Goal: Feedback & Contribution: Submit feedback/report problem

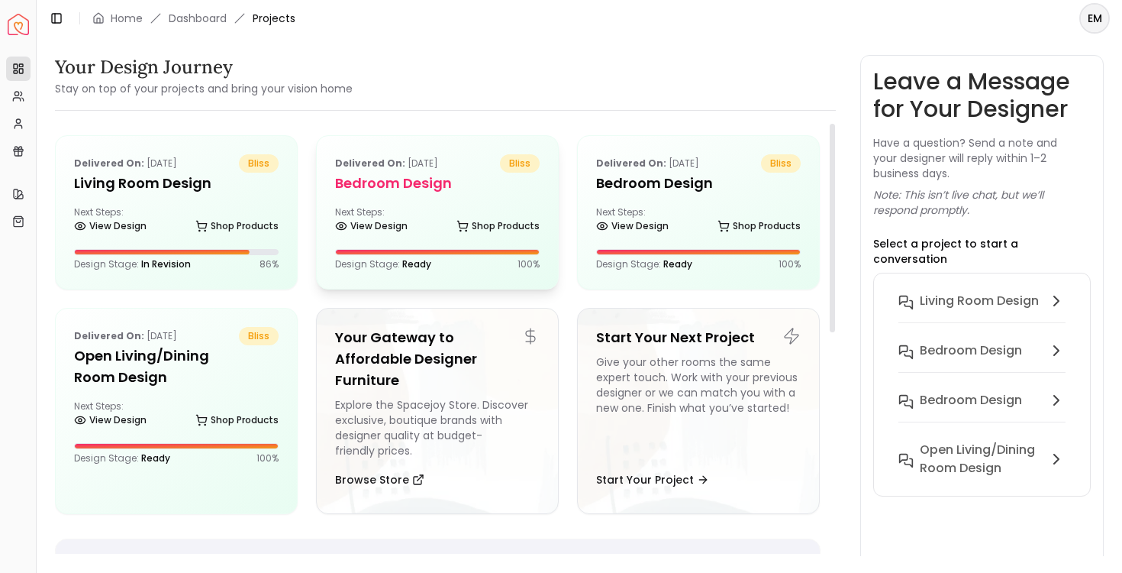
click at [418, 197] on div "Delivered on: Sep 21, 2025 bliss Bedroom design Next Steps: View Design Shop Pr…" at bounding box center [437, 212] width 241 height 153
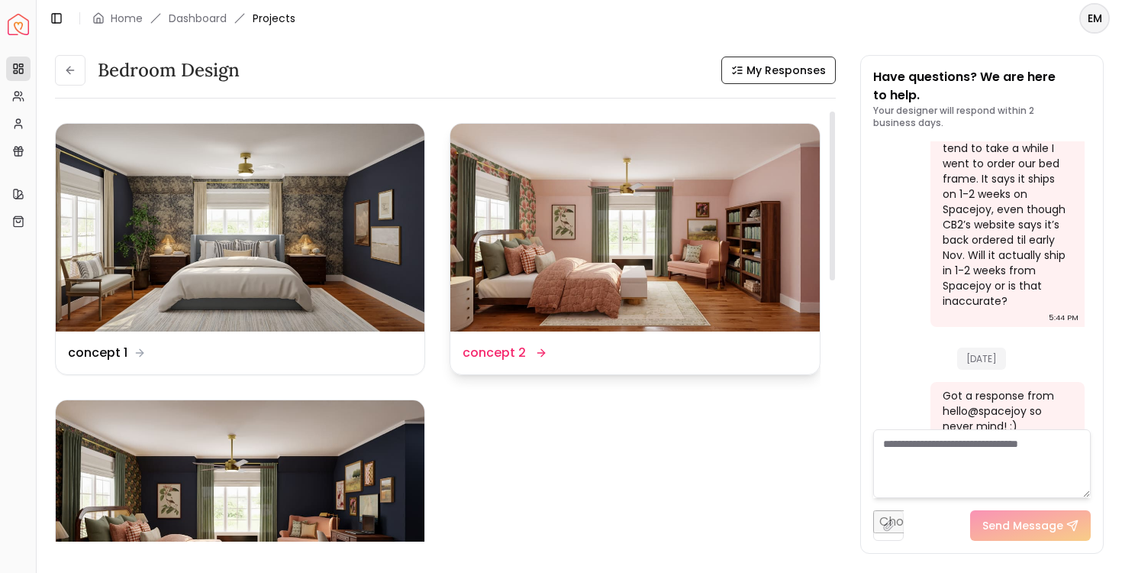
click at [679, 287] on img at bounding box center [634, 228] width 369 height 208
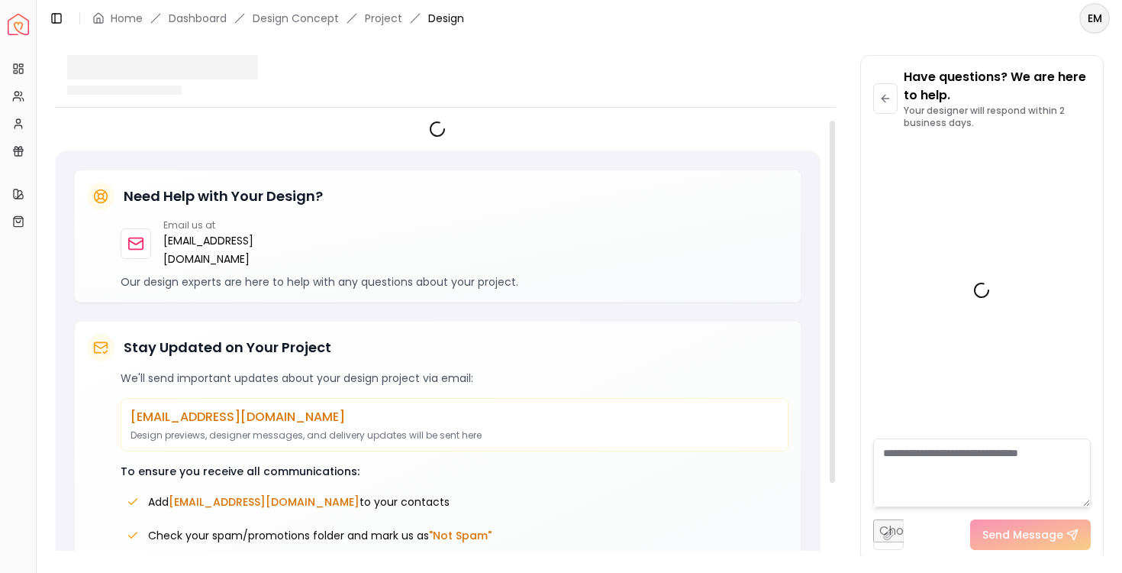
scroll to position [3468, 0]
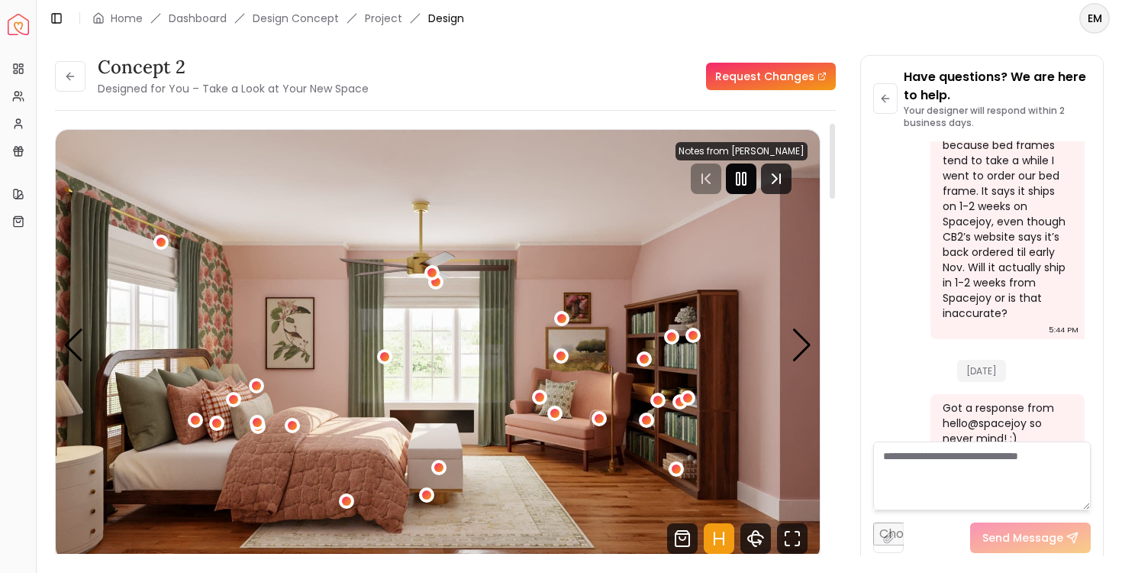
click at [750, 176] on icon "Pause" at bounding box center [741, 178] width 18 height 18
click at [792, 540] on icon "Fullscreen" at bounding box center [792, 538] width 31 height 31
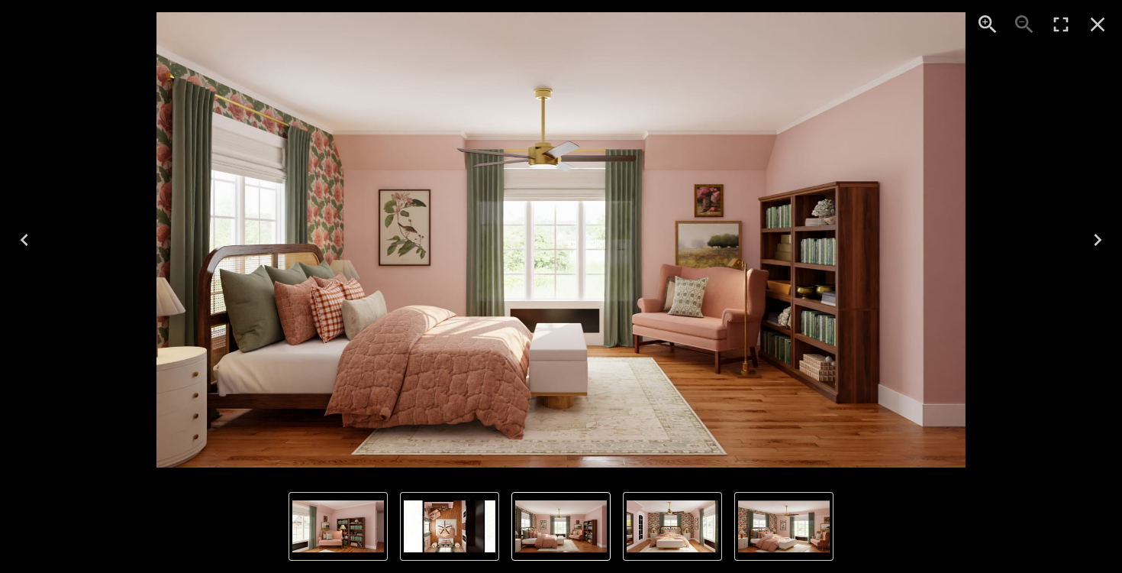
click at [1098, 244] on icon "Next" at bounding box center [1098, 239] width 24 height 24
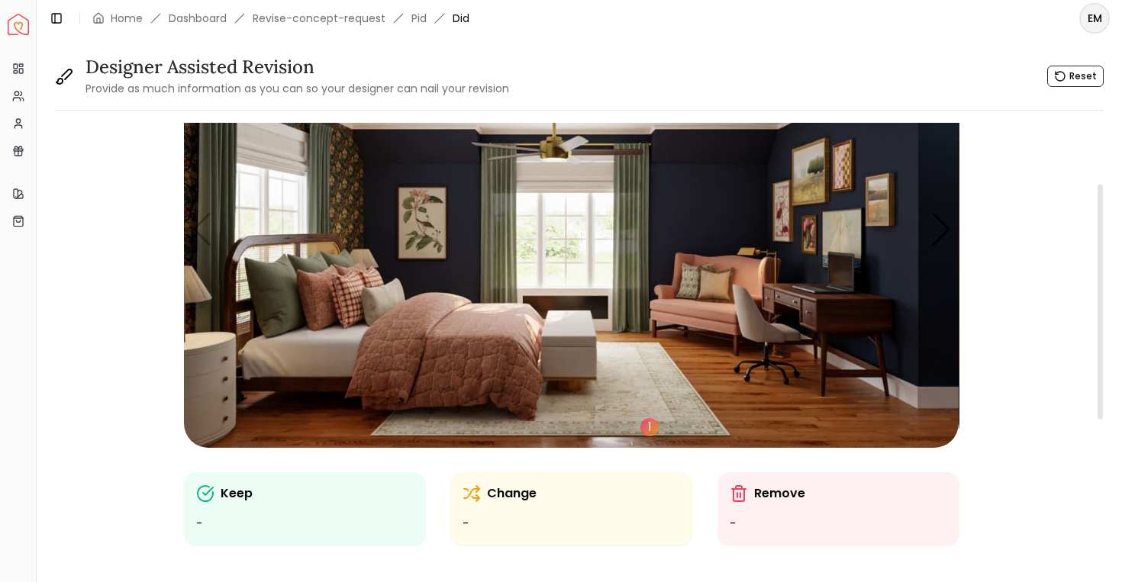
scroll to position [115, 0]
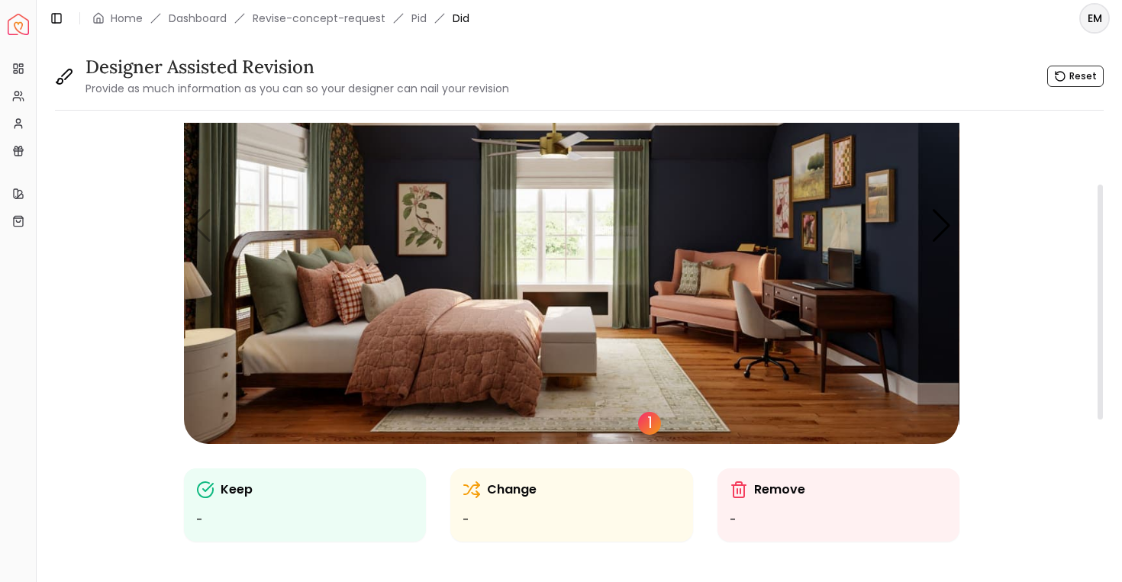
click at [648, 423] on div "1" at bounding box center [649, 423] width 23 height 23
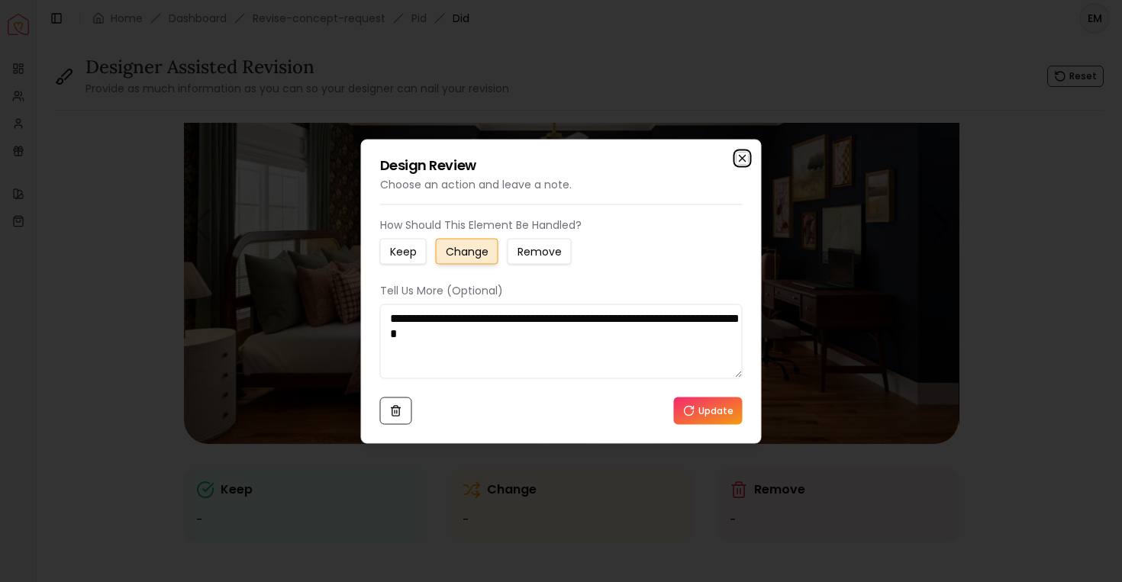
click at [744, 153] on icon "button" at bounding box center [743, 158] width 12 height 12
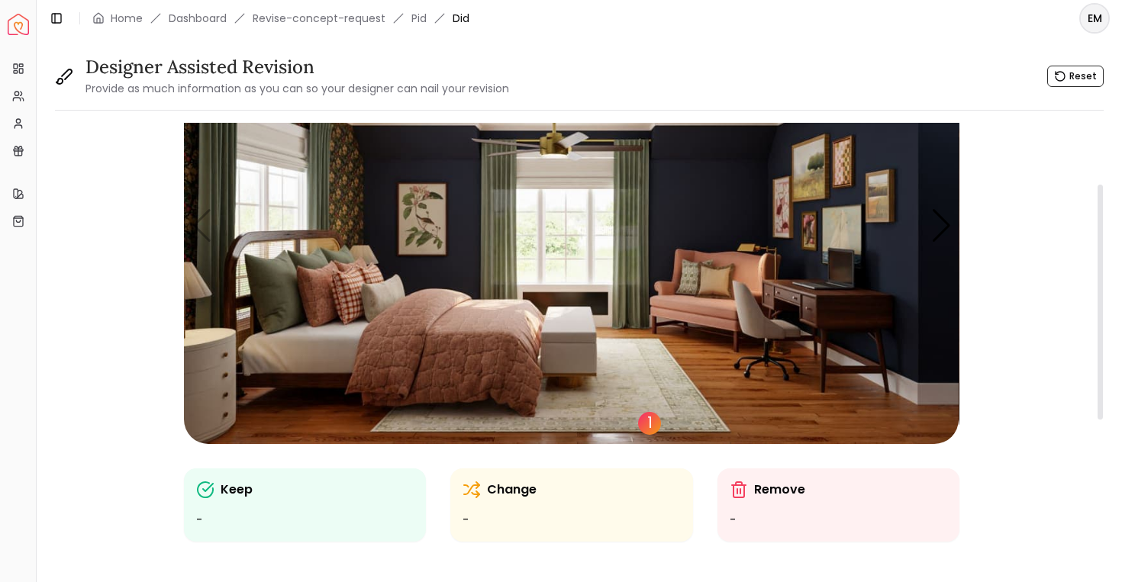
click at [647, 424] on div "1" at bounding box center [649, 423] width 23 height 23
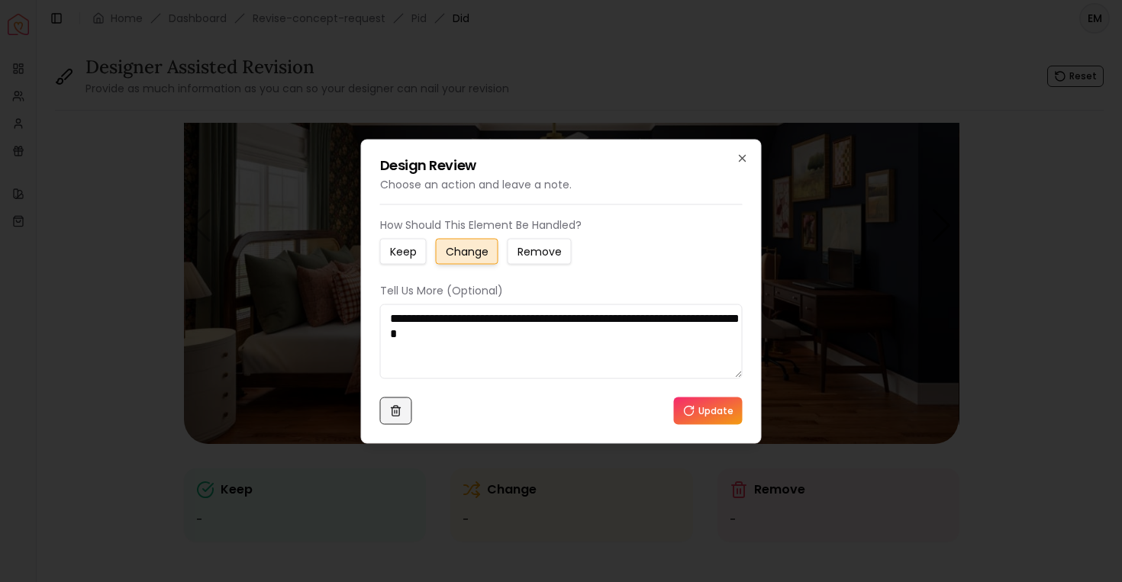
click at [392, 408] on icon at bounding box center [396, 408] width 9 height 0
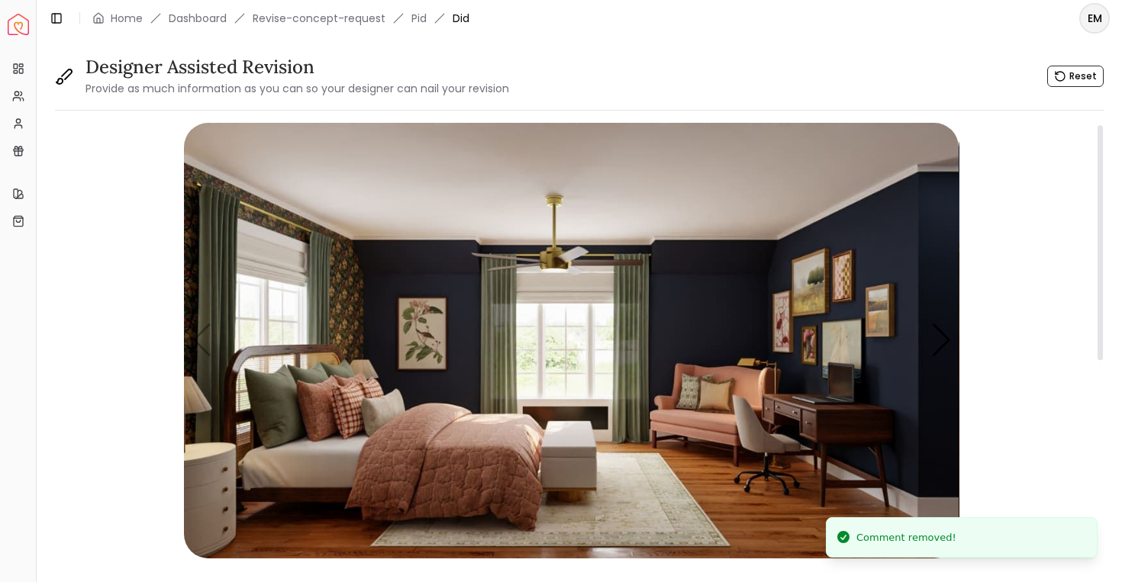
scroll to position [5, 0]
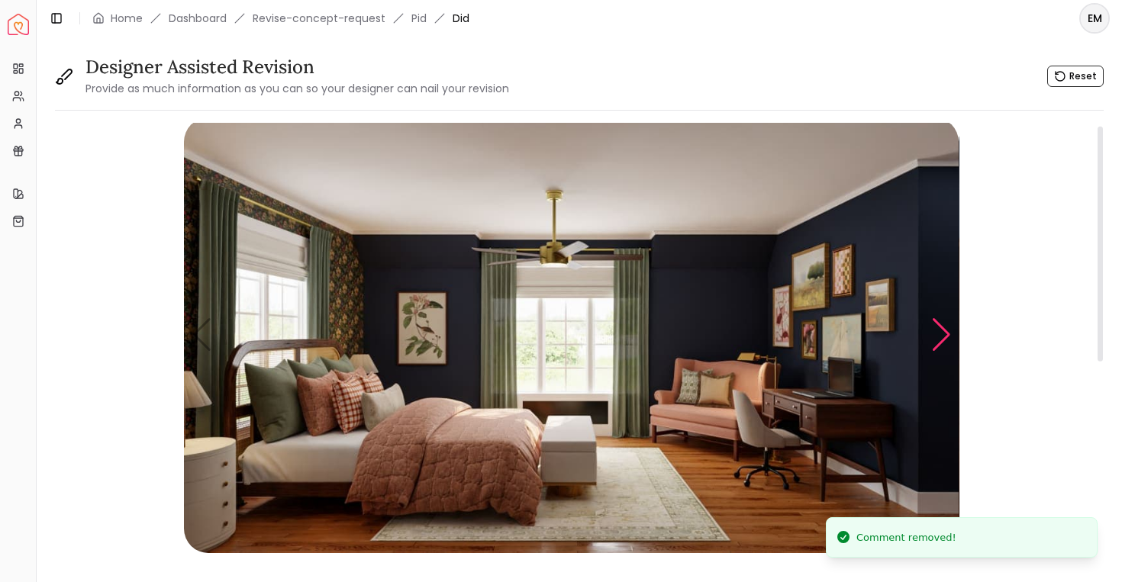
click at [947, 332] on div "Next slide" at bounding box center [941, 335] width 21 height 34
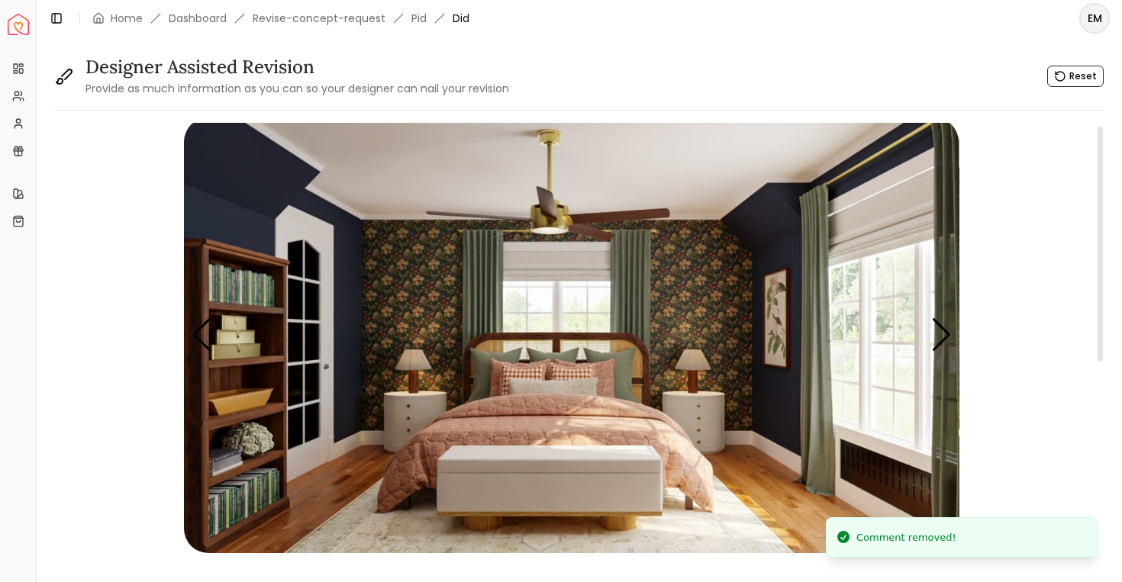
click at [713, 289] on img "2 / 5" at bounding box center [571, 336] width 775 height 436
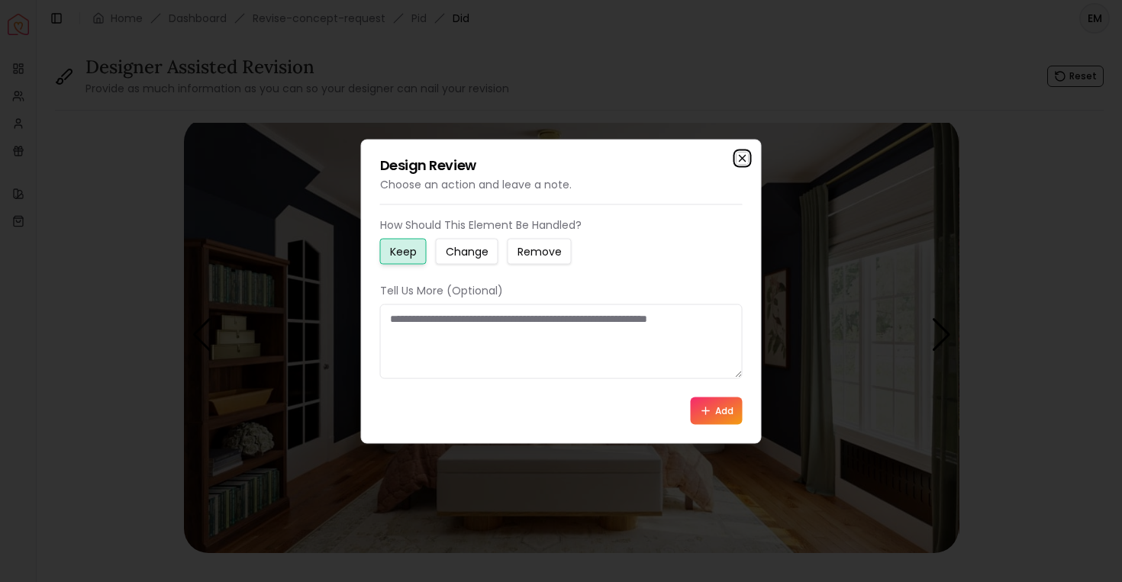
click at [740, 160] on icon "button" at bounding box center [743, 158] width 6 height 6
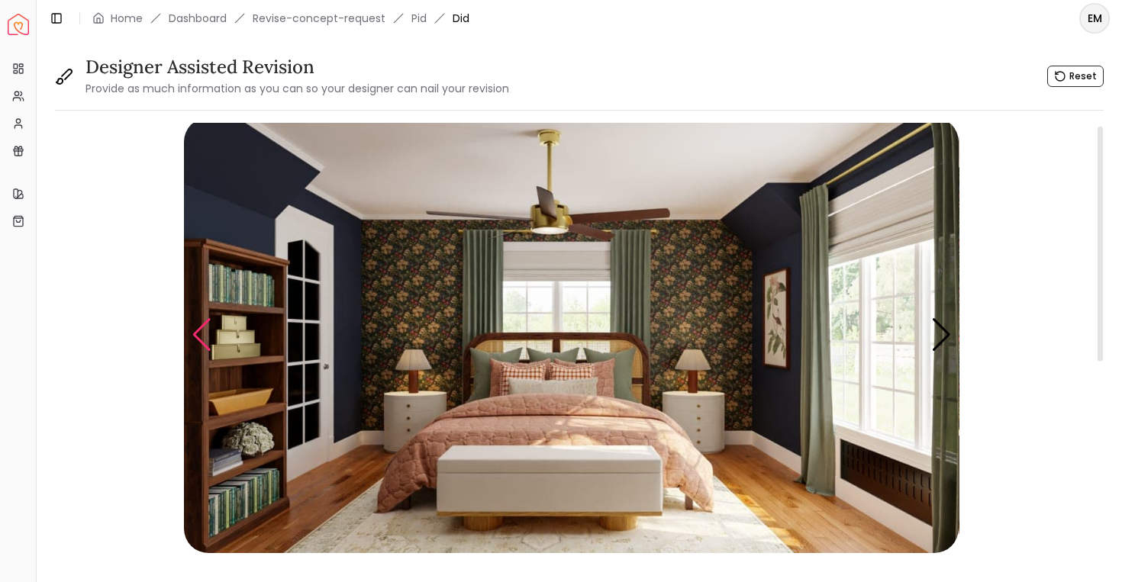
click at [201, 346] on div "Previous slide" at bounding box center [202, 335] width 21 height 34
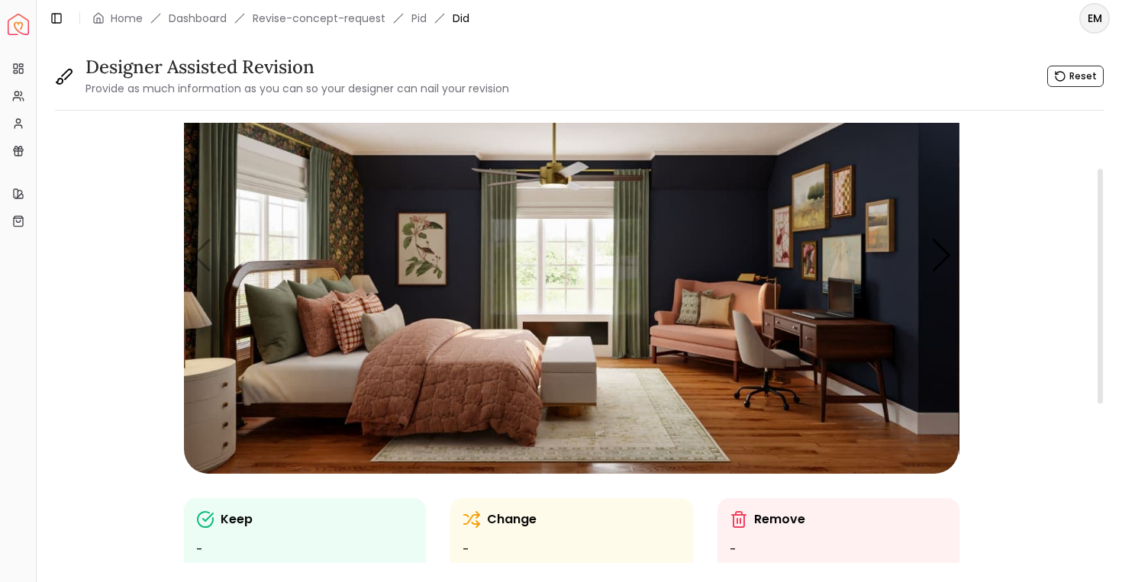
scroll to position [85, 0]
click at [944, 279] on img "1 / 5" at bounding box center [571, 256] width 775 height 436
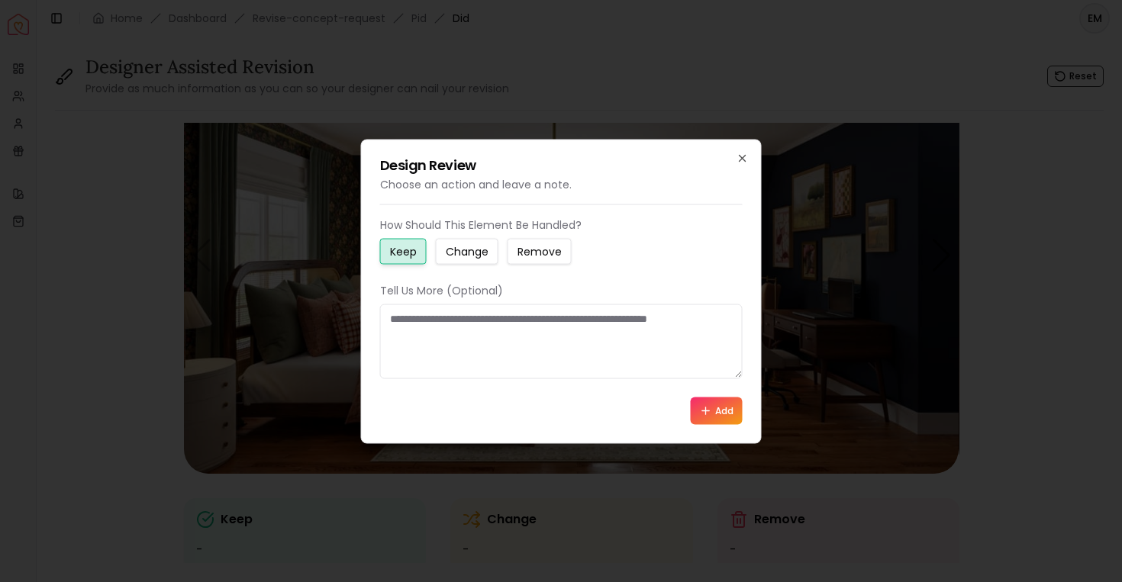
click at [747, 146] on div "Design Review Choose an action and leave a note. How Should This Element Be Han…" at bounding box center [561, 291] width 401 height 305
click at [744, 158] on icon "button" at bounding box center [743, 158] width 12 height 12
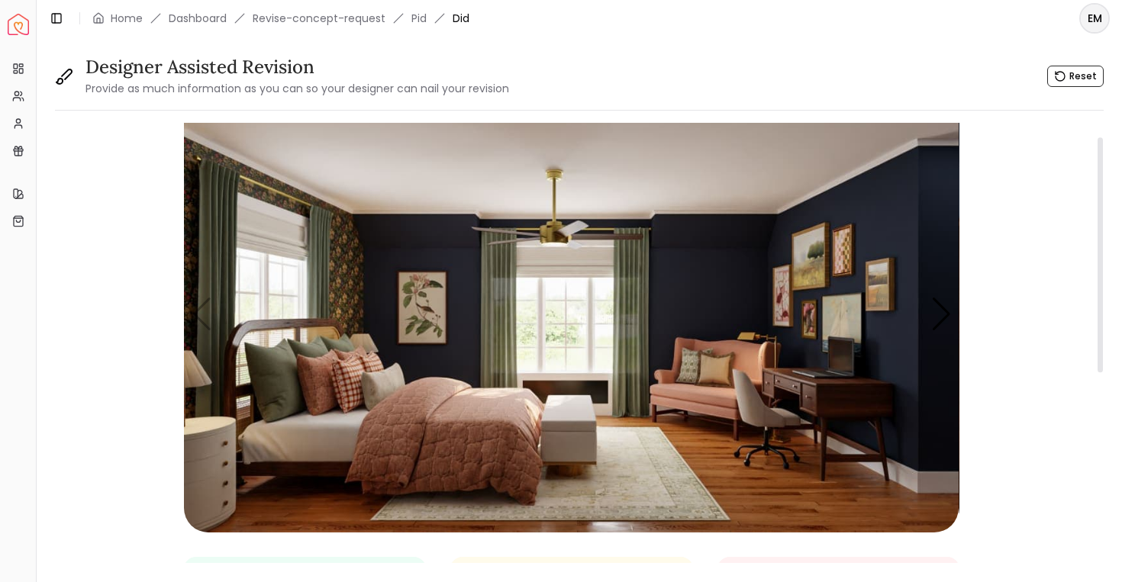
scroll to position [27, 0]
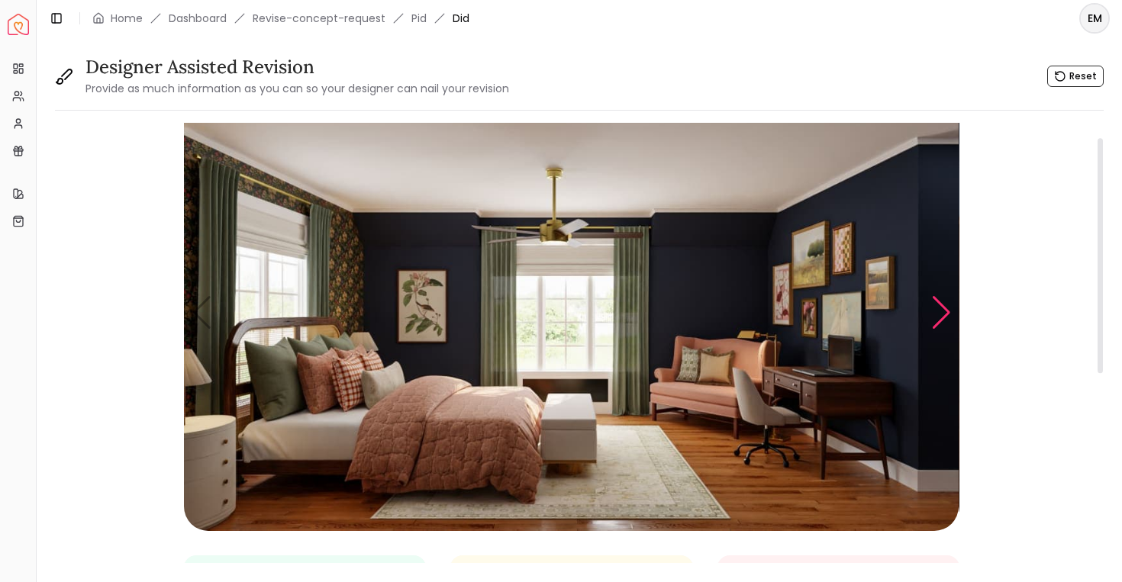
click at [944, 315] on div "Next slide" at bounding box center [941, 313] width 21 height 34
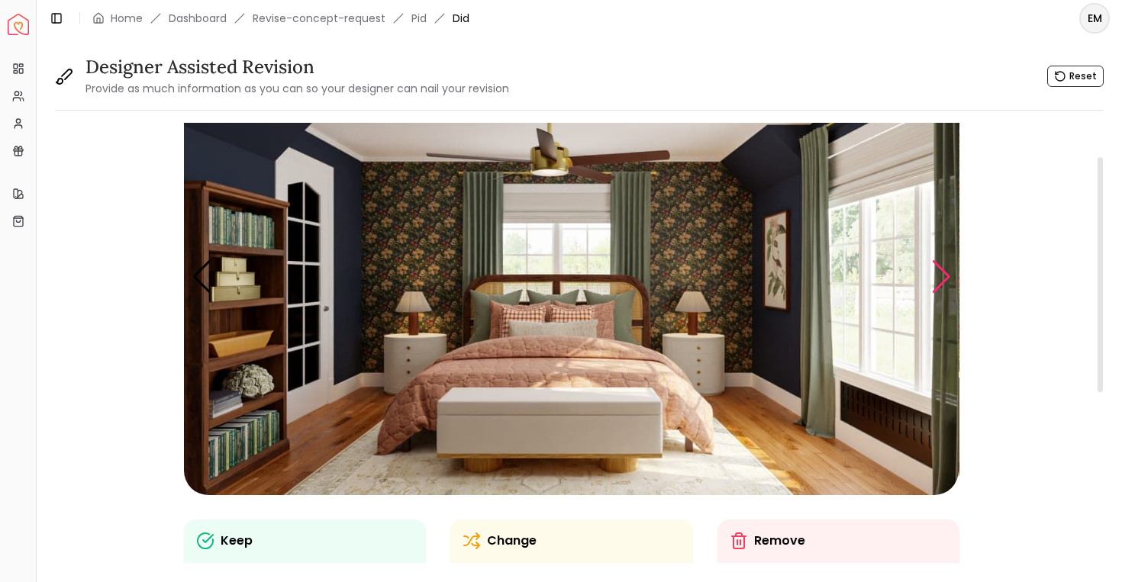
scroll to position [45, 0]
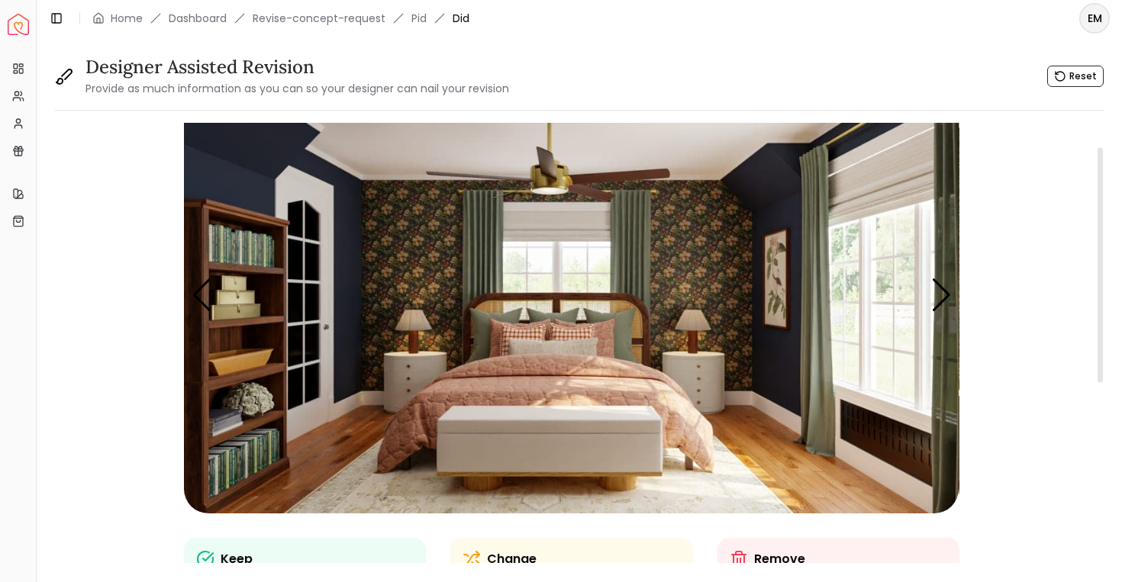
click at [700, 258] on img "2 / 5" at bounding box center [571, 296] width 775 height 436
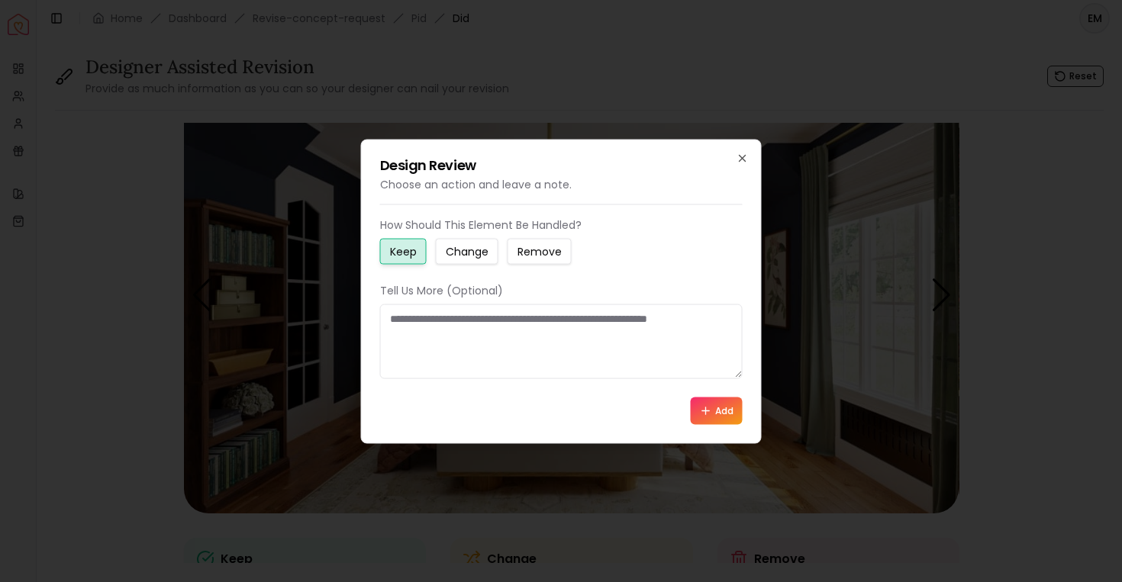
click at [576, 330] on textarea at bounding box center [561, 341] width 363 height 75
click at [466, 257] on small "Change" at bounding box center [467, 251] width 43 height 15
click at [448, 344] on textarea at bounding box center [561, 341] width 363 height 75
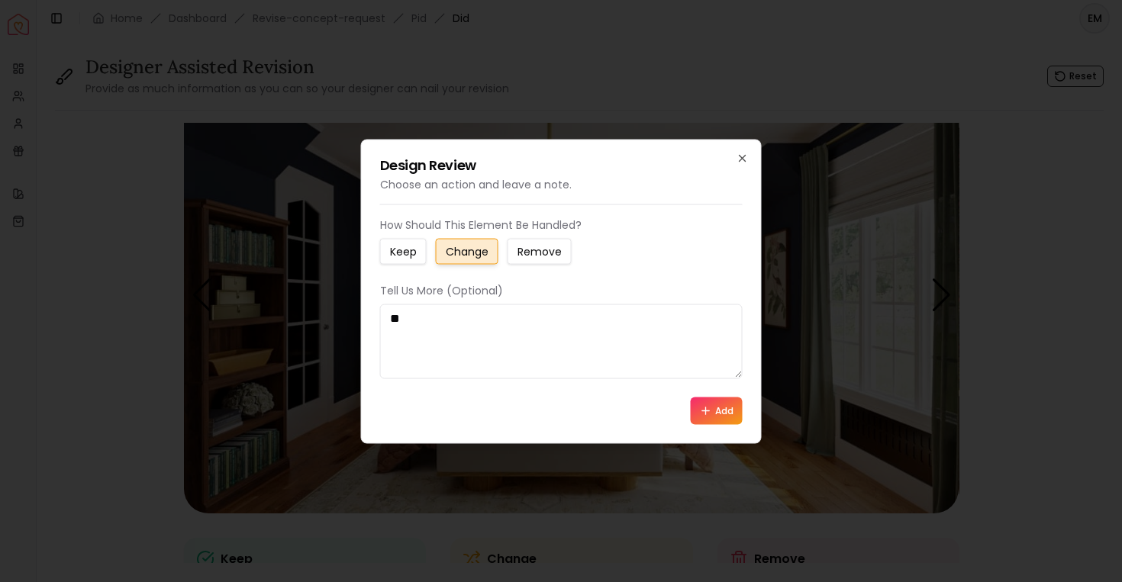
type textarea "*"
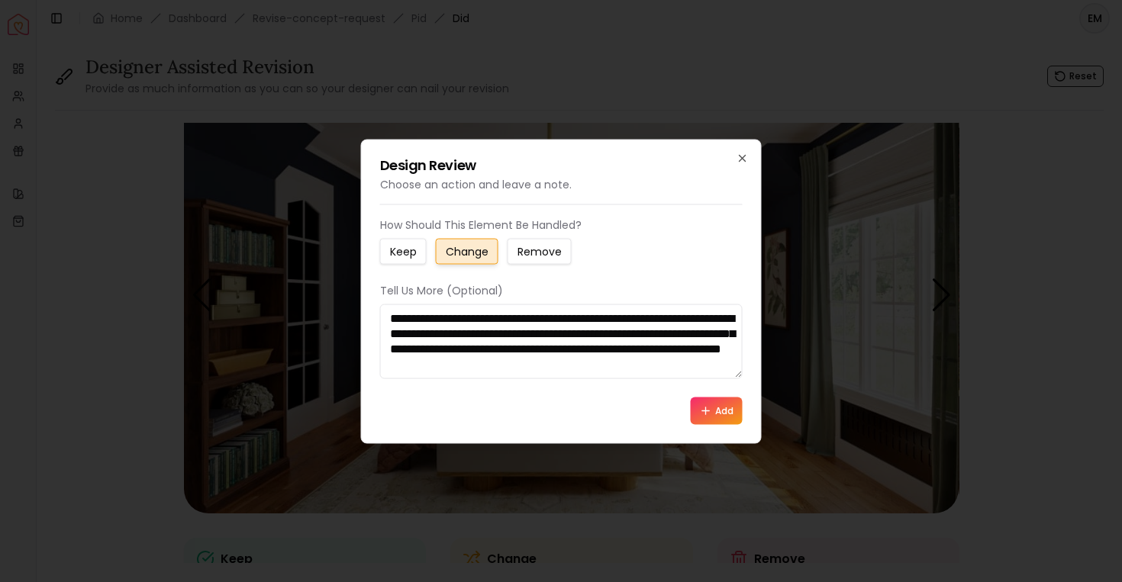
scroll to position [15, 0]
drag, startPoint x: 524, startPoint y: 370, endPoint x: 487, endPoint y: 391, distance: 42.7
click at [487, 391] on div "**********" at bounding box center [561, 321] width 363 height 208
drag, startPoint x: 518, startPoint y: 364, endPoint x: 542, endPoint y: 381, distance: 29.0
click at [542, 381] on div "**********" at bounding box center [561, 321] width 363 height 208
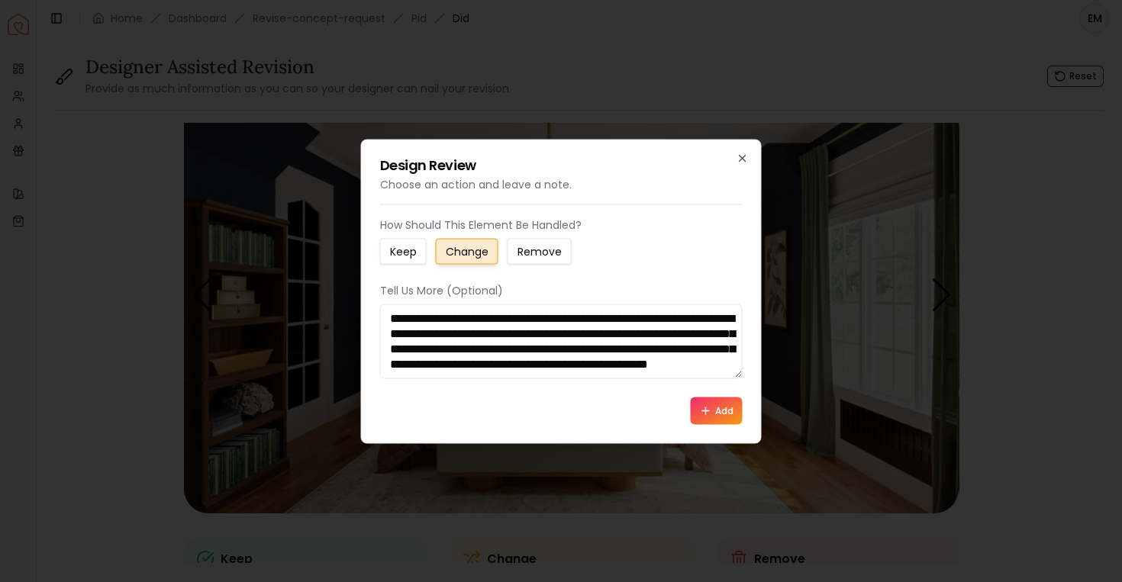
scroll to position [56, 0]
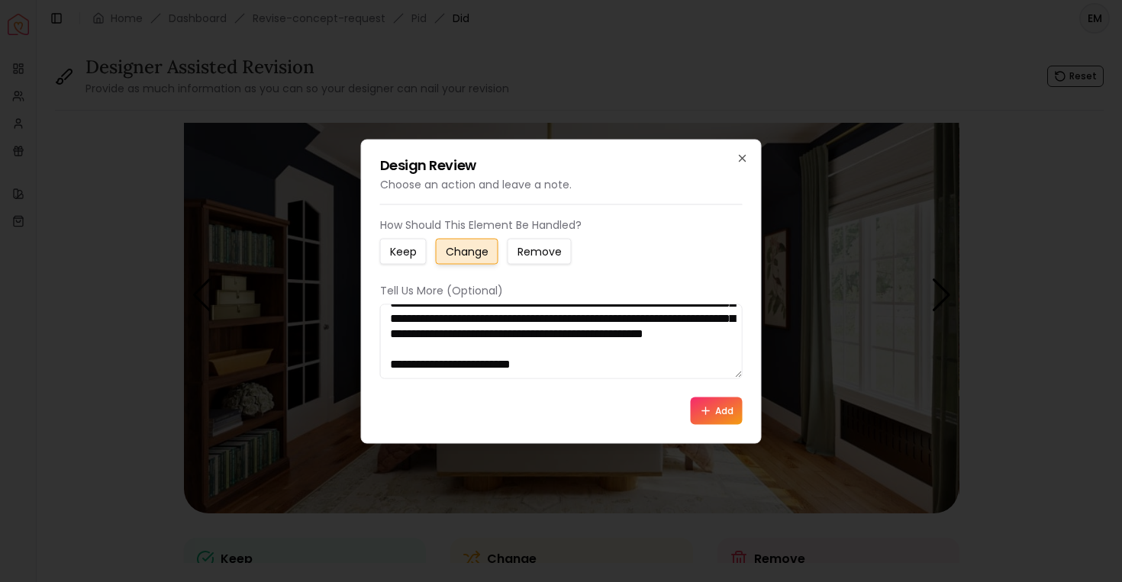
paste textarea "**********"
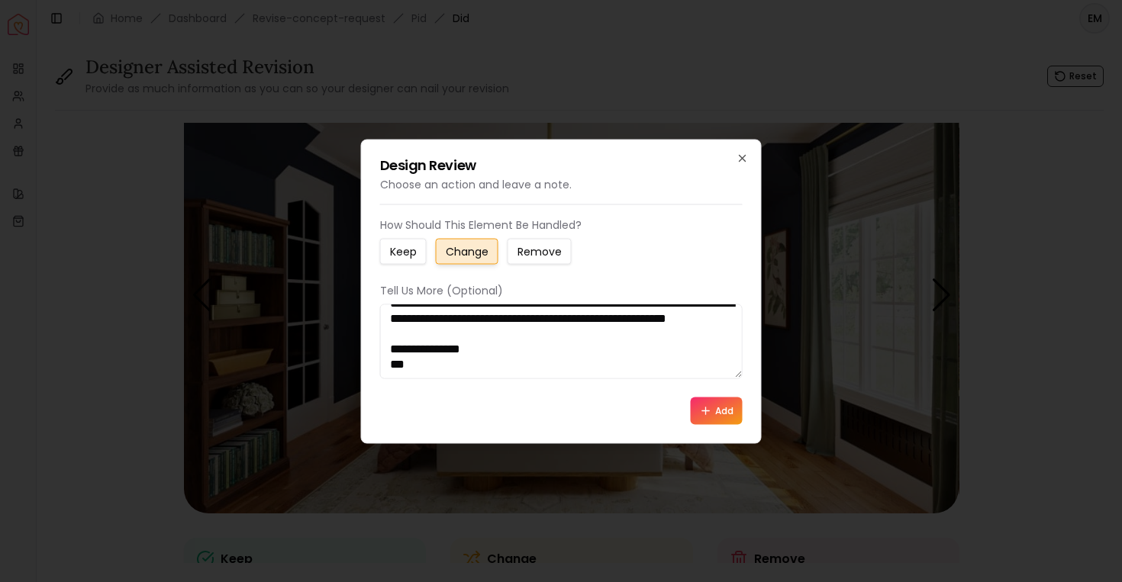
paste textarea "**********"
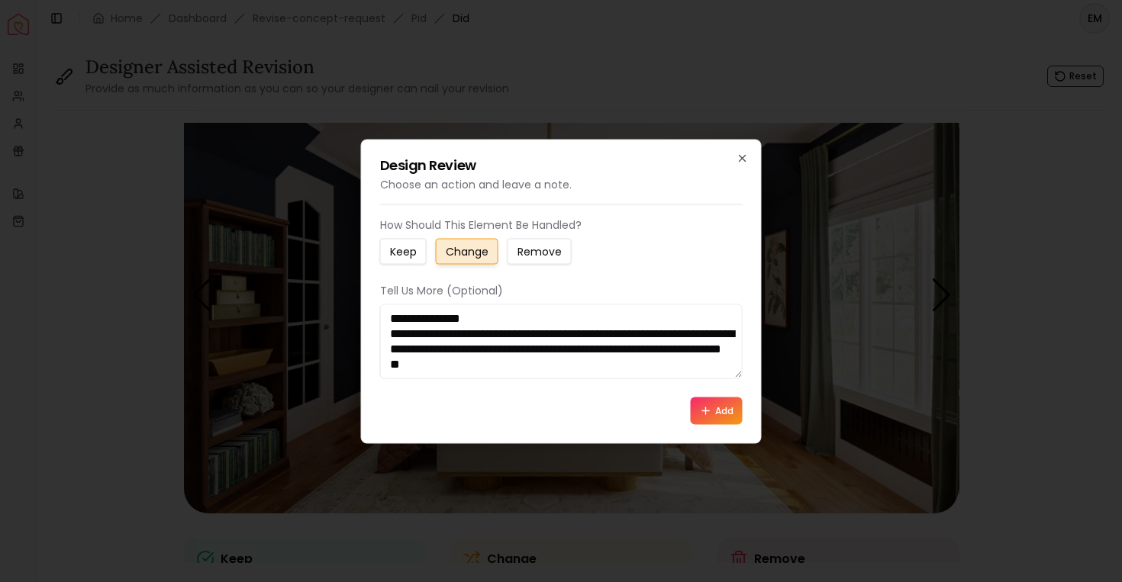
scroll to position [173, 0]
click at [476, 324] on textarea "**********" at bounding box center [561, 341] width 363 height 75
click at [466, 354] on textarea "**********" at bounding box center [561, 341] width 363 height 75
click at [452, 364] on textarea "**********" at bounding box center [561, 341] width 363 height 75
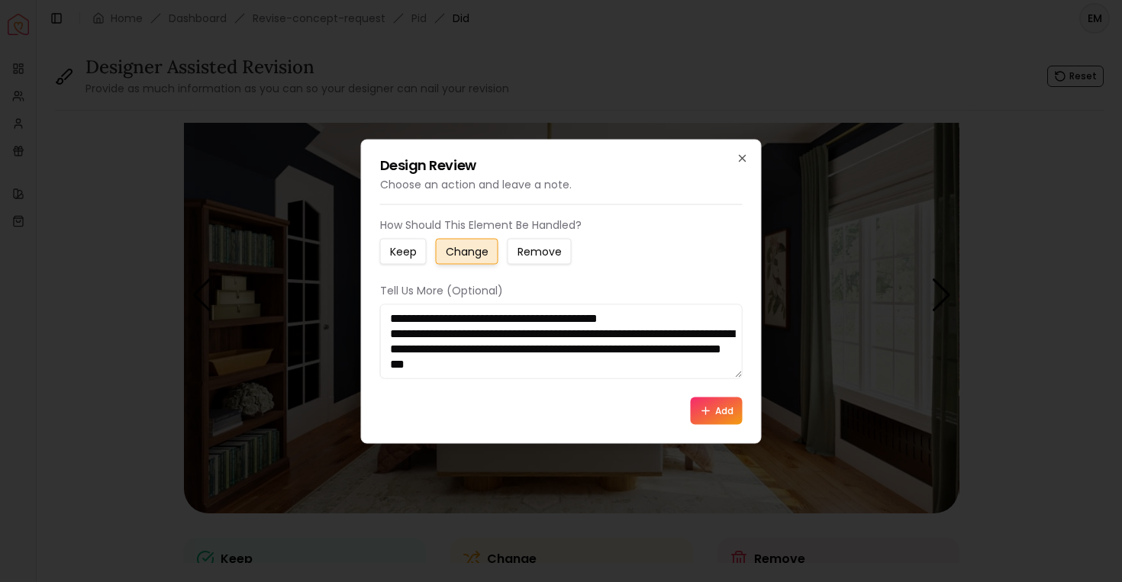
paste textarea "**********"
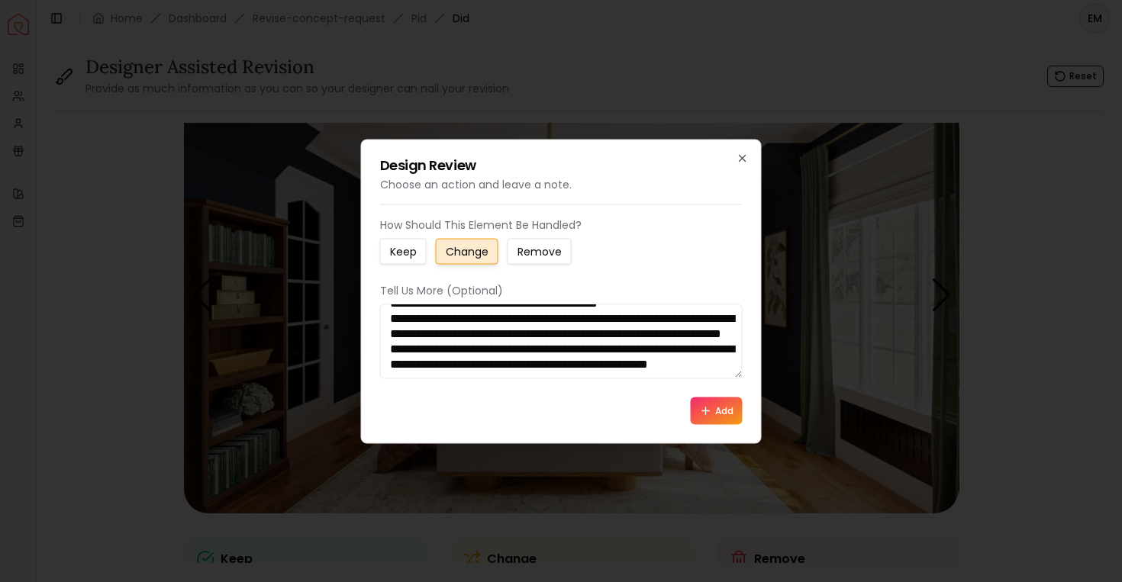
scroll to position [224, 0]
click at [389, 334] on textarea "**********" at bounding box center [561, 341] width 363 height 75
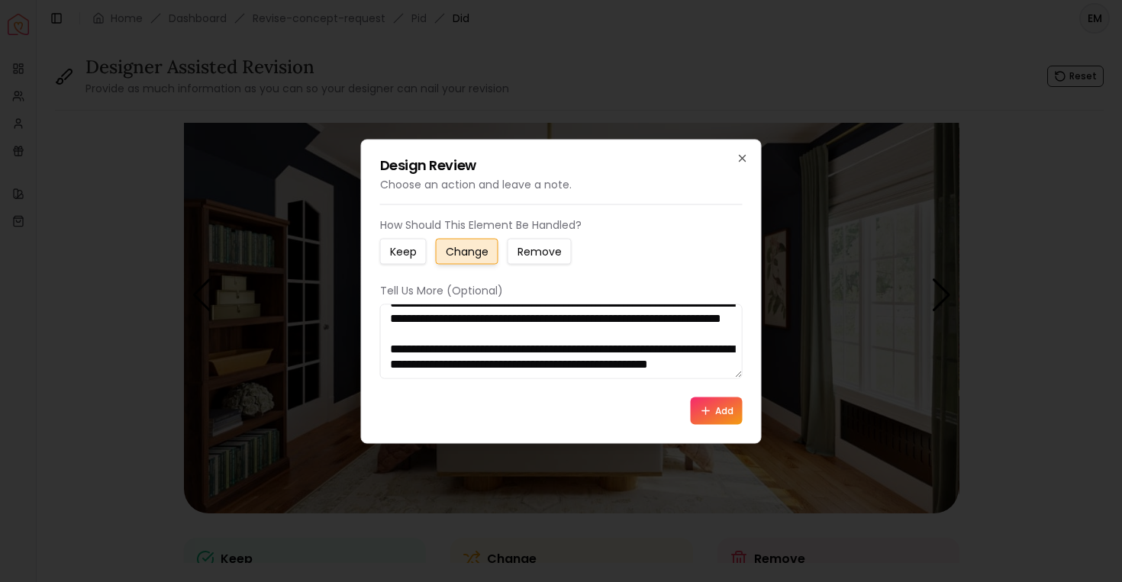
scroll to position [244, 0]
click at [622, 372] on textarea "**********" at bounding box center [561, 341] width 363 height 75
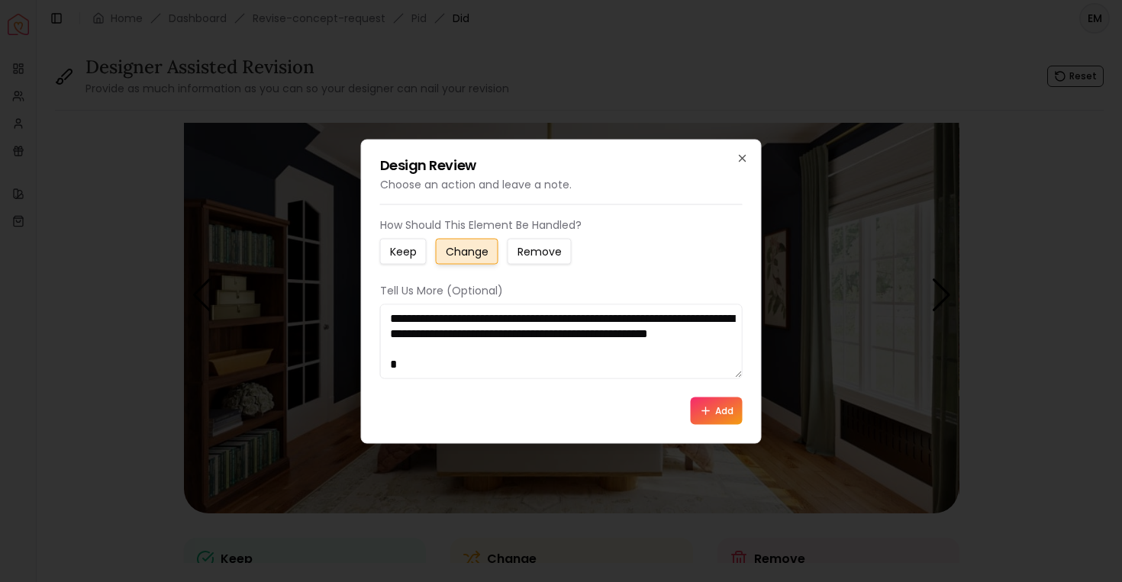
scroll to position [269, 0]
paste textarea "**********"
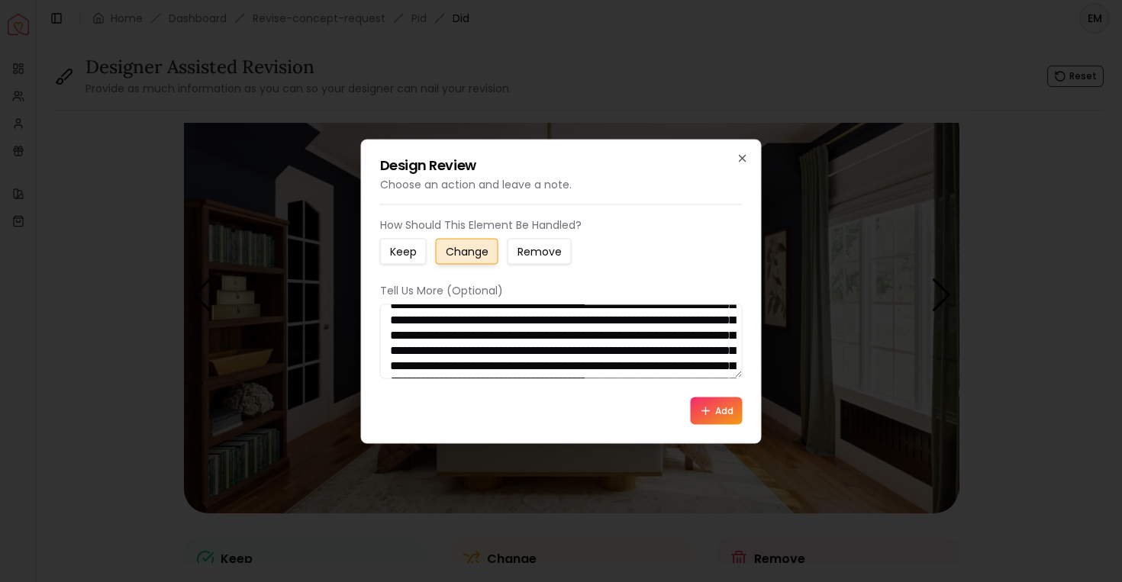
scroll to position [274, 0]
click at [400, 362] on textarea at bounding box center [561, 341] width 363 height 75
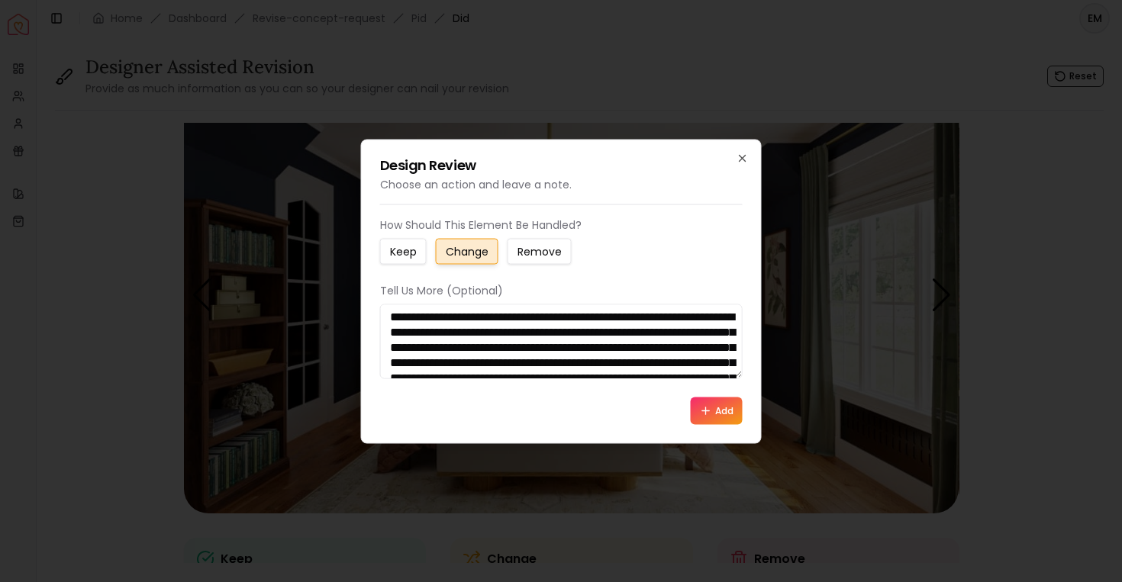
scroll to position [230, 0]
click at [401, 346] on textarea at bounding box center [561, 341] width 363 height 75
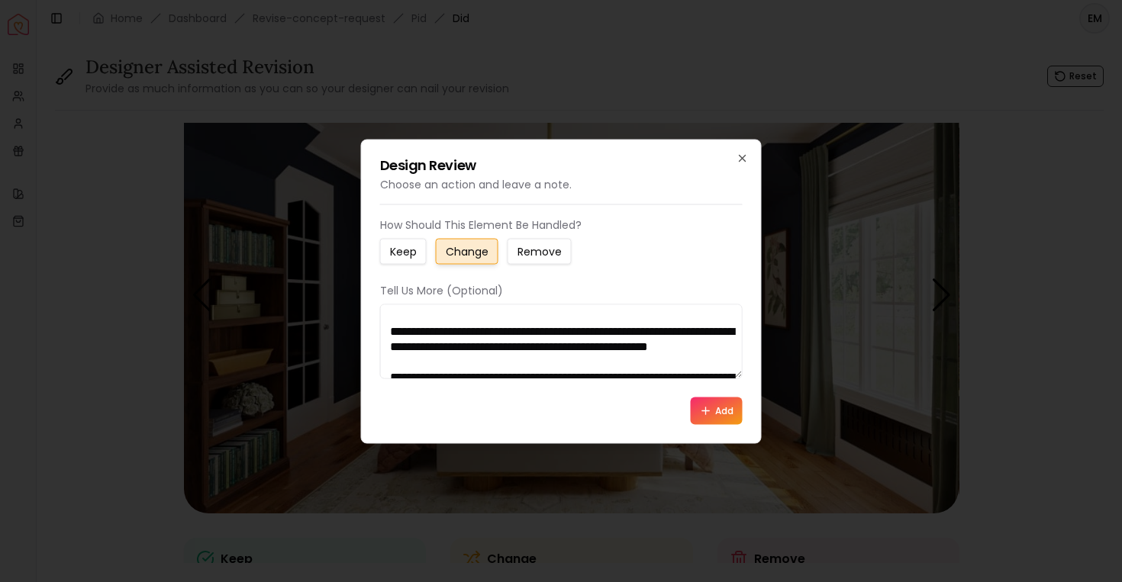
scroll to position [172, 0]
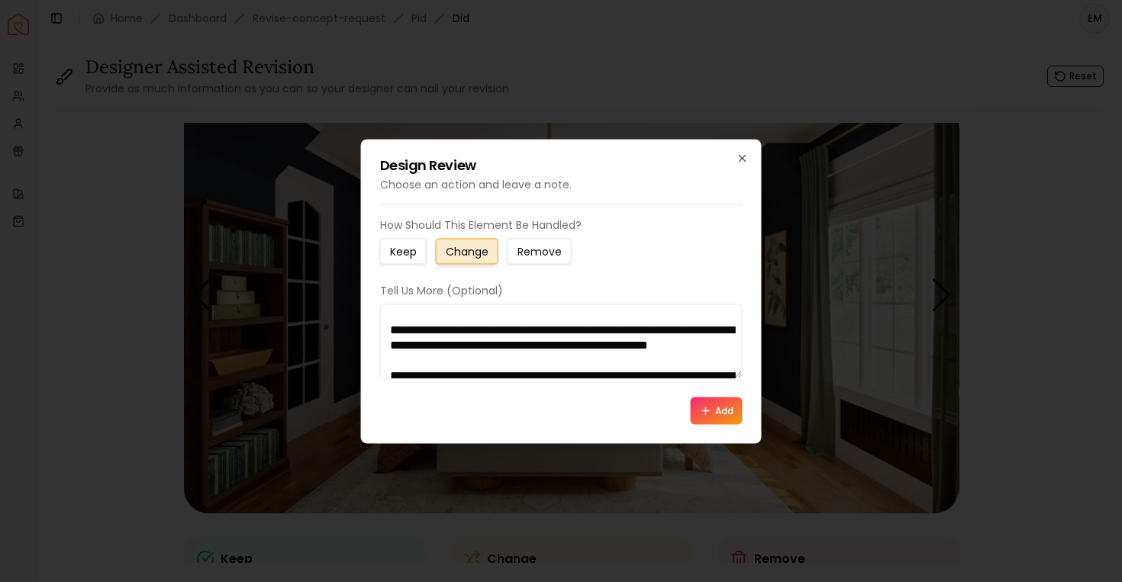
click at [395, 346] on textarea at bounding box center [561, 341] width 363 height 75
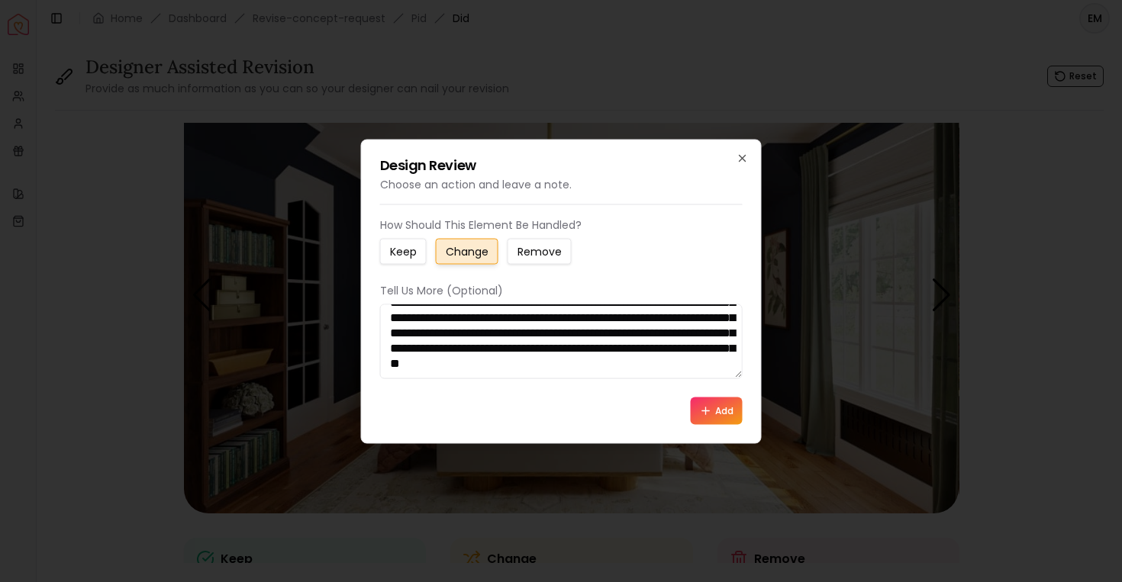
scroll to position [748, 0]
click at [641, 371] on textarea at bounding box center [561, 341] width 363 height 75
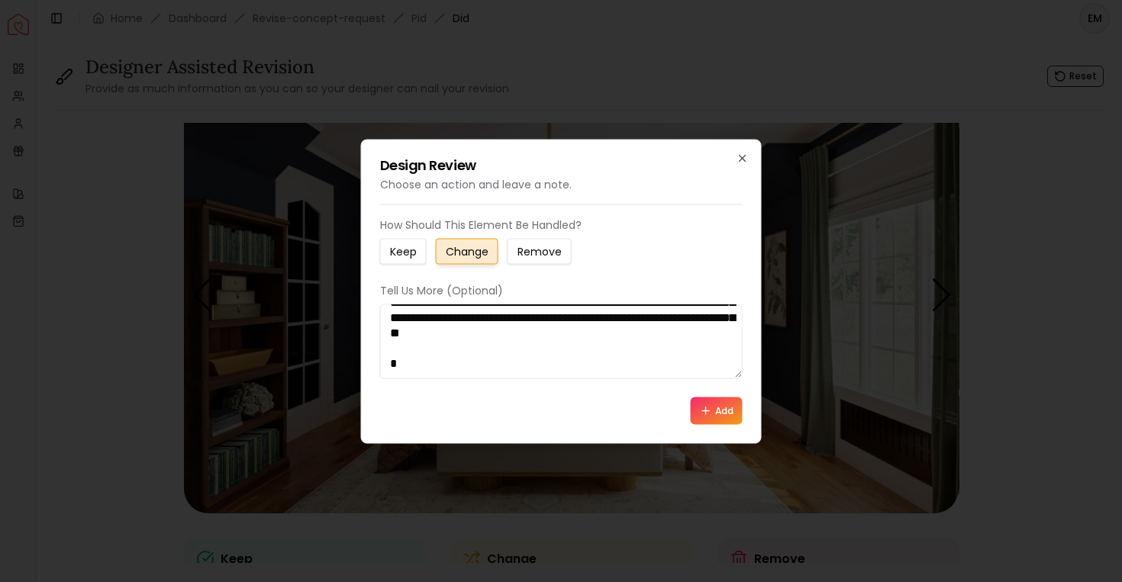
scroll to position [775, 0]
paste textarea "**********"
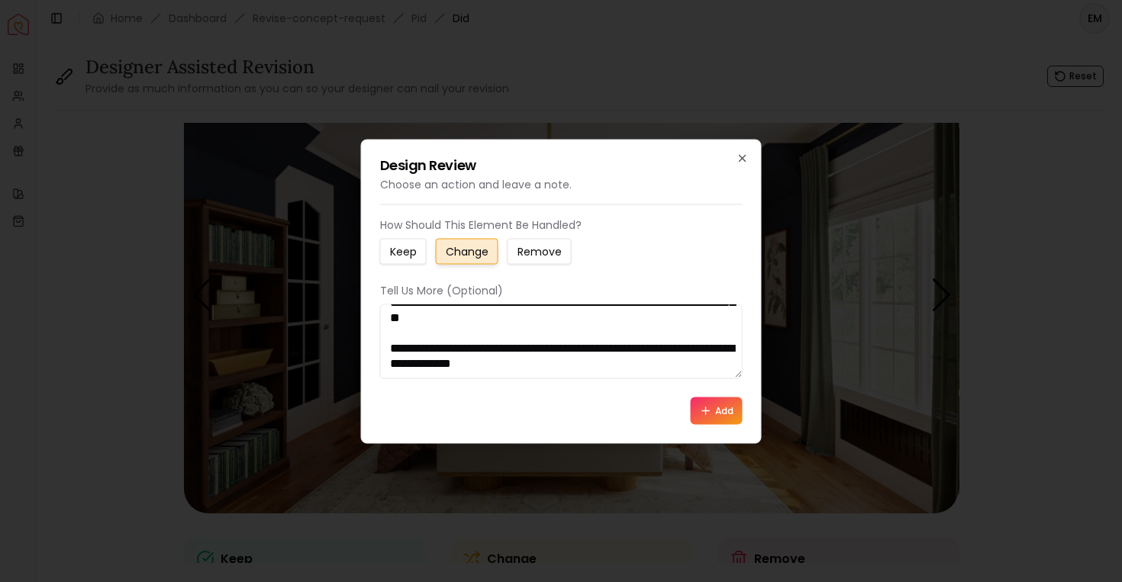
scroll to position [789, 0]
click at [401, 351] on textarea at bounding box center [561, 341] width 363 height 75
click at [683, 365] on textarea at bounding box center [561, 341] width 363 height 75
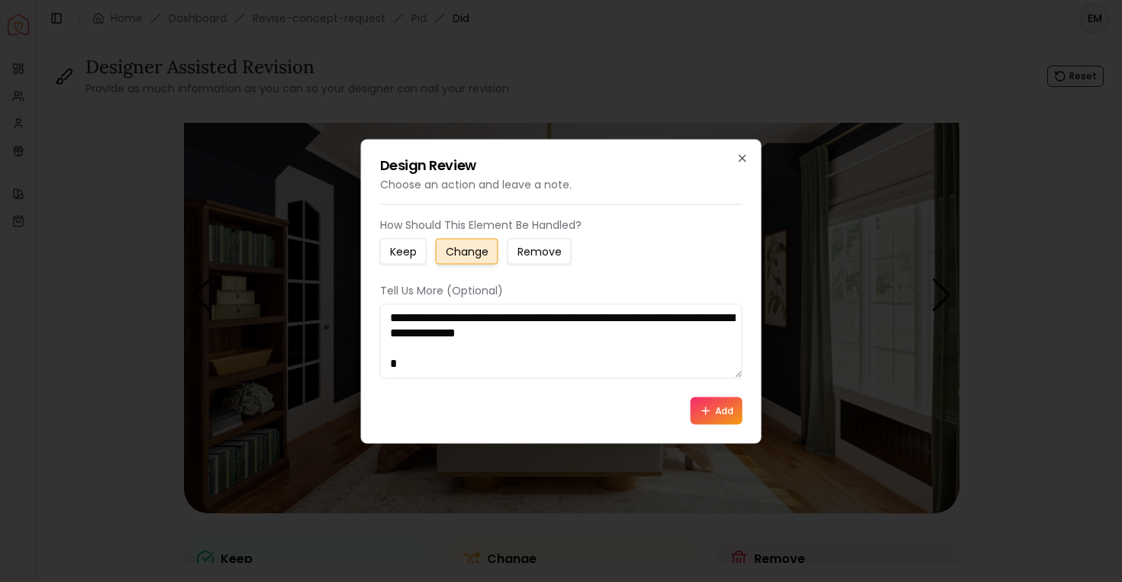
scroll to position [819, 0]
paste textarea "**********"
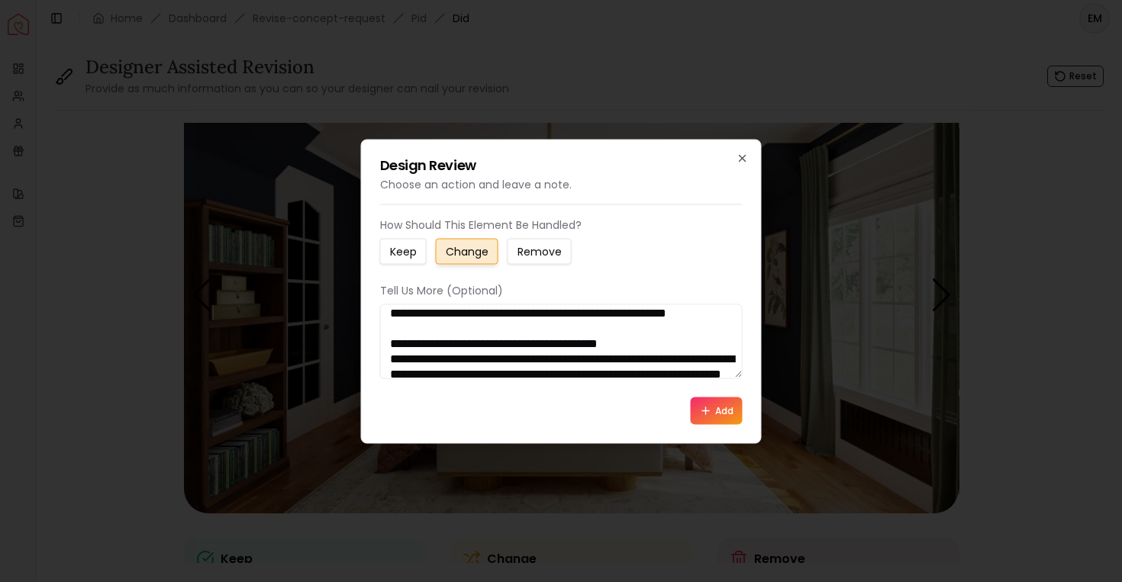
scroll to position [0, 0]
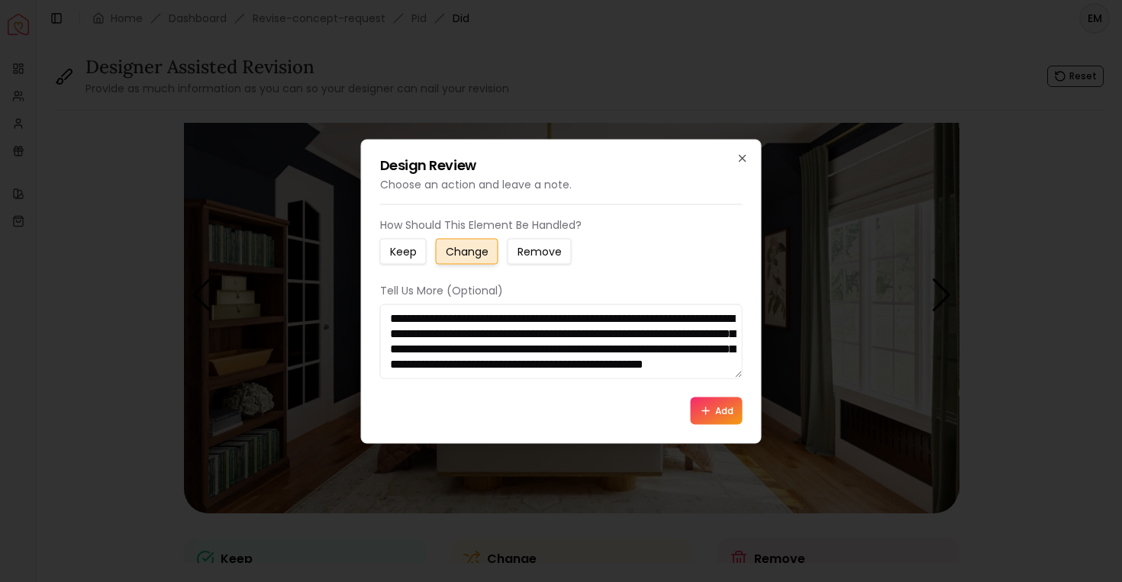
click at [664, 347] on textarea at bounding box center [561, 341] width 363 height 75
click at [666, 356] on textarea at bounding box center [561, 341] width 363 height 75
click at [711, 336] on textarea at bounding box center [561, 341] width 363 height 75
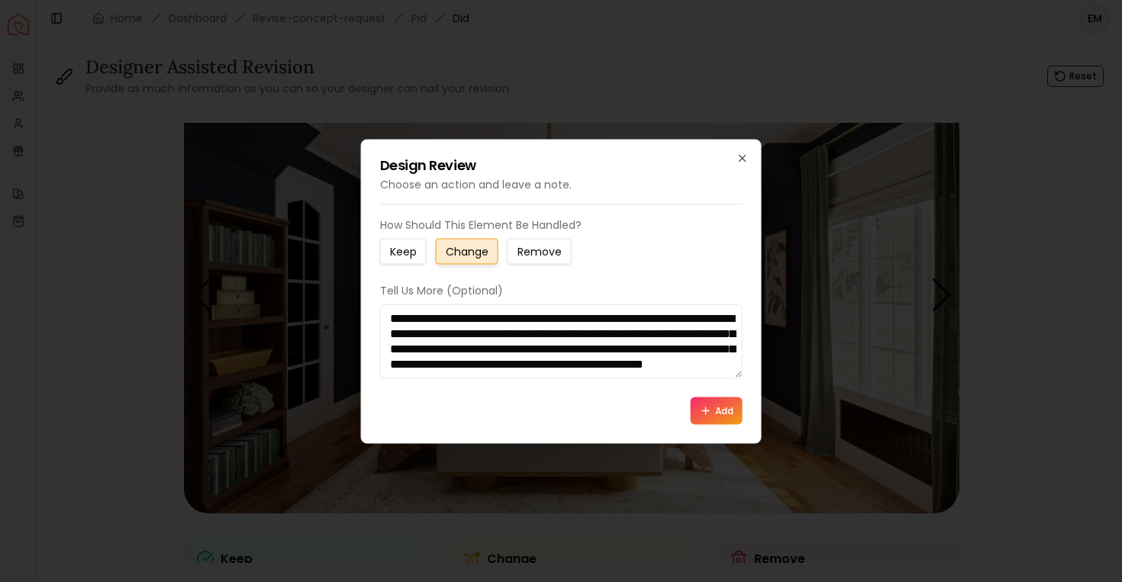
click at [724, 336] on textarea at bounding box center [561, 341] width 363 height 75
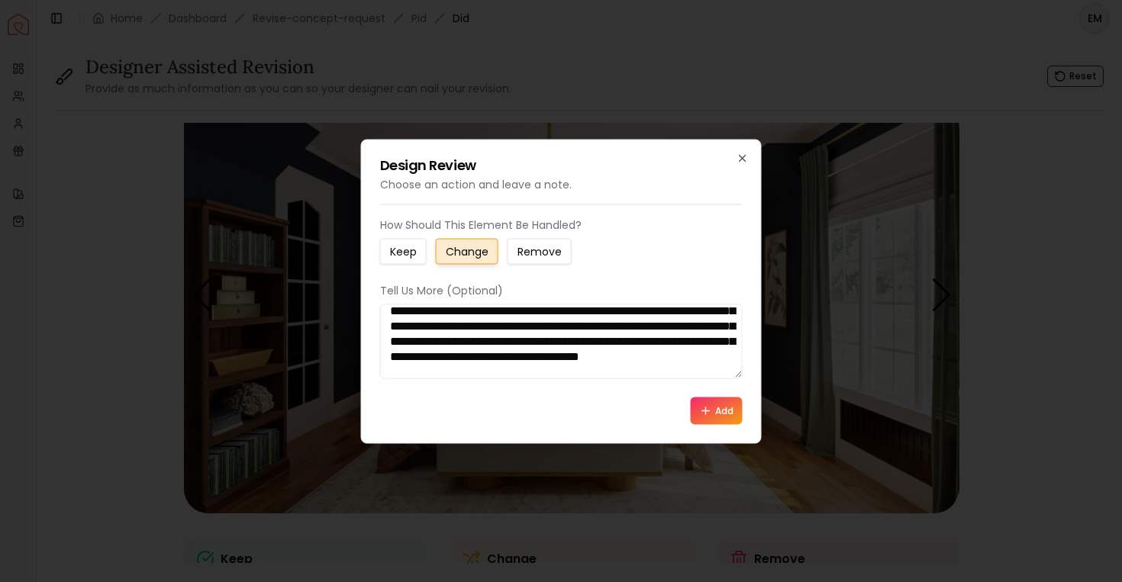
scroll to position [22, 0]
click at [699, 331] on textarea at bounding box center [561, 341] width 363 height 75
click at [686, 333] on textarea at bounding box center [561, 341] width 363 height 75
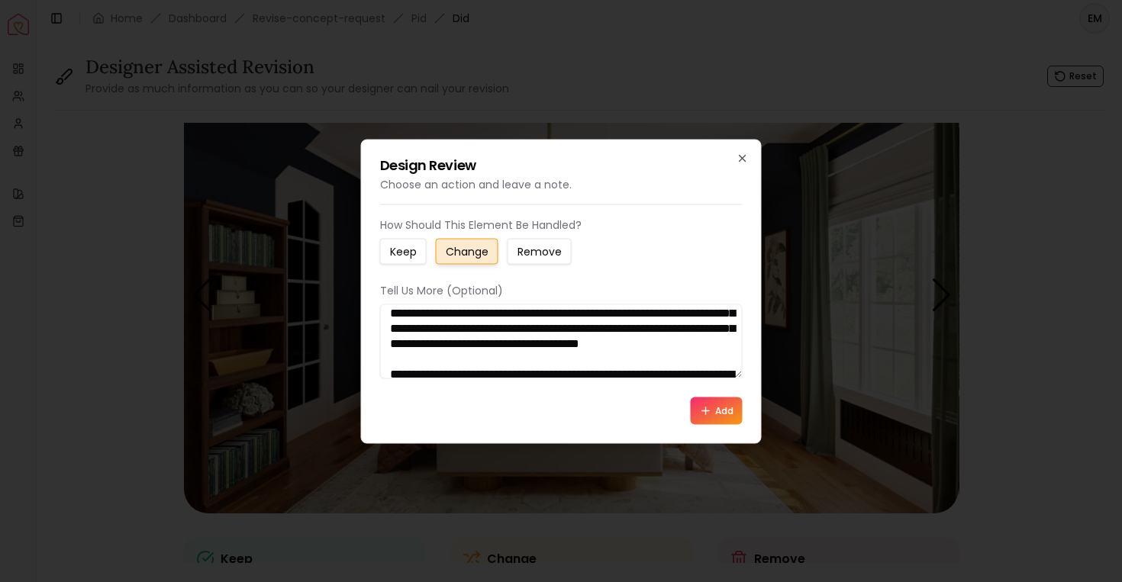
scroll to position [37, 0]
click at [686, 333] on textarea at bounding box center [561, 341] width 363 height 75
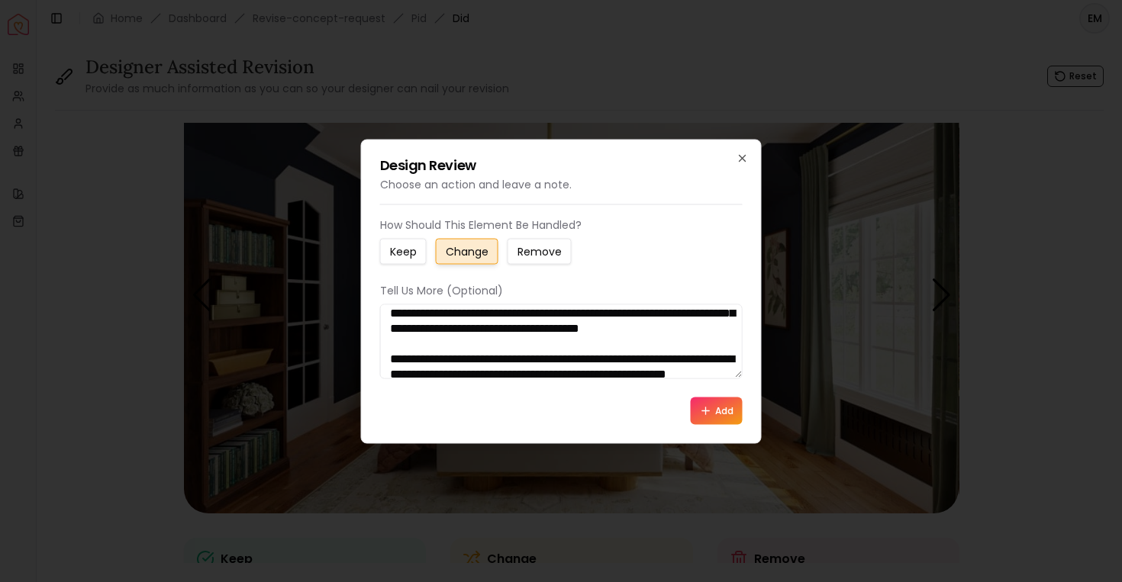
click at [672, 369] on textarea at bounding box center [561, 341] width 363 height 75
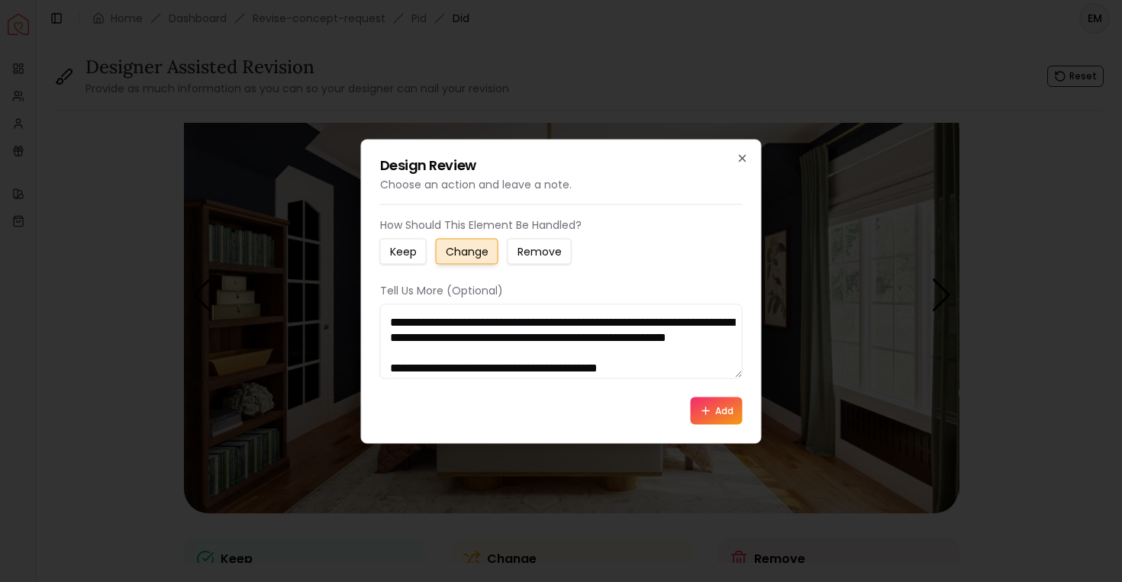
scroll to position [89, 0]
click at [607, 316] on textarea at bounding box center [561, 341] width 363 height 75
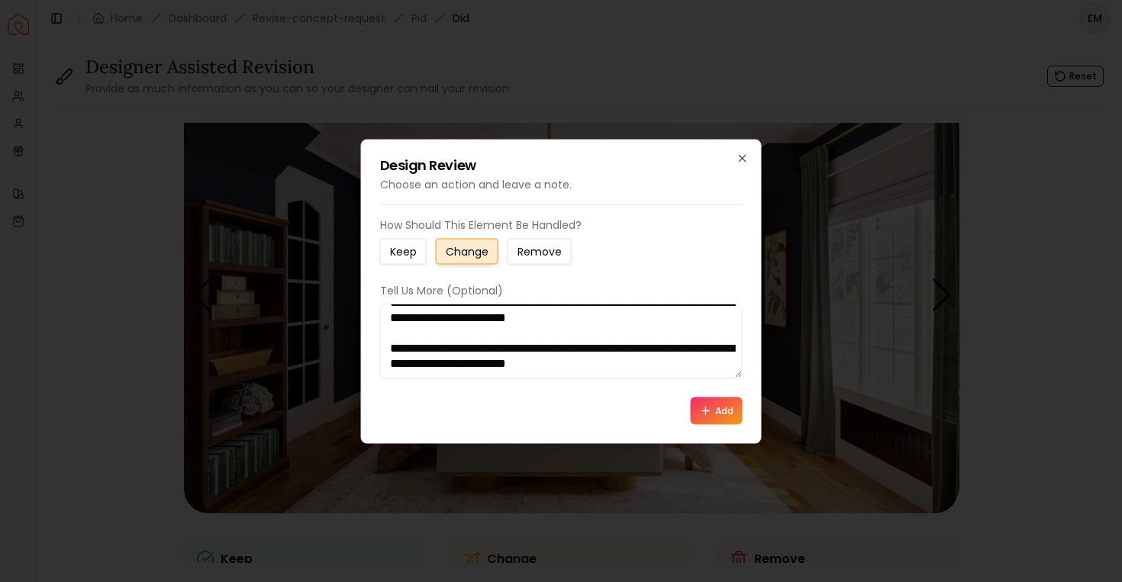
scroll to position [931, 0]
type textarea "**********"
click at [703, 409] on icon at bounding box center [706, 411] width 12 height 12
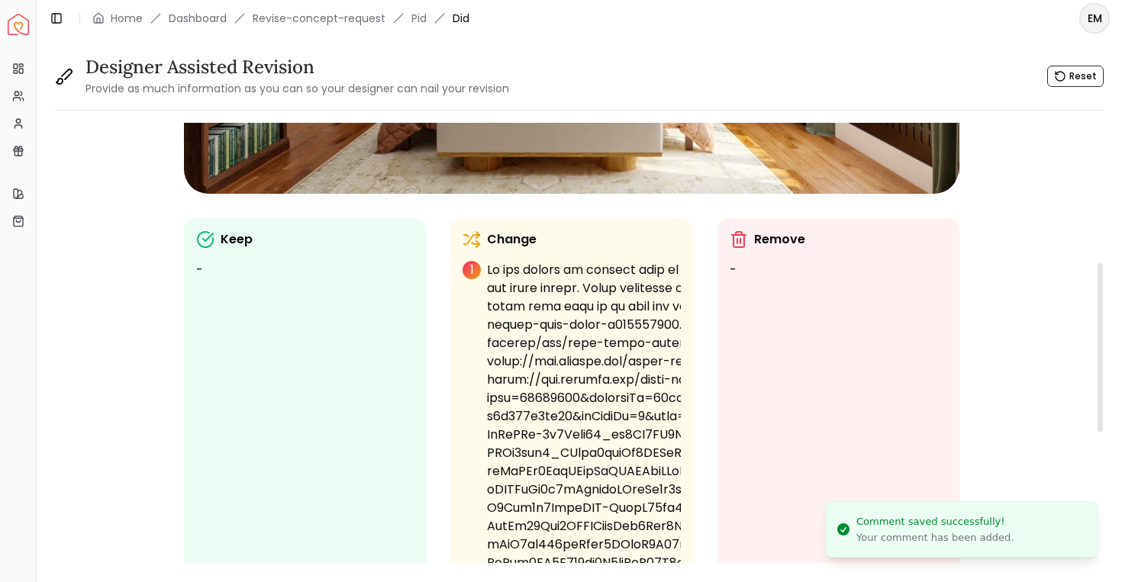
click at [579, 379] on p at bounding box center [916, 471] width 858 height 421
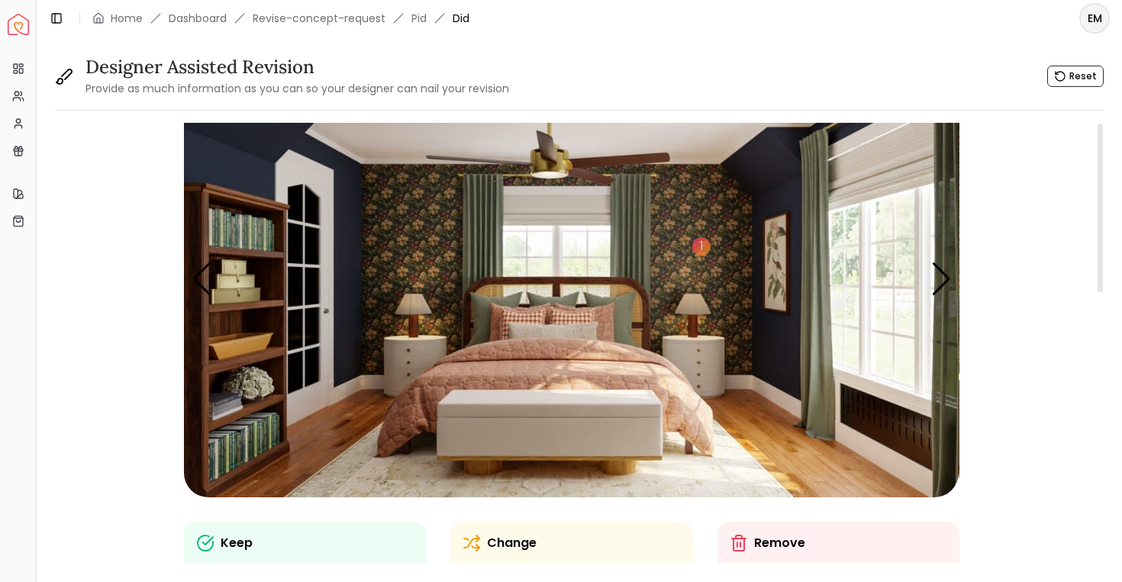
scroll to position [0, 0]
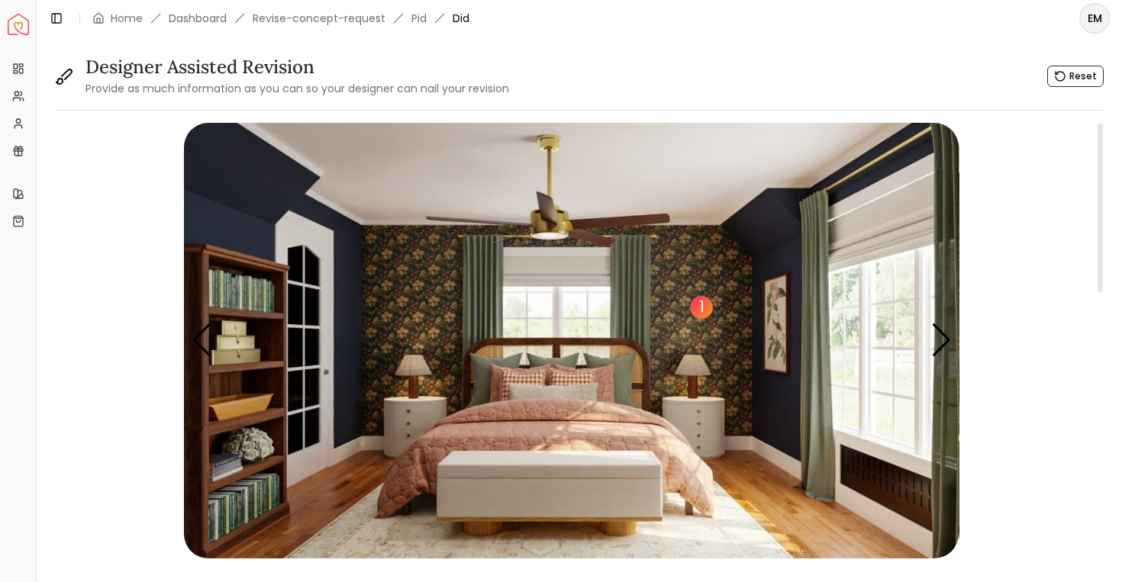
click at [702, 309] on div "1" at bounding box center [701, 307] width 23 height 23
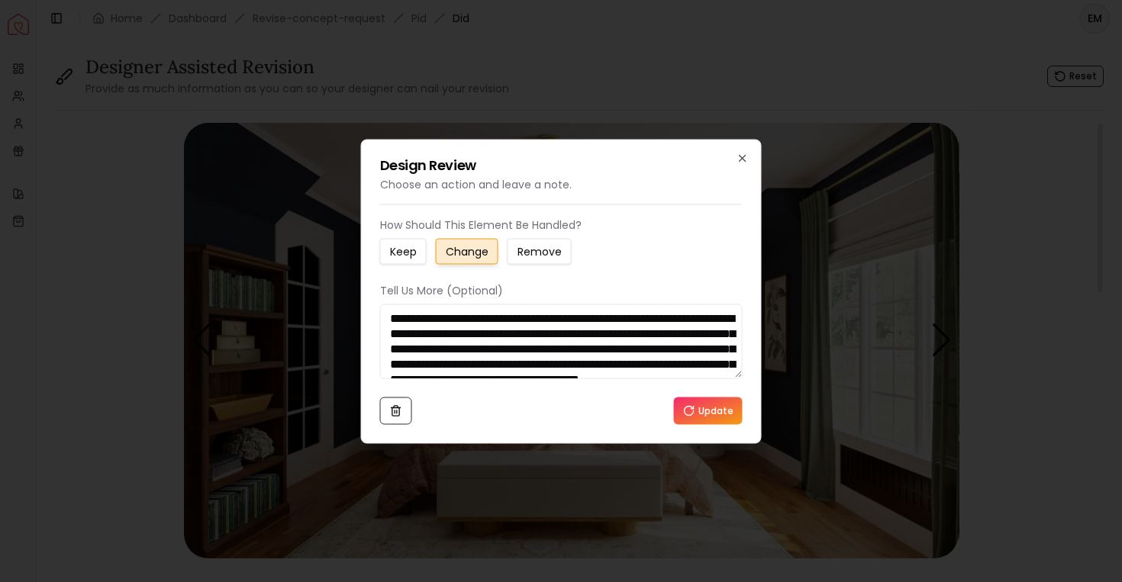
click at [654, 334] on textarea at bounding box center [561, 341] width 363 height 75
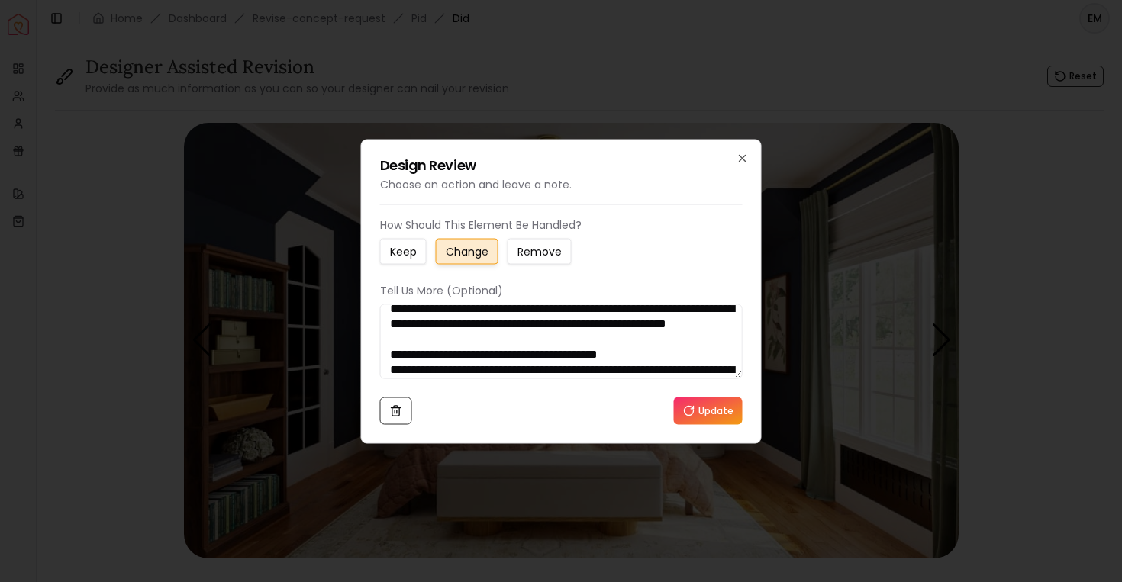
scroll to position [125, 0]
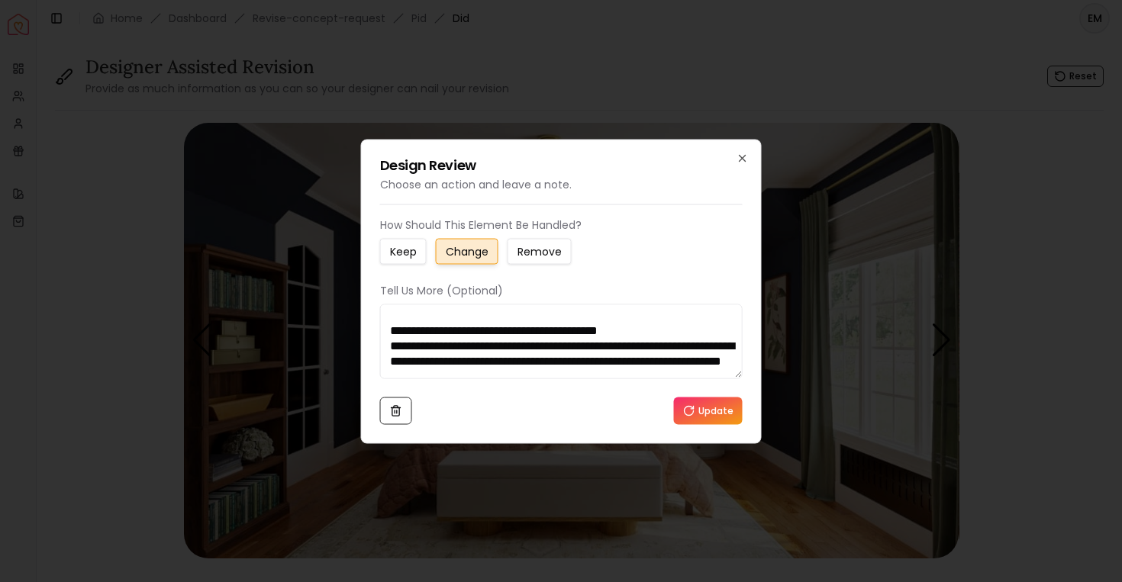
click at [654, 334] on textarea at bounding box center [561, 341] width 363 height 75
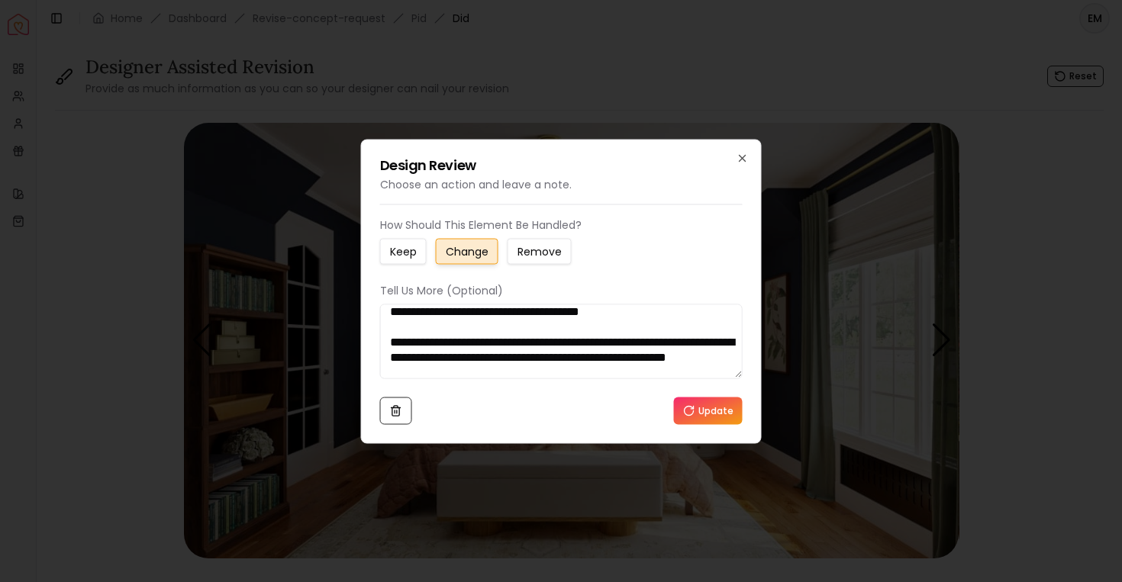
scroll to position [62, 0]
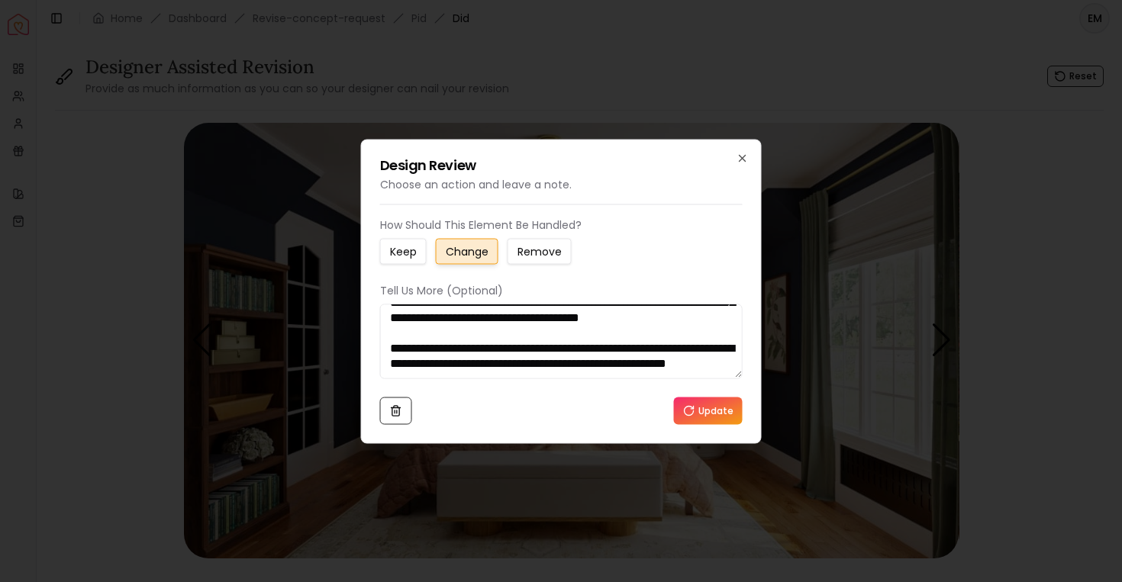
click at [601, 355] on textarea at bounding box center [561, 341] width 363 height 75
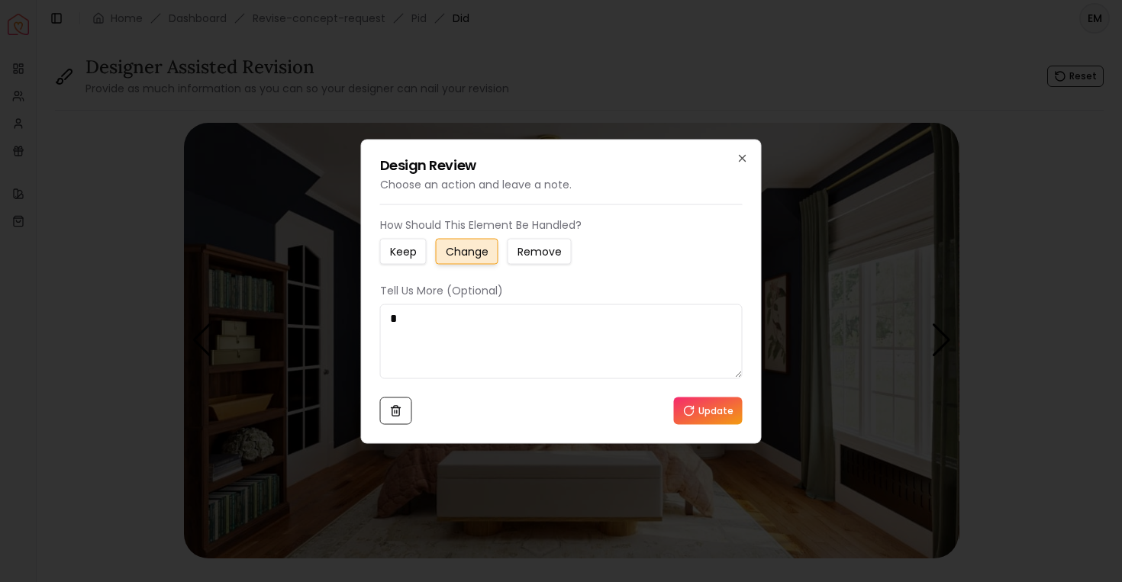
scroll to position [0, 0]
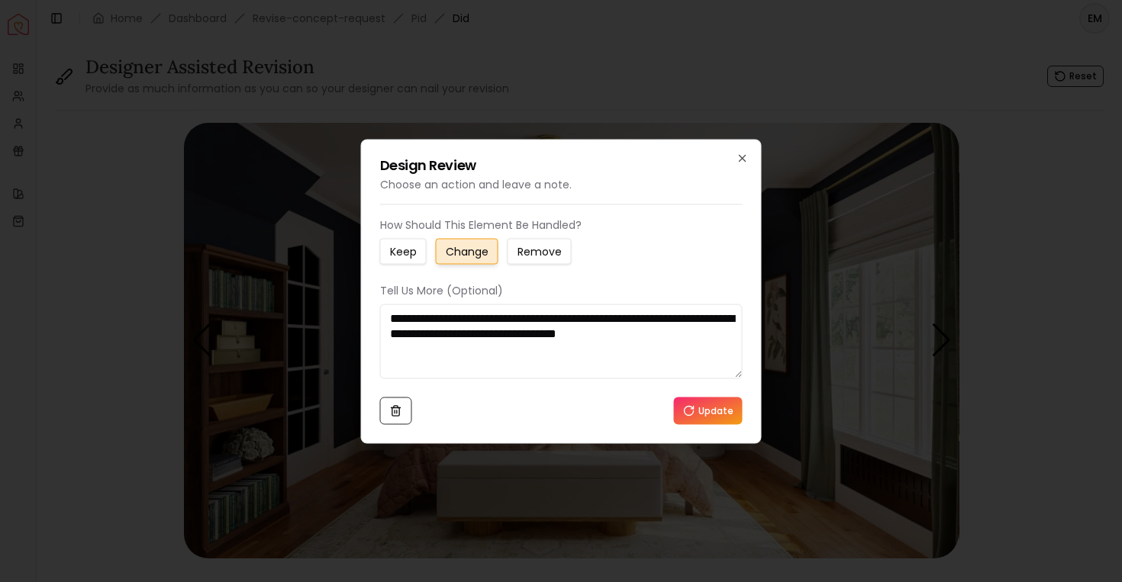
click at [430, 355] on textarea "**********" at bounding box center [561, 341] width 363 height 75
click at [513, 354] on textarea "**********" at bounding box center [561, 341] width 363 height 75
click at [564, 363] on textarea "**********" at bounding box center [561, 341] width 363 height 75
click at [474, 350] on textarea "**********" at bounding box center [561, 341] width 363 height 75
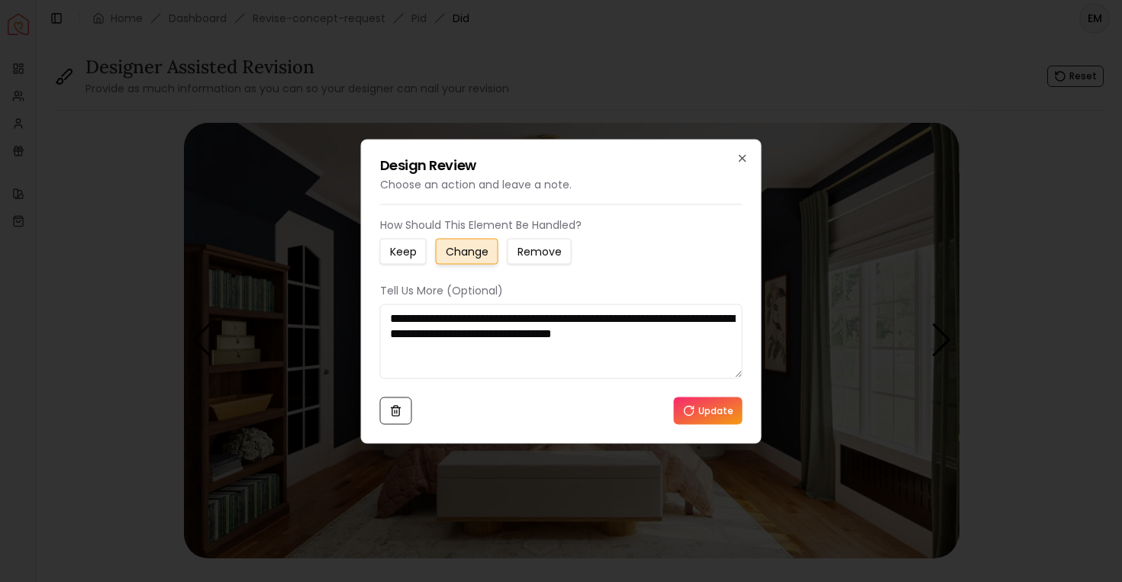
click at [474, 350] on textarea "**********" at bounding box center [561, 341] width 363 height 75
type textarea "**********"
click at [702, 419] on button "Update" at bounding box center [708, 410] width 69 height 27
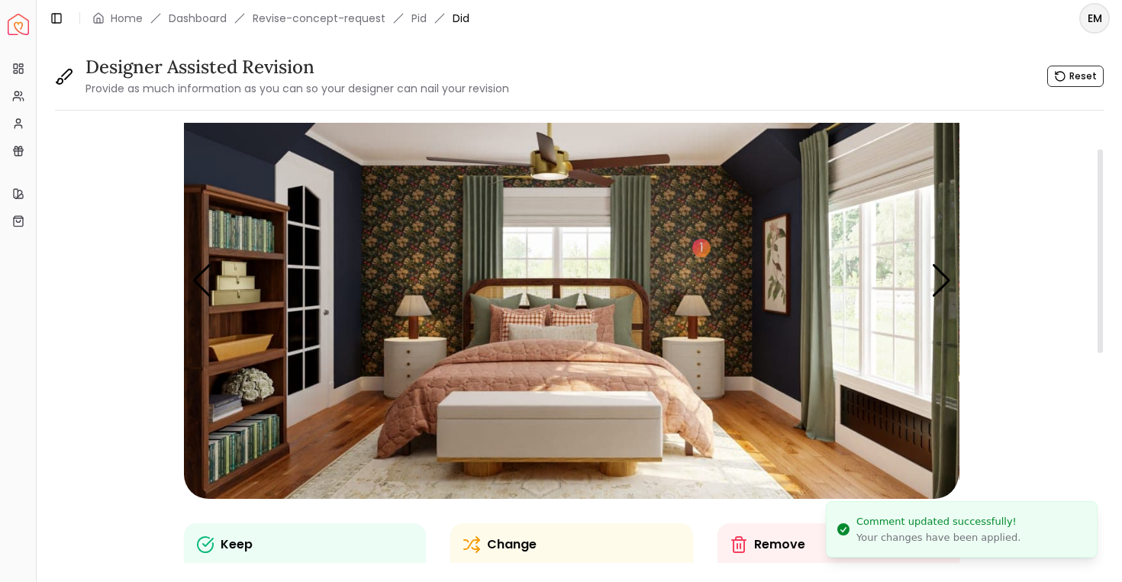
scroll to position [56, 0]
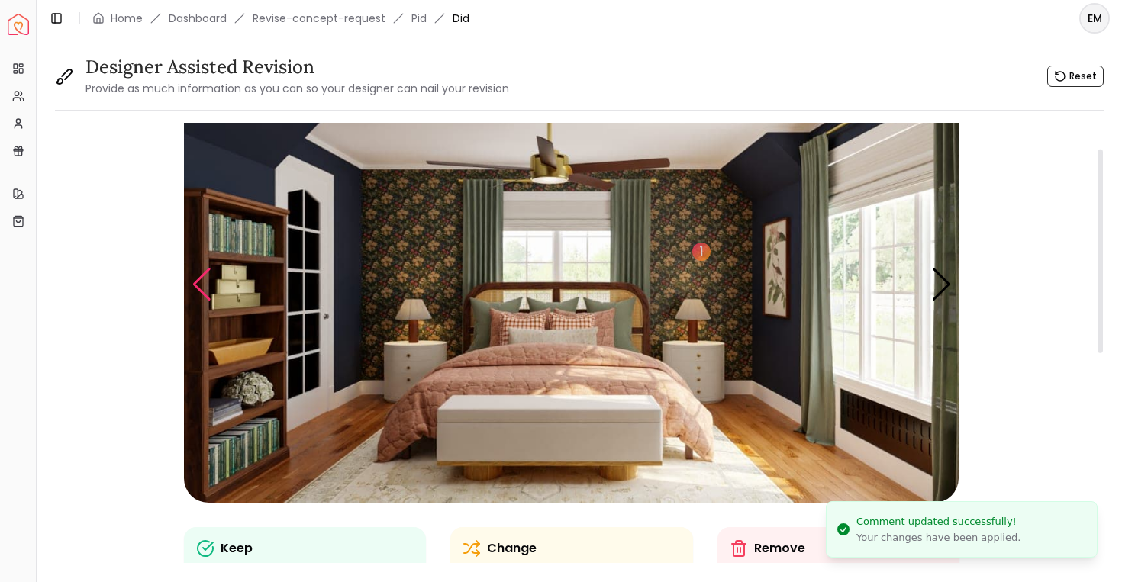
click at [196, 298] on div "Previous slide" at bounding box center [202, 285] width 21 height 34
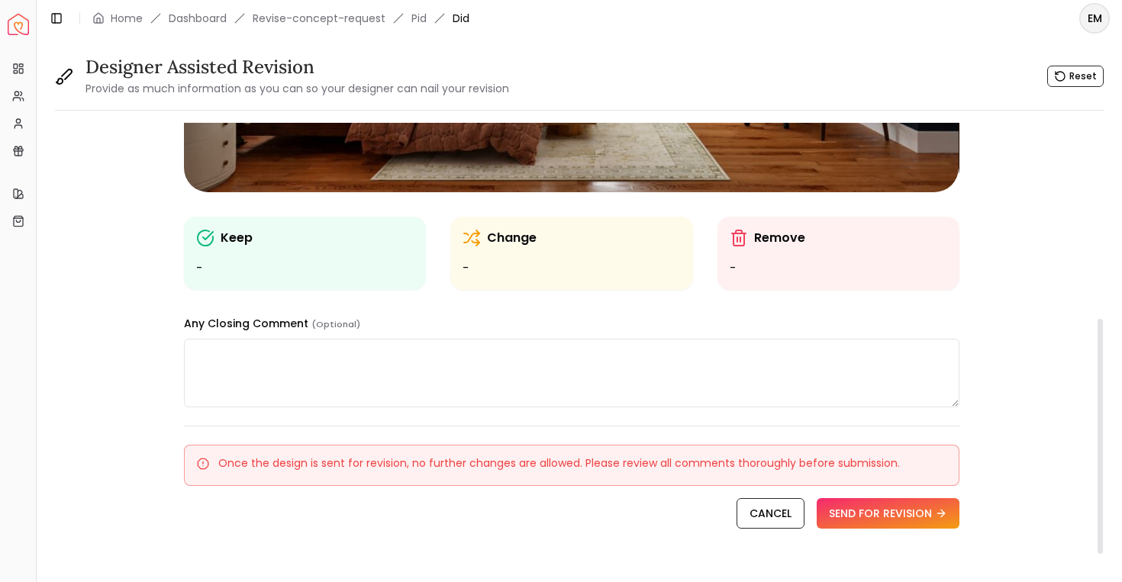
scroll to position [394, 0]
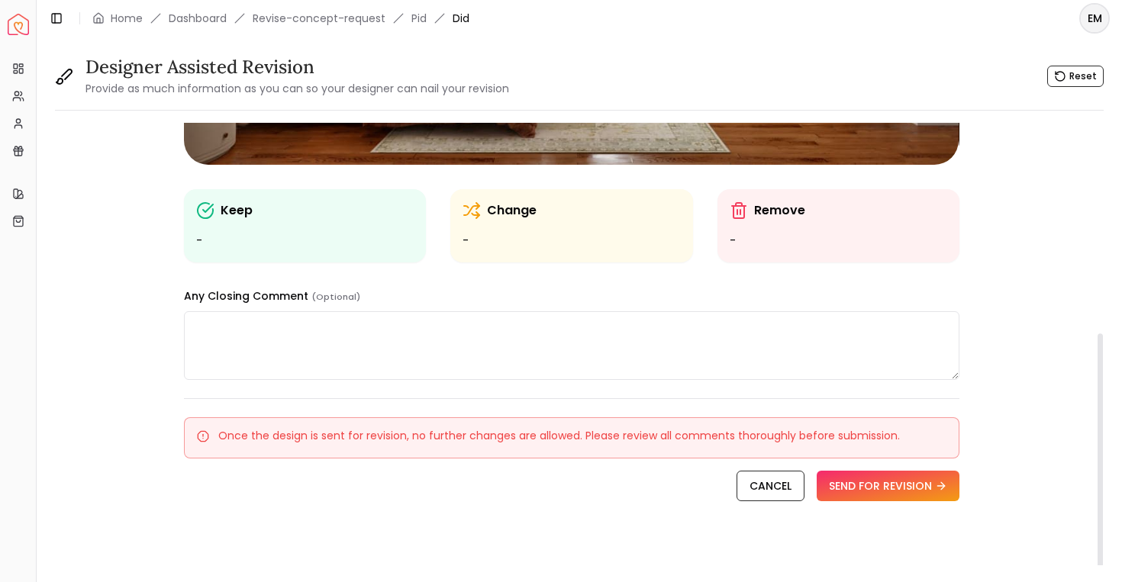
click at [699, 380] on div "1 Keep - Change - Remove - Any Closing Comment (Optional) Once the design is se…" at bounding box center [572, 152] width 776 height 846
click at [697, 353] on textarea at bounding box center [571, 345] width 775 height 69
paste textarea "**********"
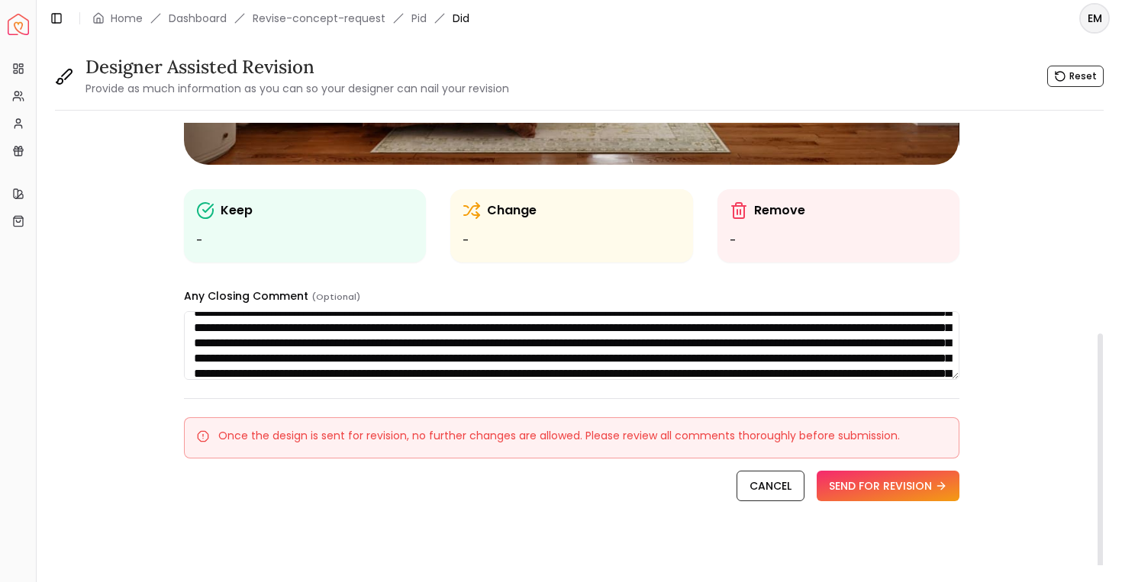
scroll to position [0, 0]
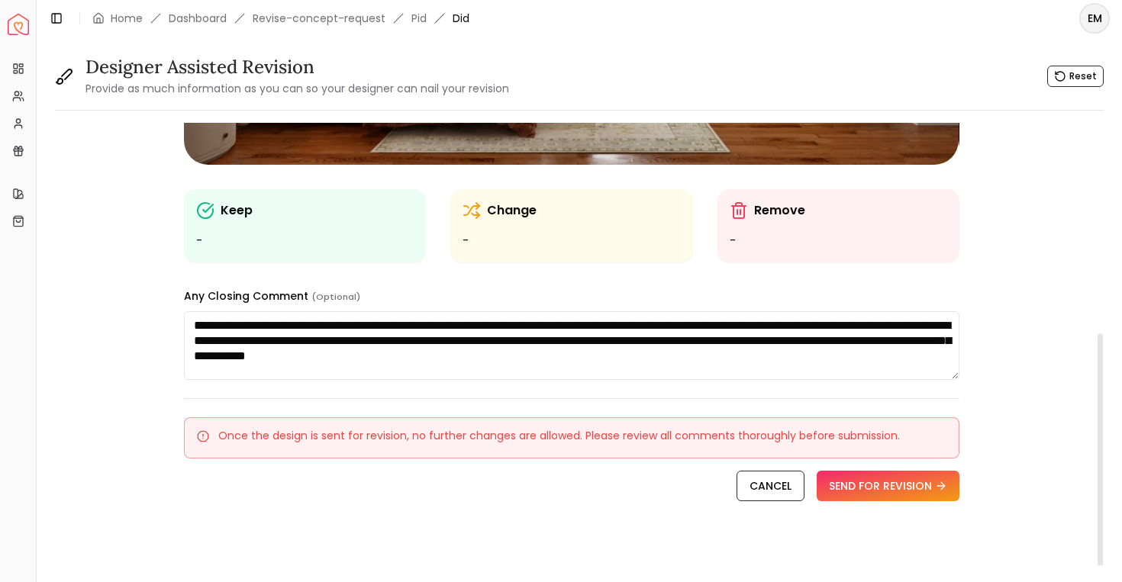
click at [443, 347] on textarea at bounding box center [571, 345] width 775 height 69
click at [494, 350] on textarea at bounding box center [571, 345] width 775 height 69
click at [764, 350] on textarea at bounding box center [571, 345] width 775 height 69
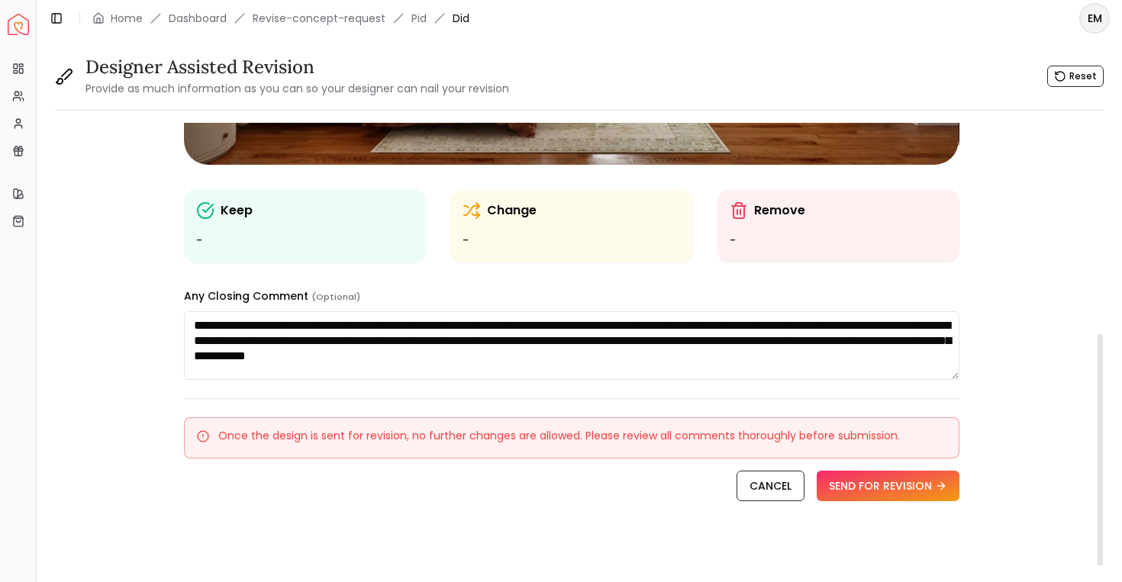
click at [816, 324] on textarea at bounding box center [571, 345] width 775 height 69
drag, startPoint x: 428, startPoint y: 341, endPoint x: 282, endPoint y: 240, distance: 177.2
click at [282, 240] on div "1 Keep - Change - Remove - Any Closing Comment (Optional)" at bounding box center [572, 54] width 776 height 651
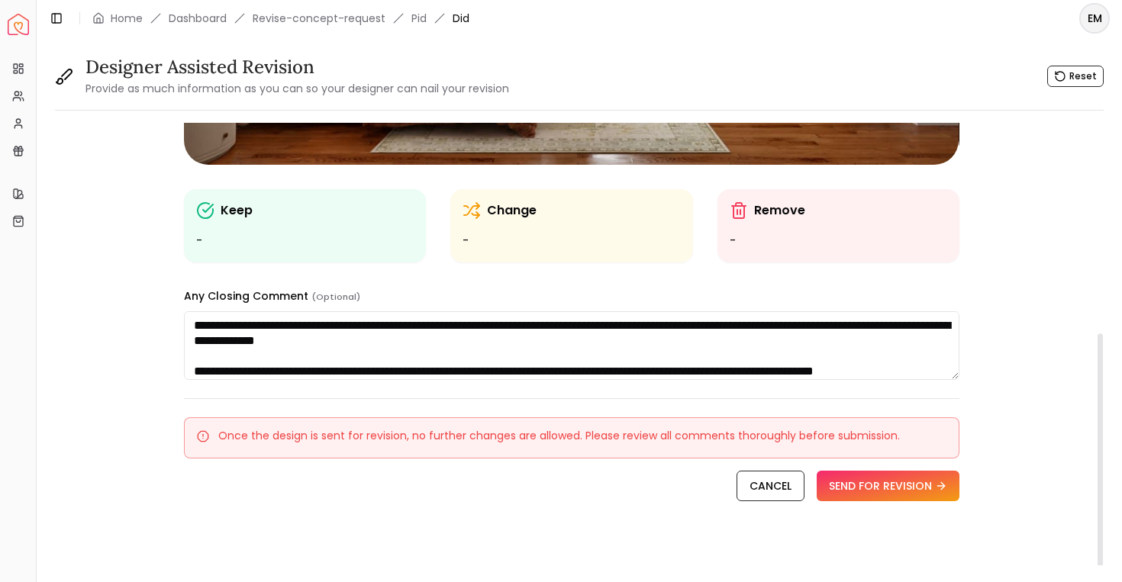
click at [530, 326] on textarea at bounding box center [571, 345] width 775 height 69
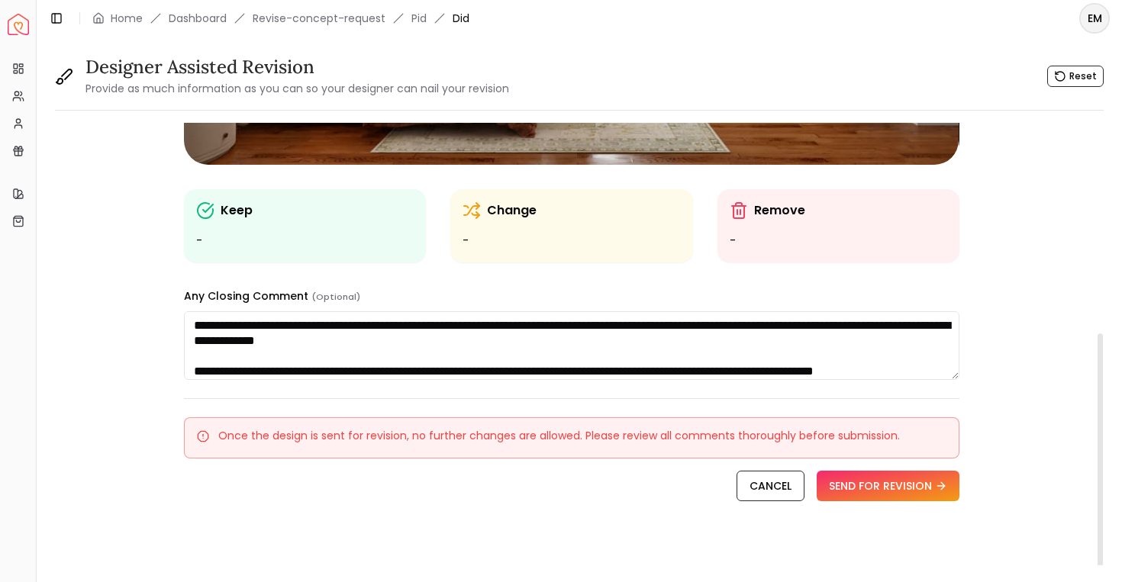
click at [424, 340] on textarea at bounding box center [571, 345] width 775 height 69
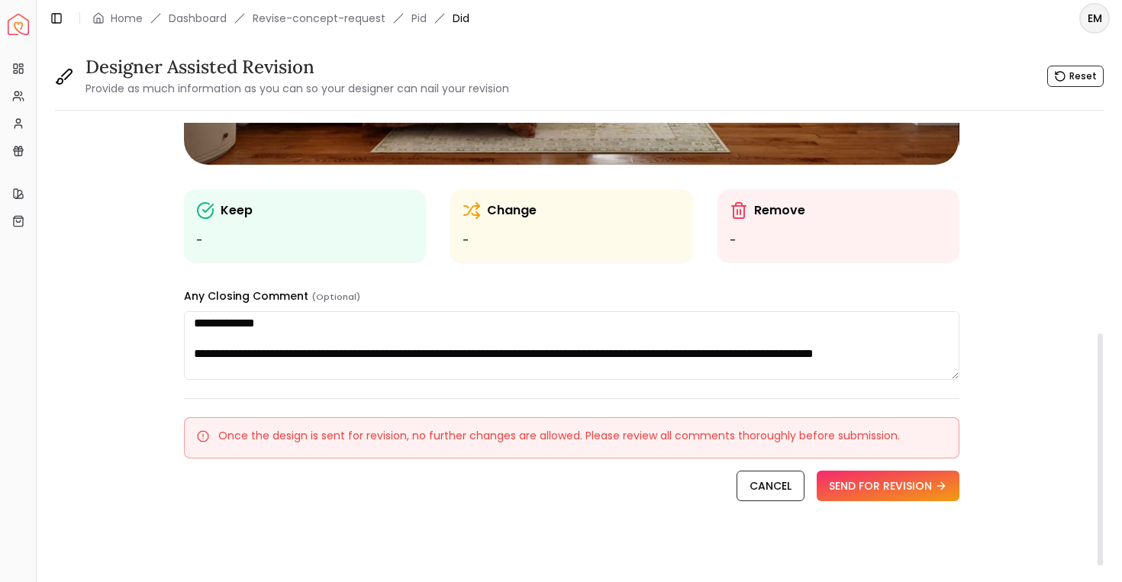
click at [382, 361] on textarea at bounding box center [571, 345] width 775 height 69
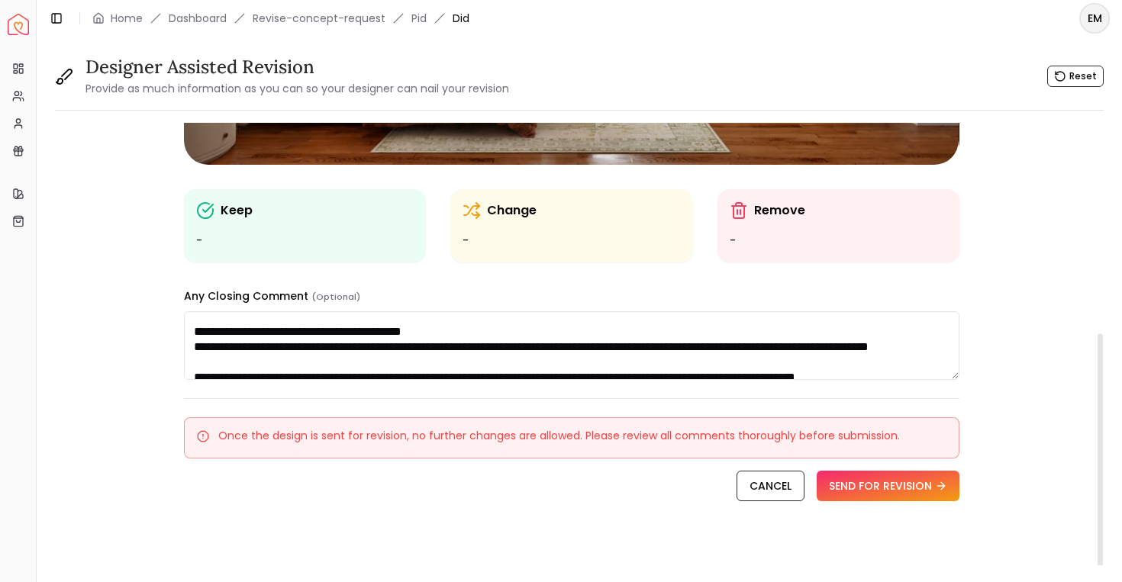
click at [381, 358] on textarea at bounding box center [571, 345] width 775 height 69
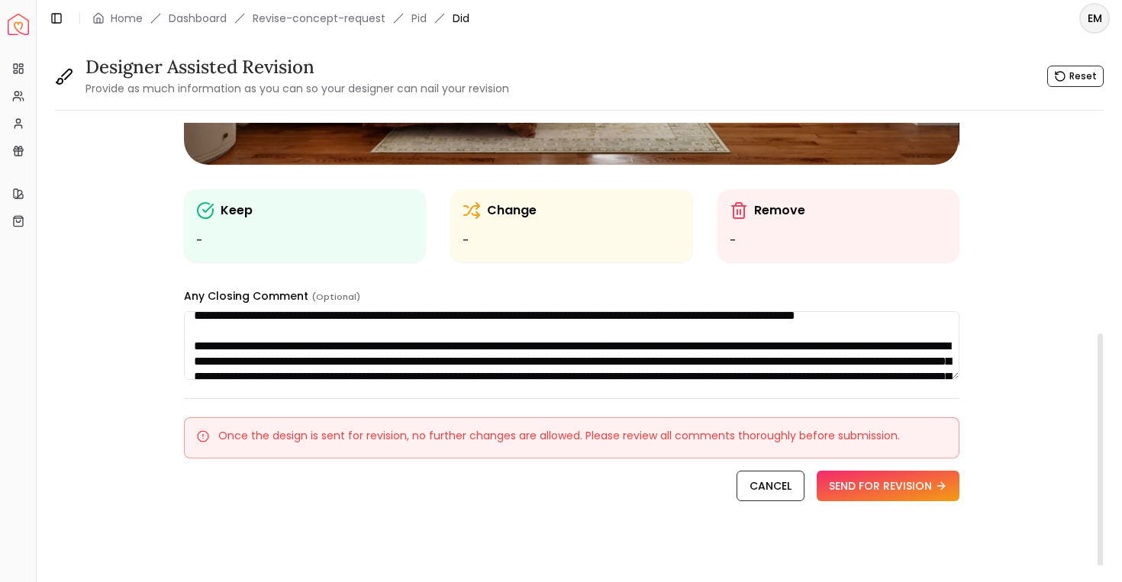
click at [381, 358] on textarea at bounding box center [571, 345] width 775 height 69
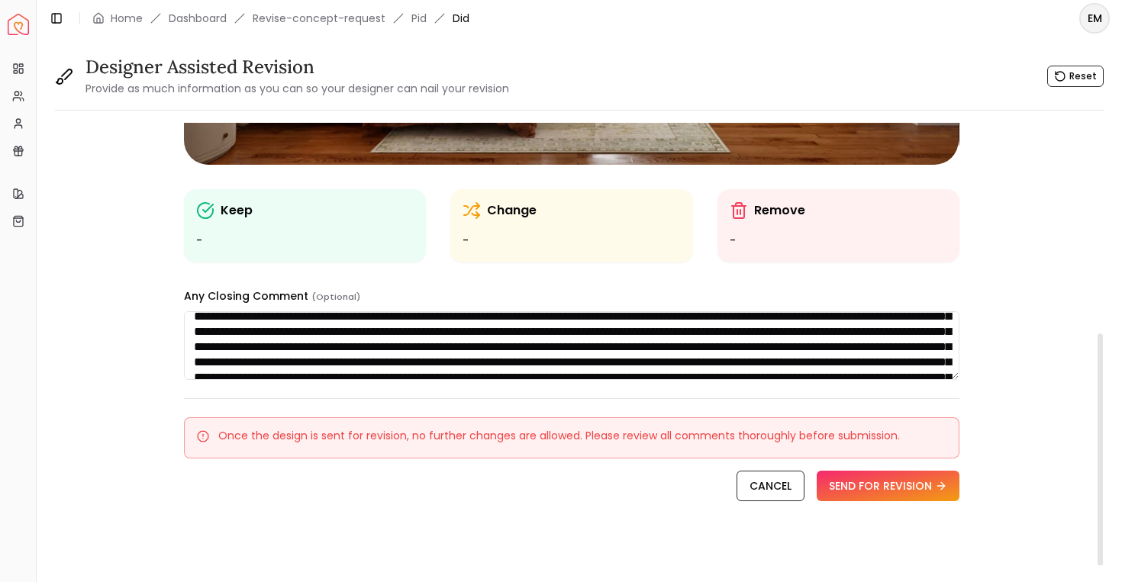
click at [380, 358] on textarea at bounding box center [571, 345] width 775 height 69
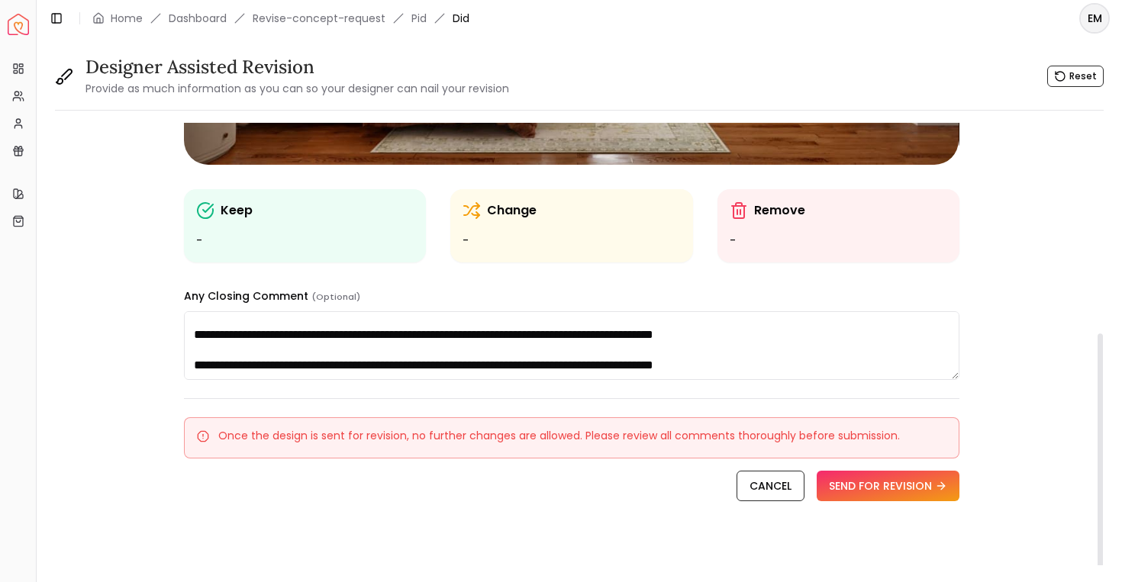
scroll to position [0, 0]
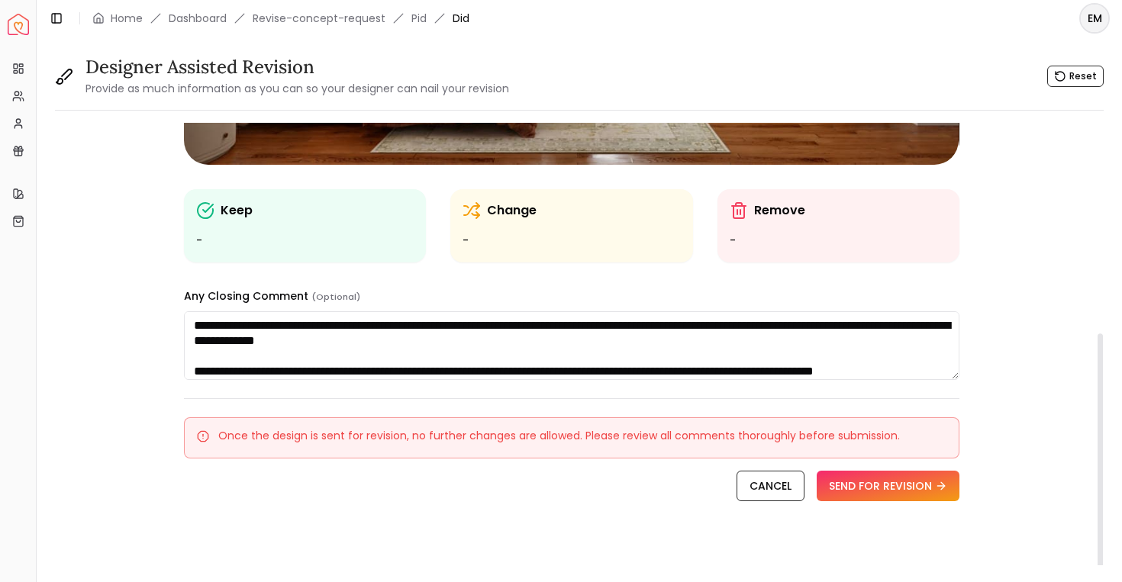
click at [379, 347] on textarea at bounding box center [571, 345] width 775 height 69
click at [628, 351] on textarea at bounding box center [571, 345] width 775 height 69
click at [189, 317] on textarea at bounding box center [571, 345] width 775 height 69
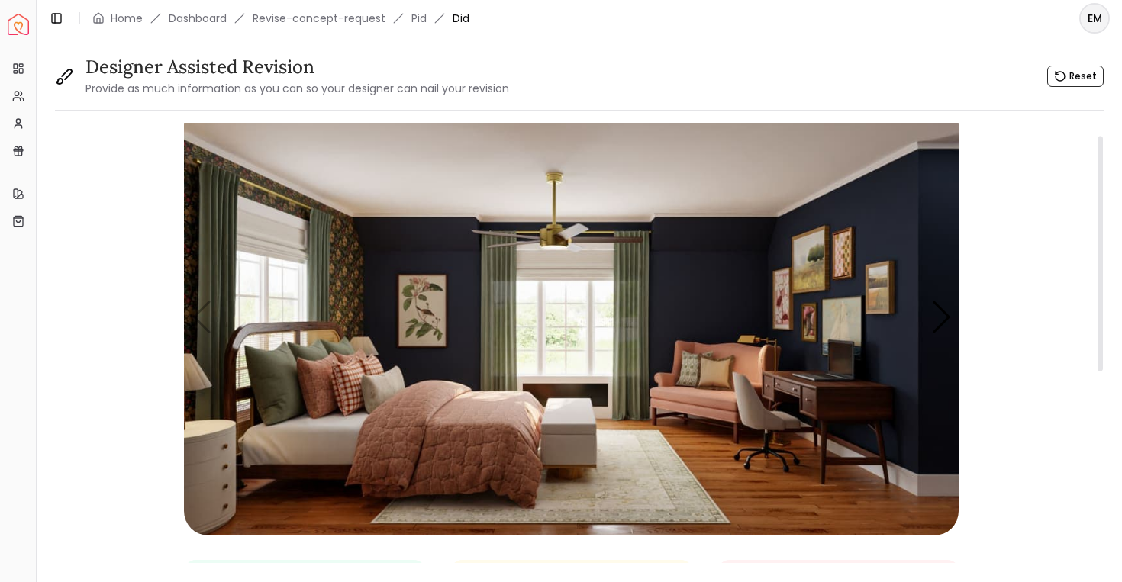
scroll to position [26, 0]
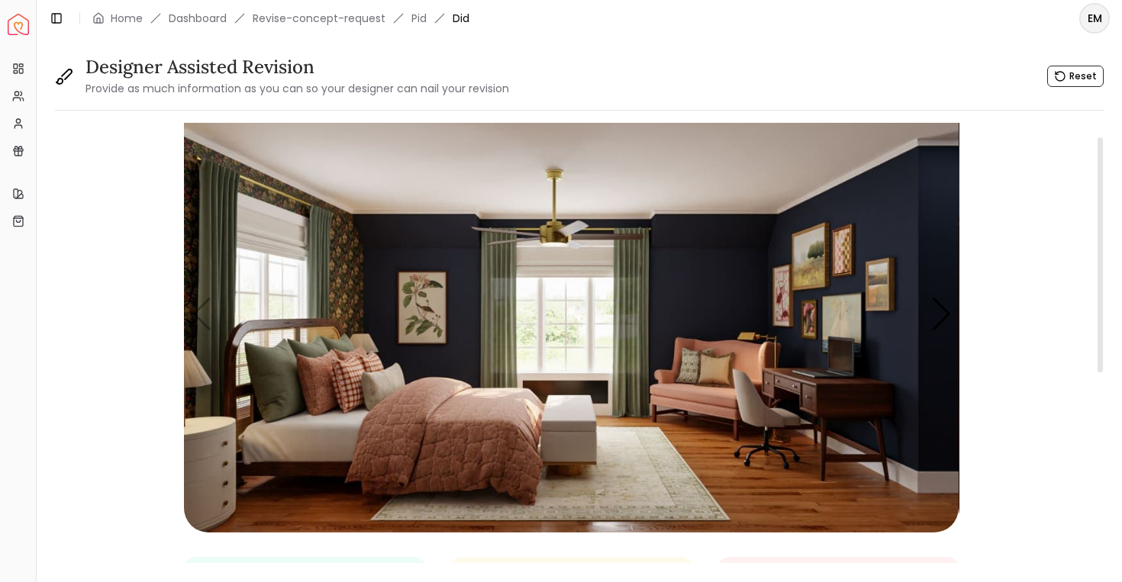
click at [208, 303] on img "1 / 5" at bounding box center [571, 315] width 775 height 436
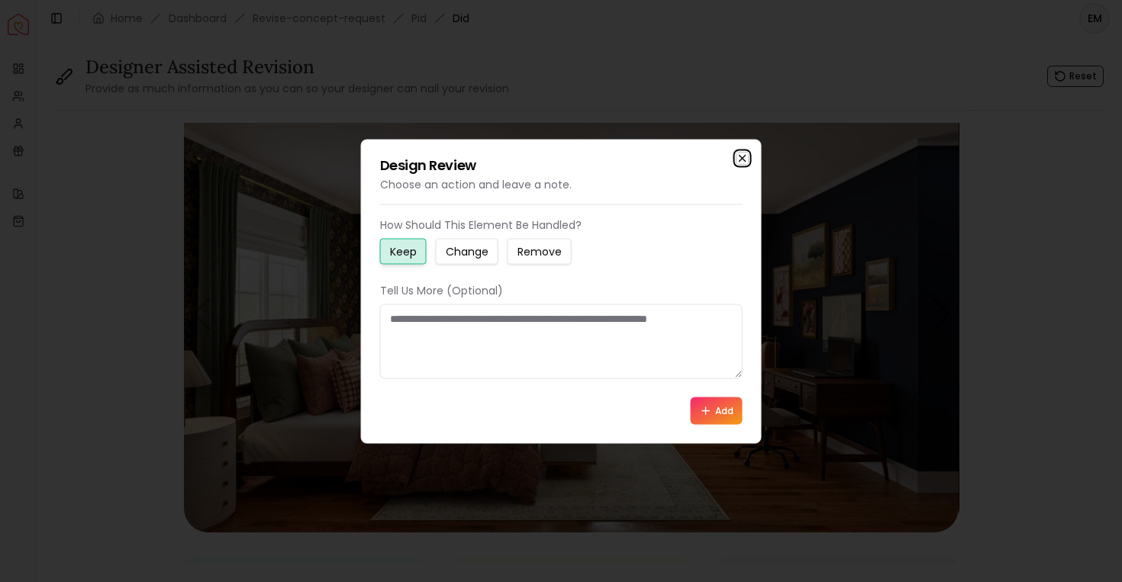
click at [747, 155] on icon "button" at bounding box center [743, 158] width 12 height 12
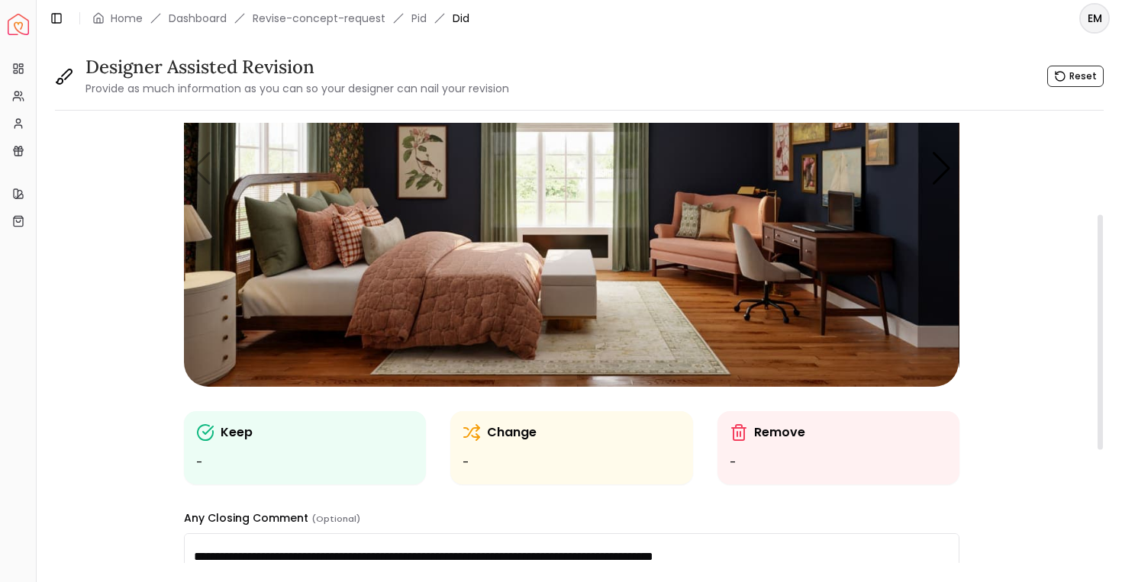
scroll to position [52, 0]
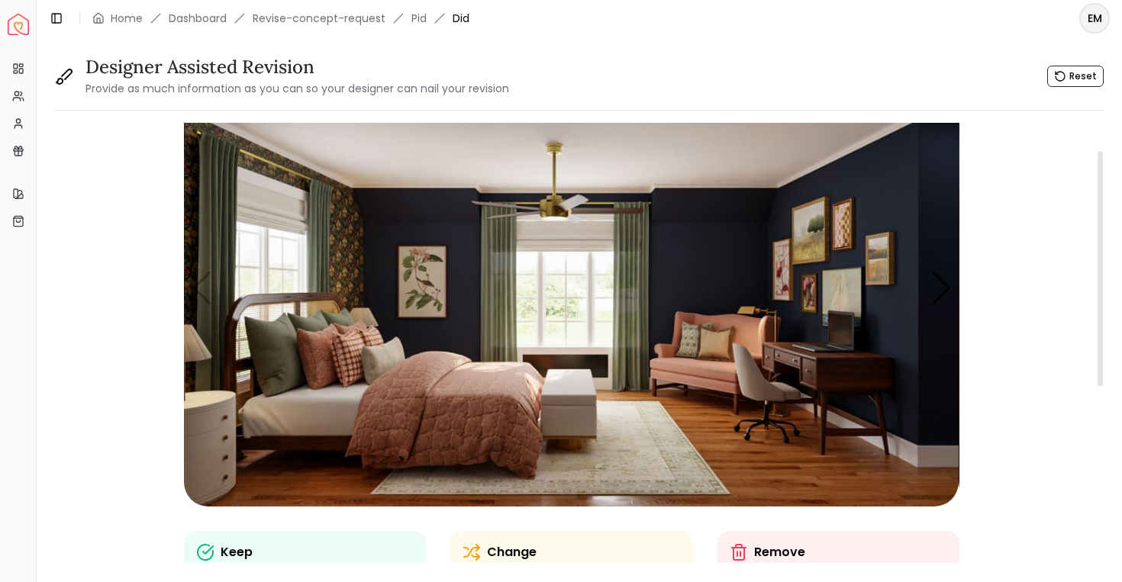
click at [199, 290] on img "1 / 5" at bounding box center [571, 289] width 775 height 436
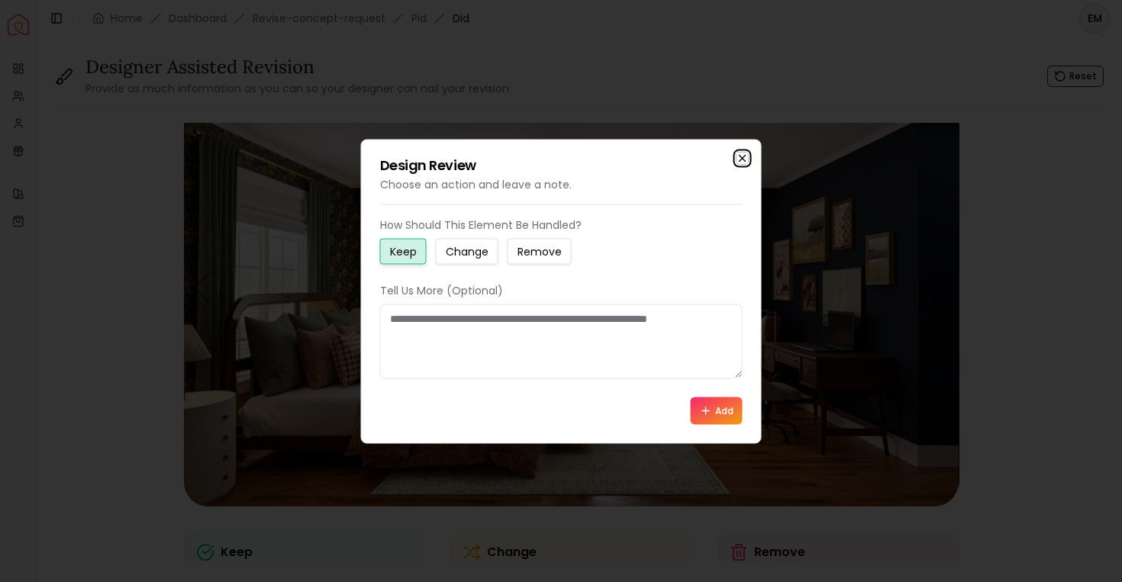
click at [740, 163] on icon "button" at bounding box center [743, 158] width 12 height 12
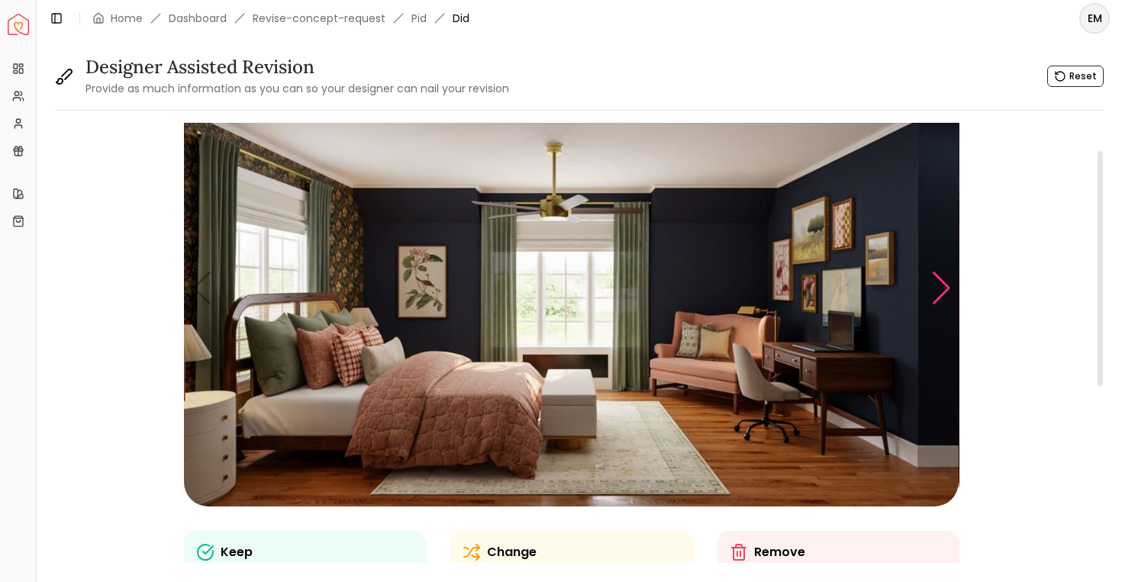
click at [941, 295] on div "Next slide" at bounding box center [941, 289] width 21 height 34
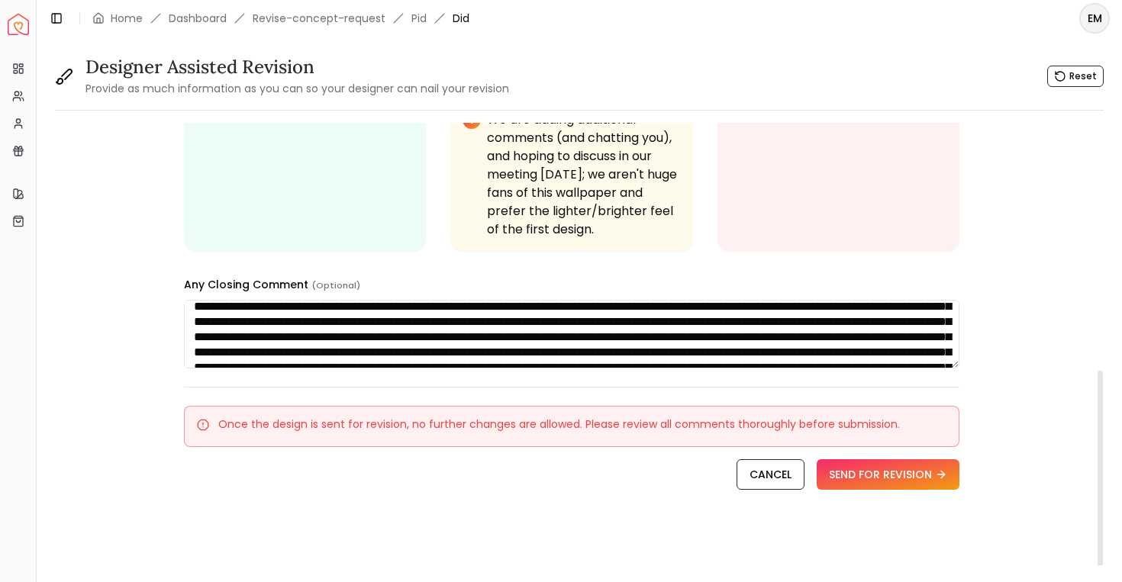
scroll to position [0, 0]
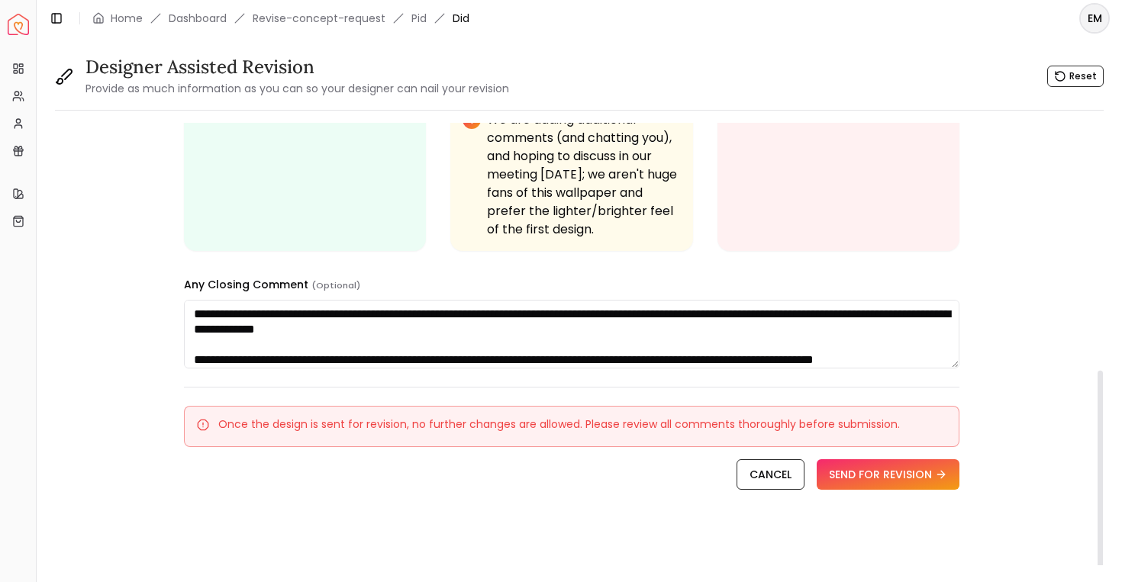
click at [554, 331] on textarea at bounding box center [571, 334] width 775 height 69
click at [553, 321] on textarea at bounding box center [571, 334] width 775 height 69
click at [557, 338] on textarea at bounding box center [571, 334] width 775 height 69
click at [192, 315] on textarea at bounding box center [571, 334] width 775 height 69
click at [576, 321] on textarea at bounding box center [571, 334] width 775 height 69
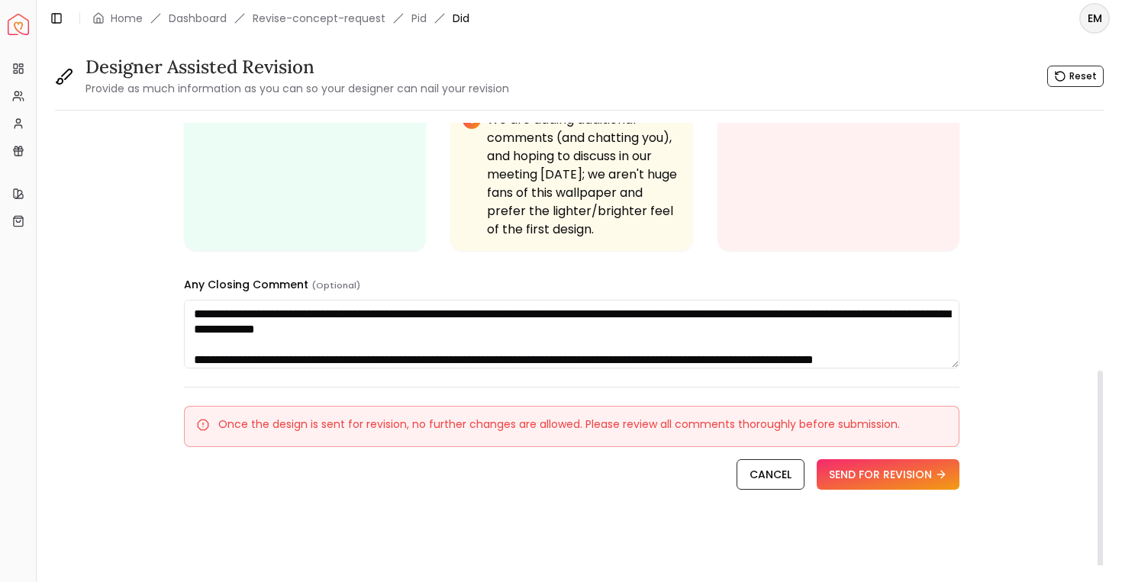
click at [569, 334] on textarea at bounding box center [571, 334] width 775 height 69
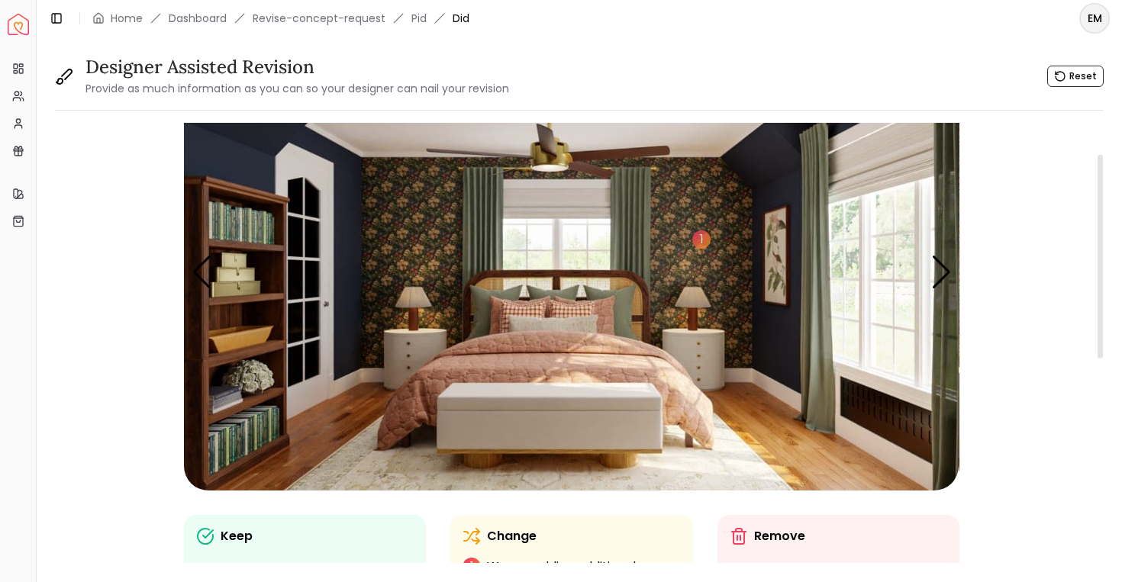
scroll to position [67, 0]
click at [701, 247] on div "1" at bounding box center [701, 240] width 23 height 23
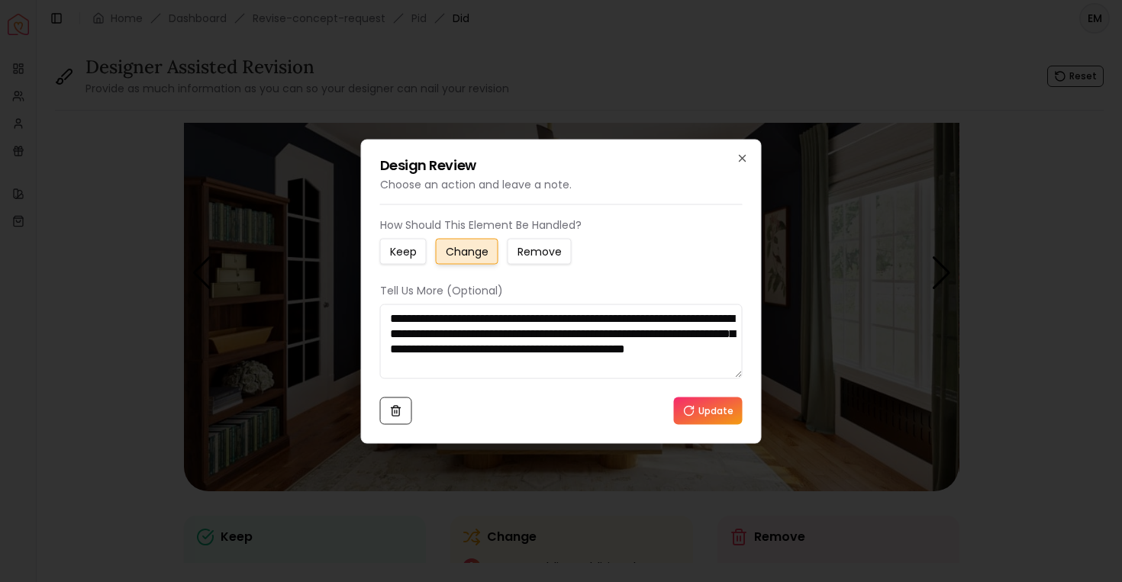
click at [621, 337] on textarea "**********" at bounding box center [561, 341] width 363 height 75
click at [650, 341] on textarea "**********" at bounding box center [561, 341] width 363 height 75
click at [724, 374] on textarea "**********" at bounding box center [561, 341] width 363 height 75
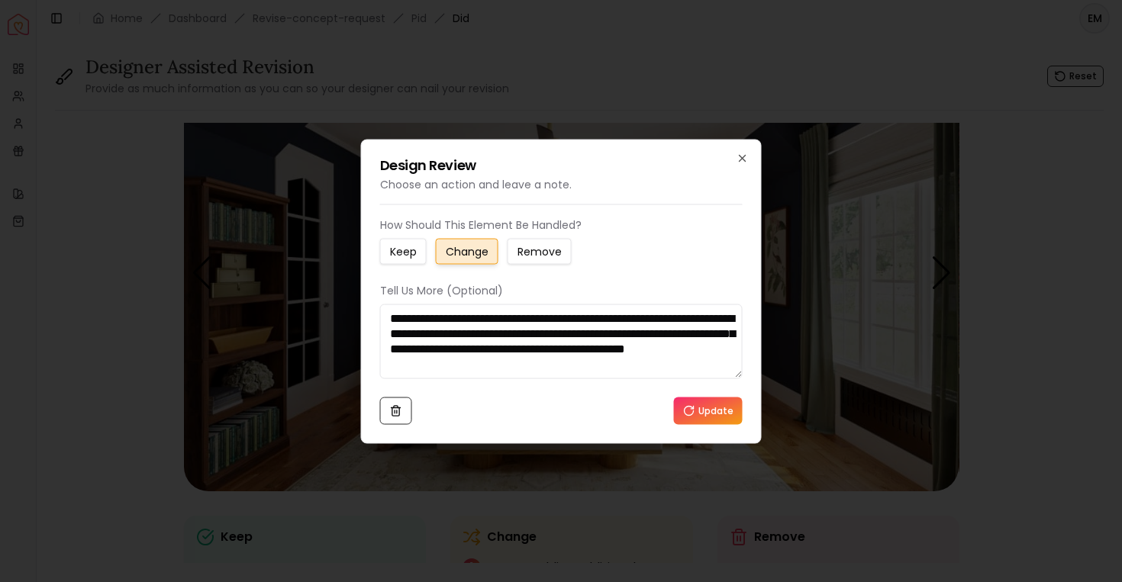
click at [683, 352] on textarea "**********" at bounding box center [561, 341] width 363 height 75
click at [686, 358] on textarea "**********" at bounding box center [561, 341] width 363 height 75
drag, startPoint x: 715, startPoint y: 370, endPoint x: 742, endPoint y: 333, distance: 46.4
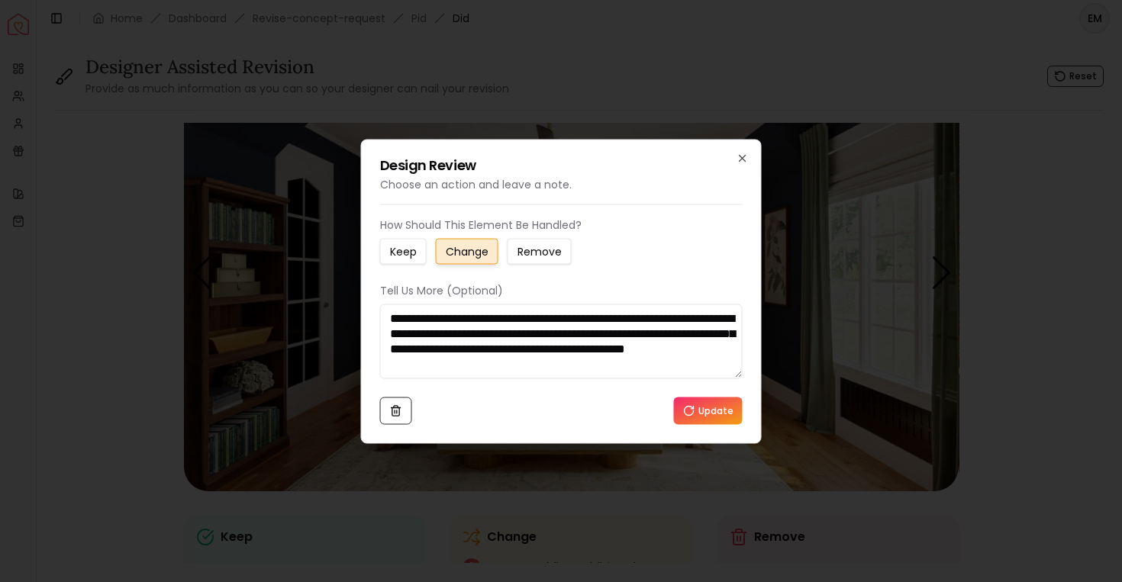
click at [742, 333] on div "**********" at bounding box center [561, 291] width 401 height 305
click at [603, 333] on textarea "**********" at bounding box center [561, 341] width 363 height 75
click at [552, 360] on textarea "**********" at bounding box center [561, 341] width 363 height 75
click at [573, 361] on textarea "**********" at bounding box center [561, 341] width 363 height 75
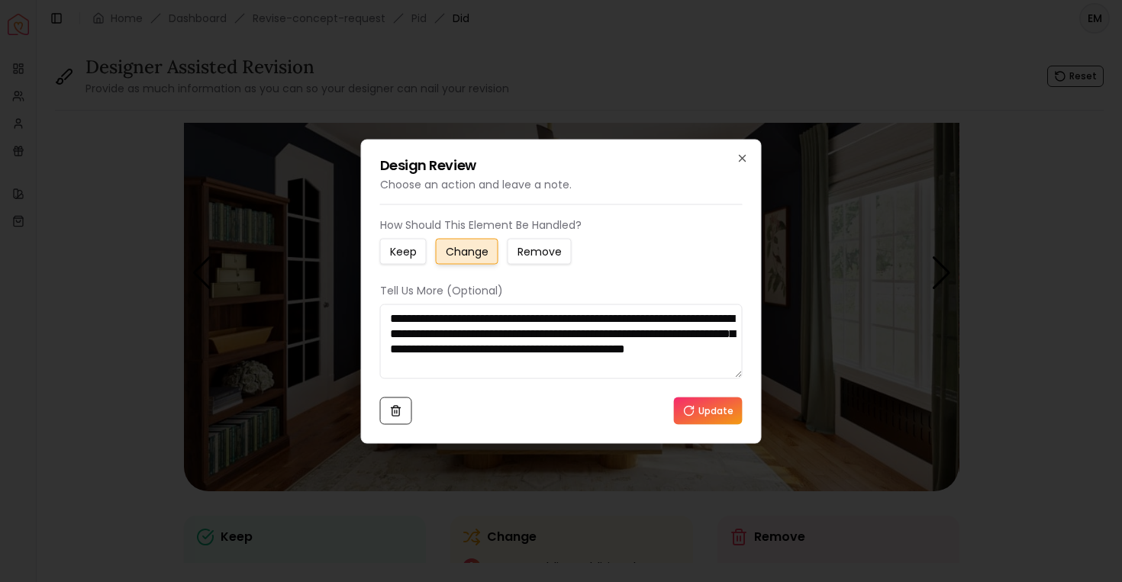
click at [704, 402] on button "Update" at bounding box center [708, 410] width 69 height 27
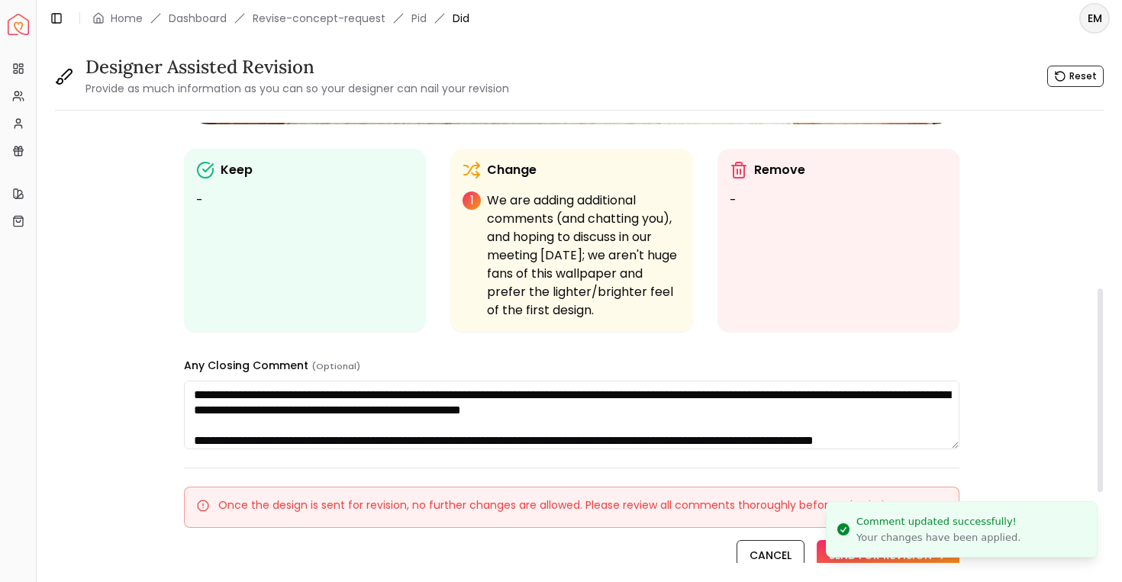
scroll to position [534, 0]
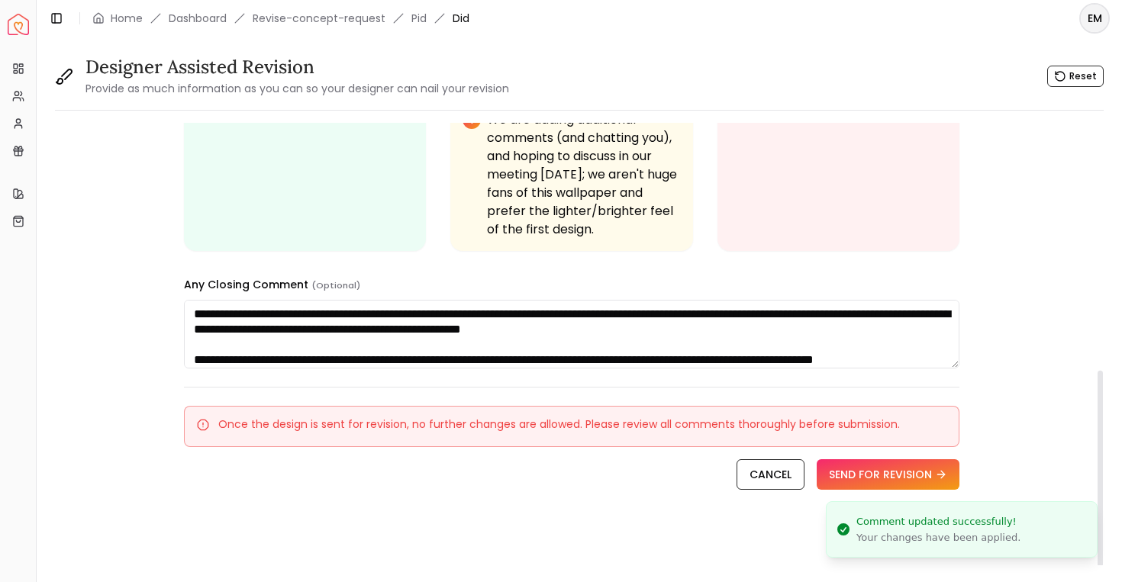
click at [610, 335] on textarea at bounding box center [571, 334] width 775 height 69
click at [879, 338] on textarea at bounding box center [571, 334] width 775 height 69
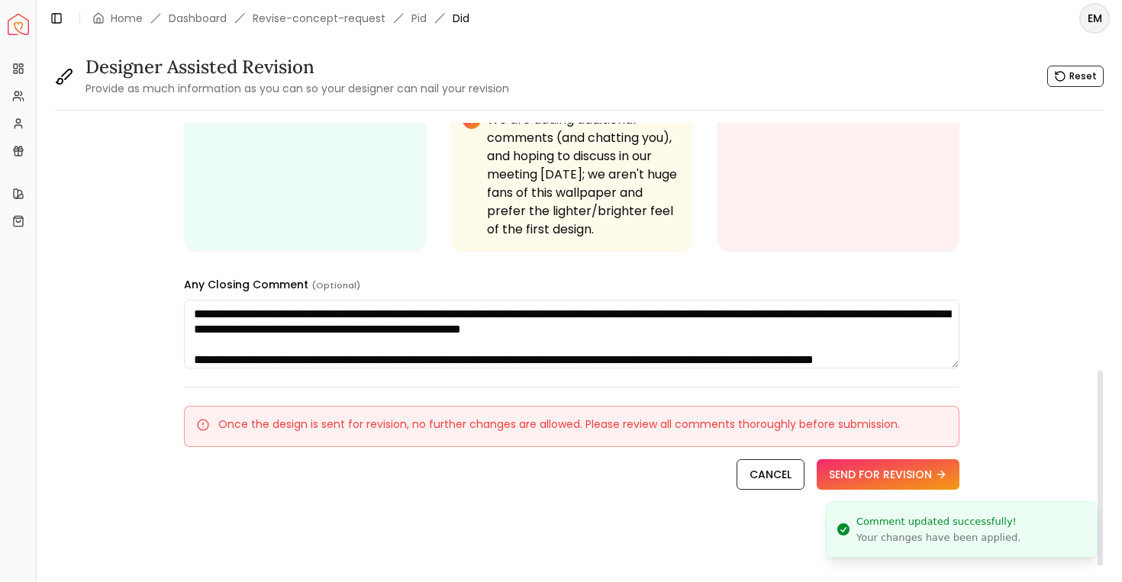
click at [879, 327] on textarea at bounding box center [571, 334] width 775 height 69
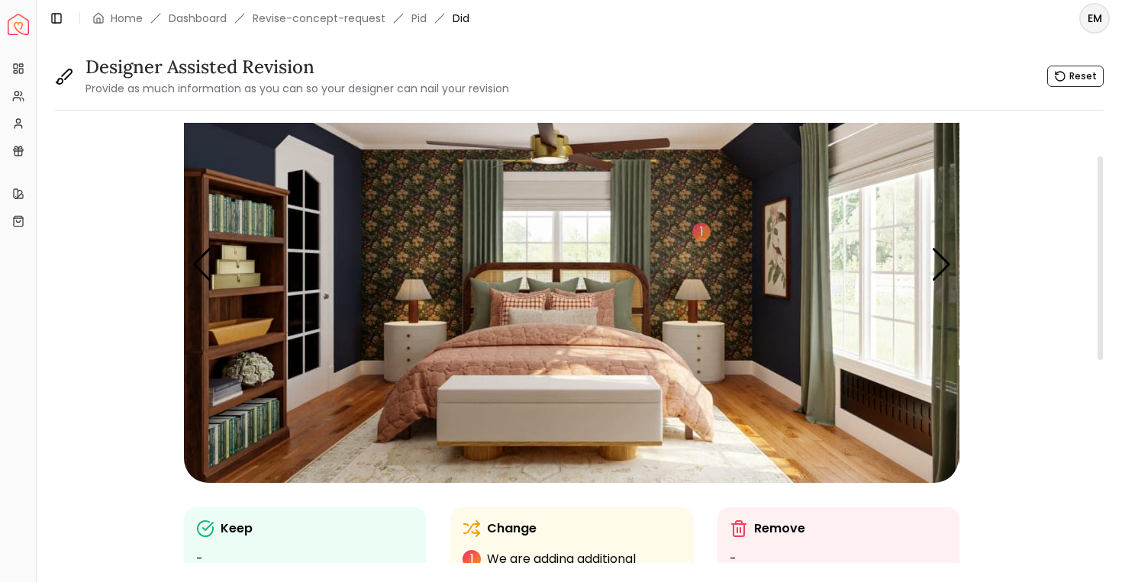
scroll to position [70, 0]
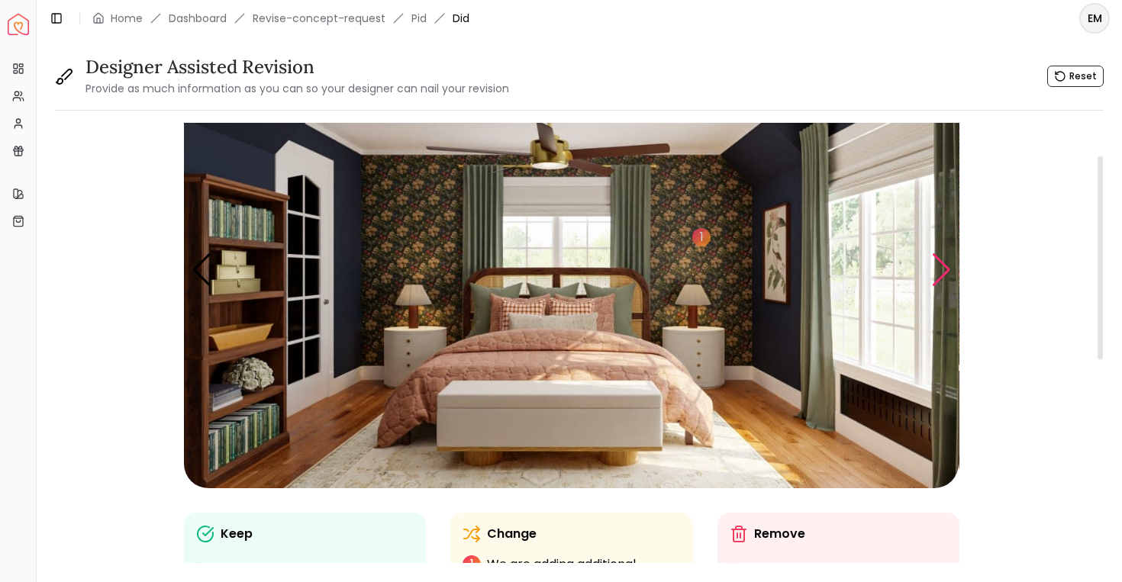
click at [931, 273] on div "Next slide" at bounding box center [941, 270] width 21 height 34
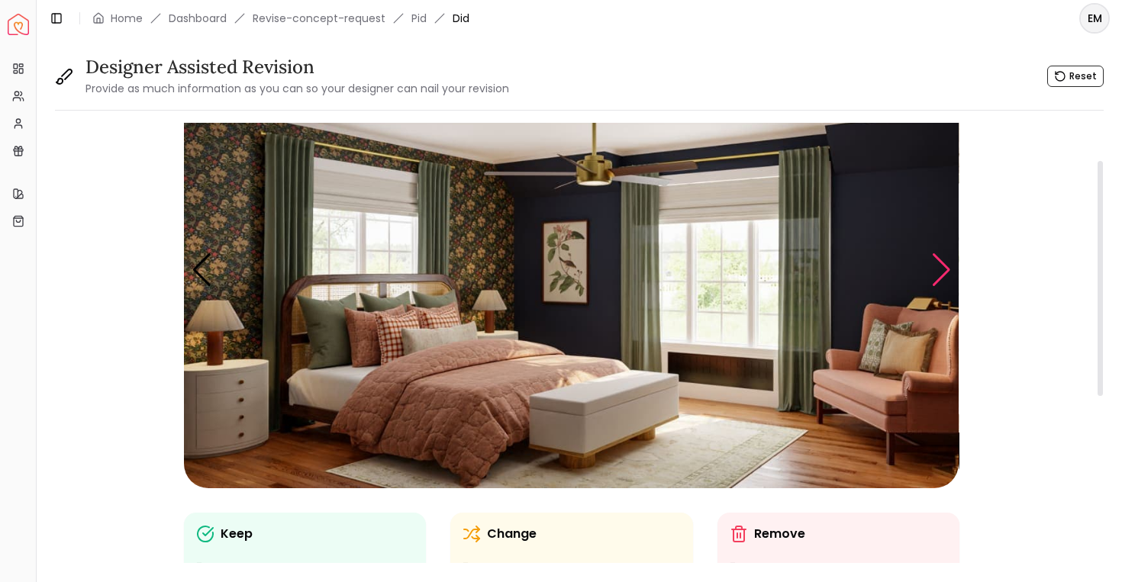
click at [931, 273] on div "Next slide" at bounding box center [941, 270] width 21 height 34
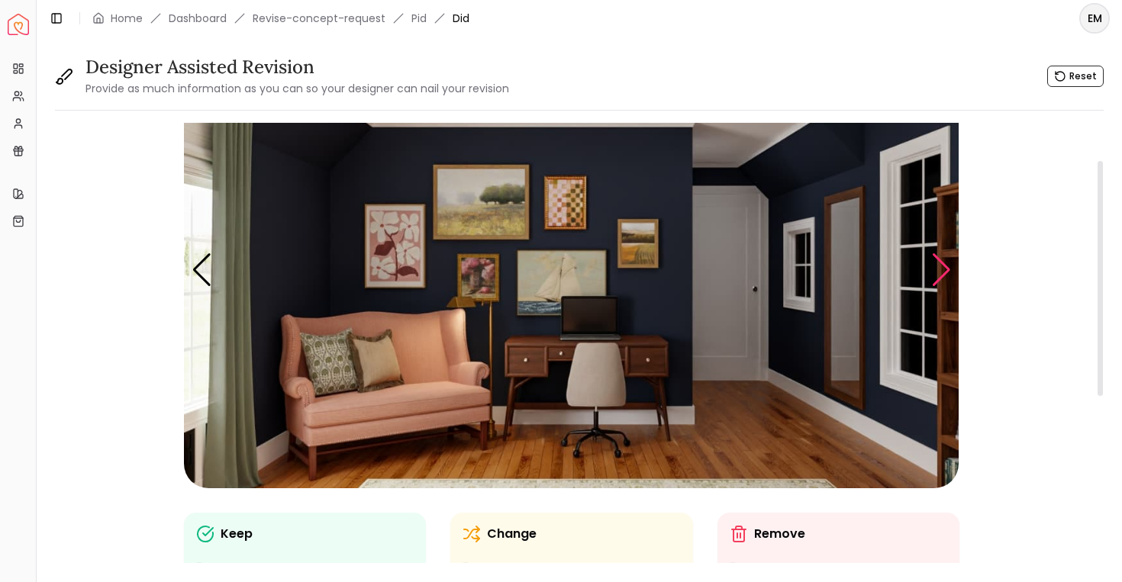
click at [931, 273] on div "Next slide" at bounding box center [941, 270] width 21 height 34
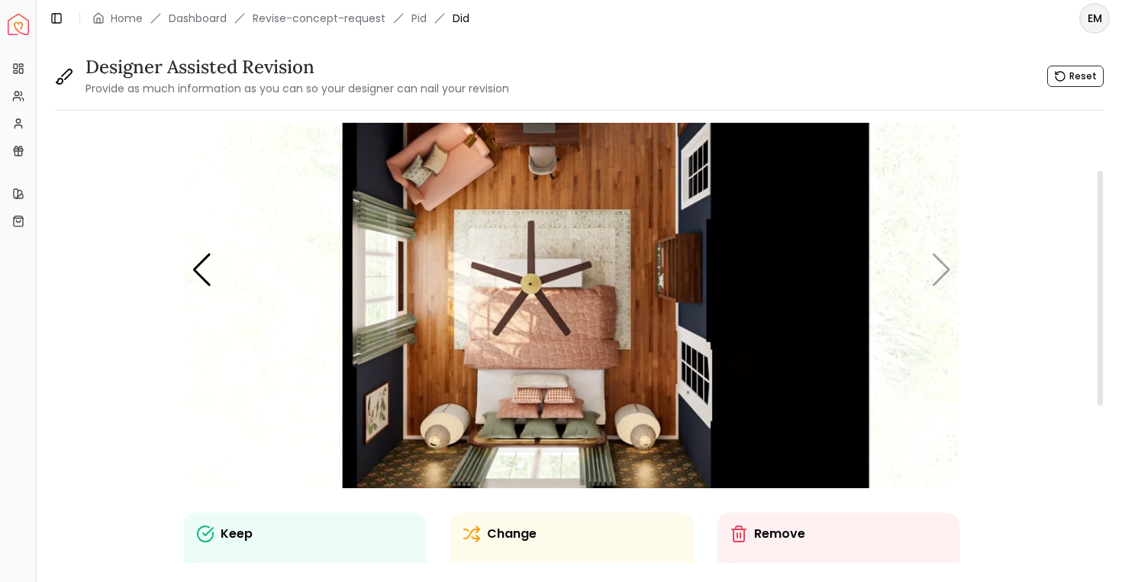
scroll to position [405, 0]
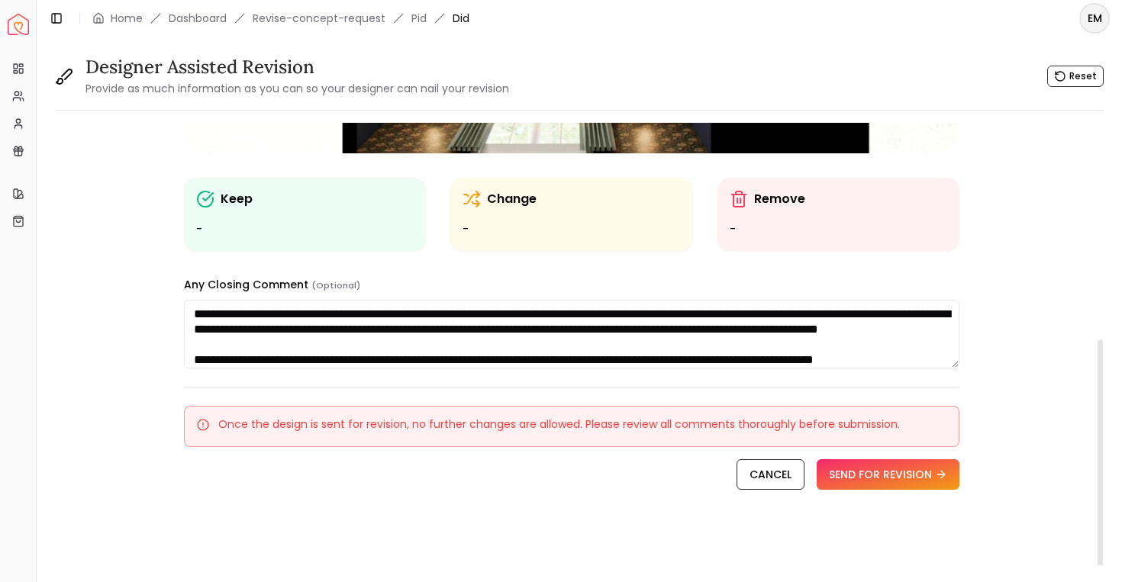
click at [689, 346] on textarea at bounding box center [571, 334] width 775 height 69
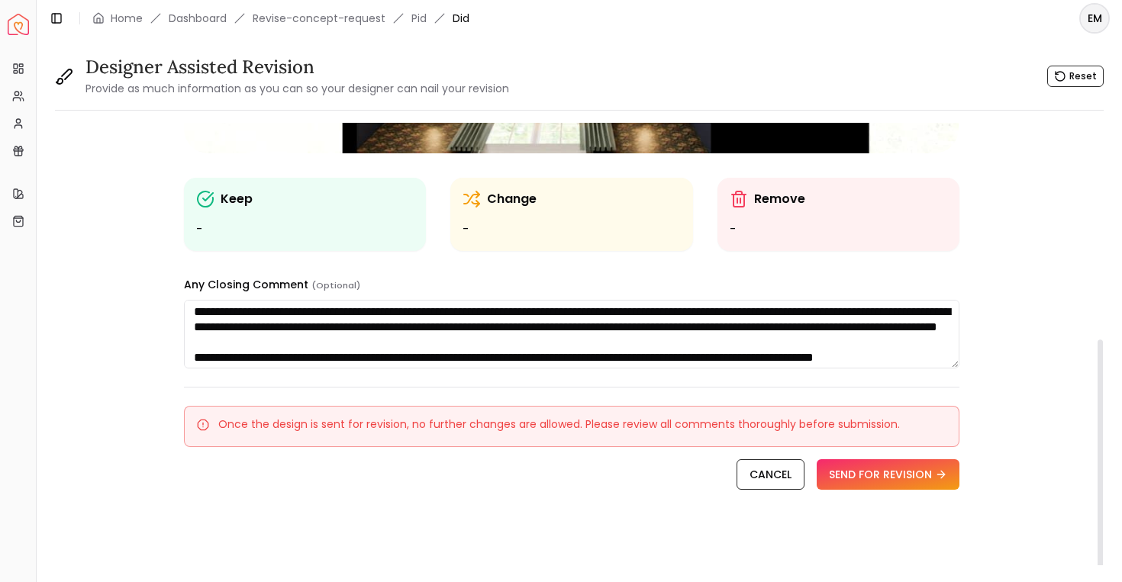
click at [549, 337] on textarea at bounding box center [571, 334] width 775 height 69
click at [575, 333] on textarea at bounding box center [571, 334] width 775 height 69
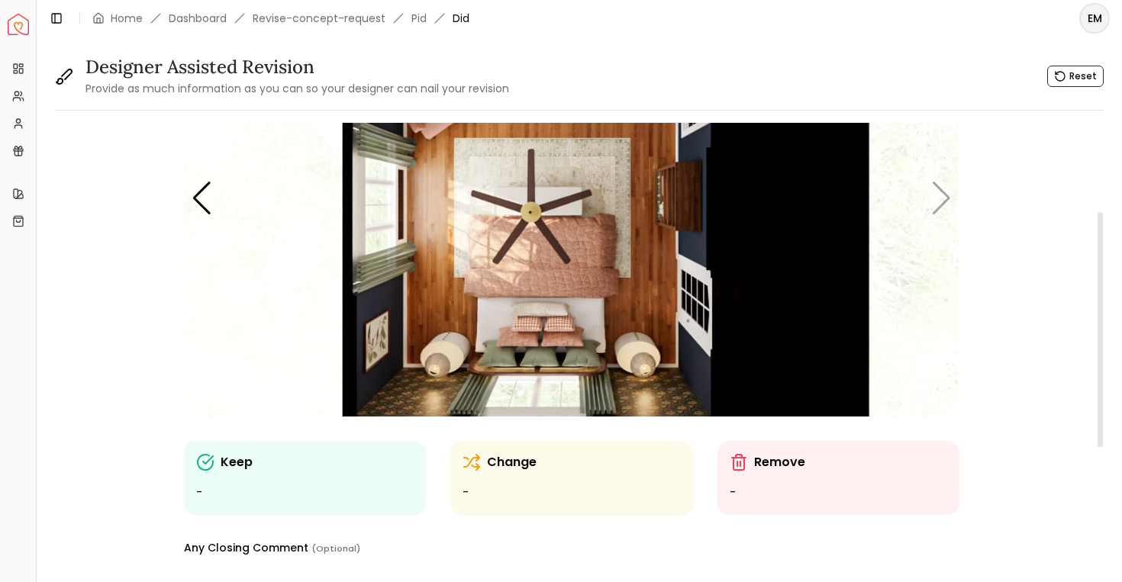
scroll to position [96, 0]
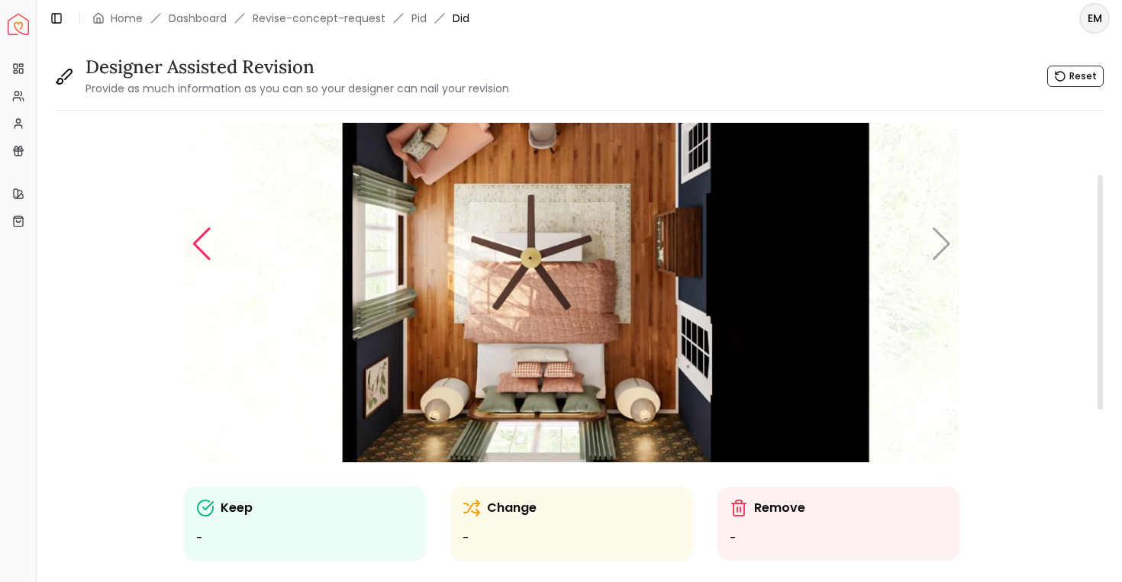
click at [210, 234] on div "Previous slide" at bounding box center [202, 244] width 21 height 34
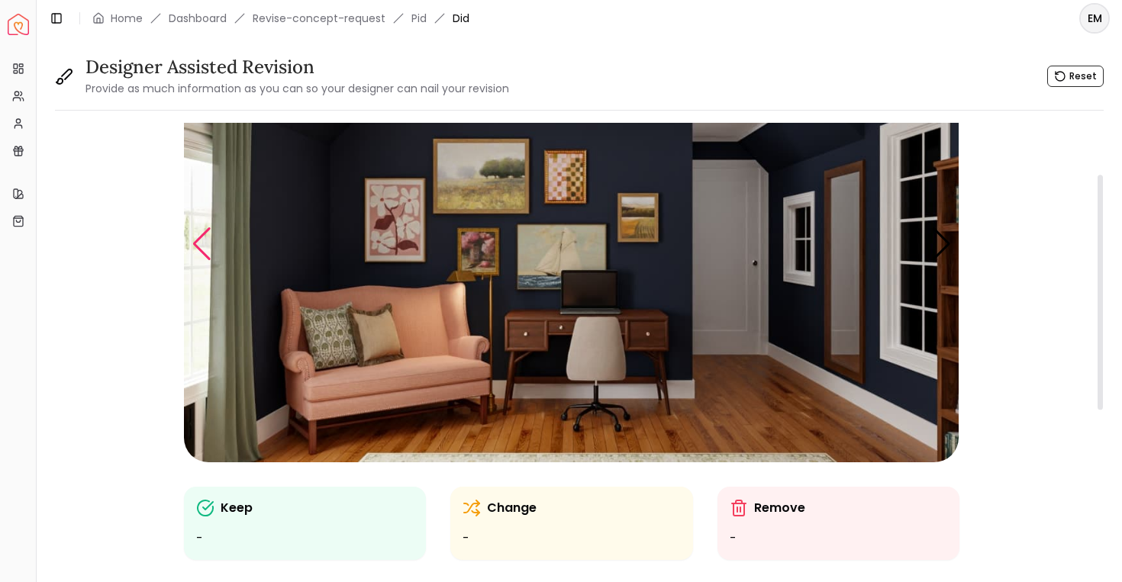
click at [201, 234] on div "Previous slide" at bounding box center [202, 244] width 21 height 34
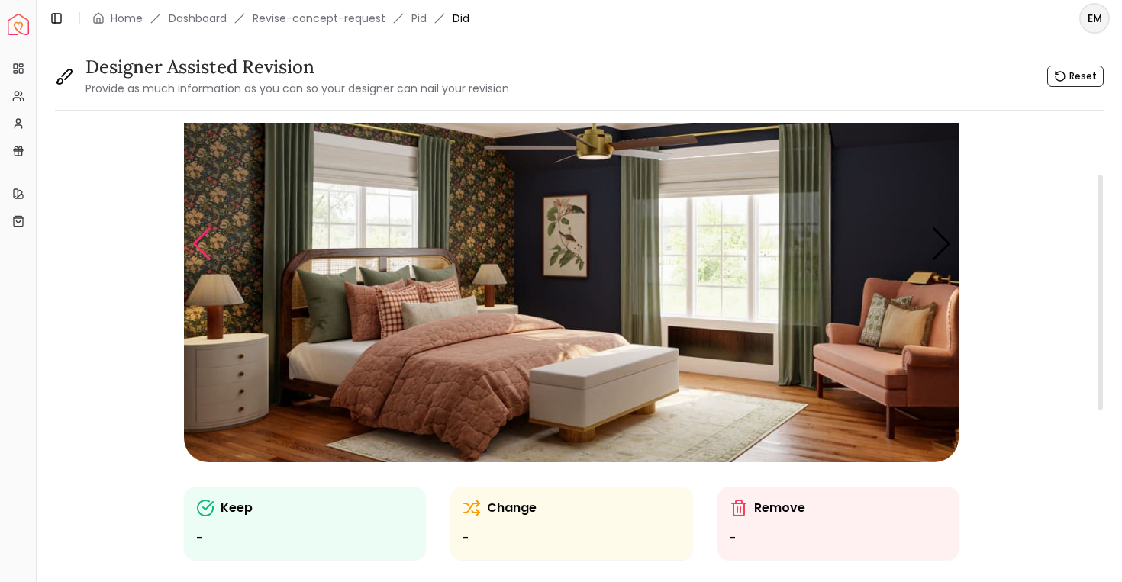
click at [201, 234] on div "Previous slide" at bounding box center [202, 244] width 21 height 34
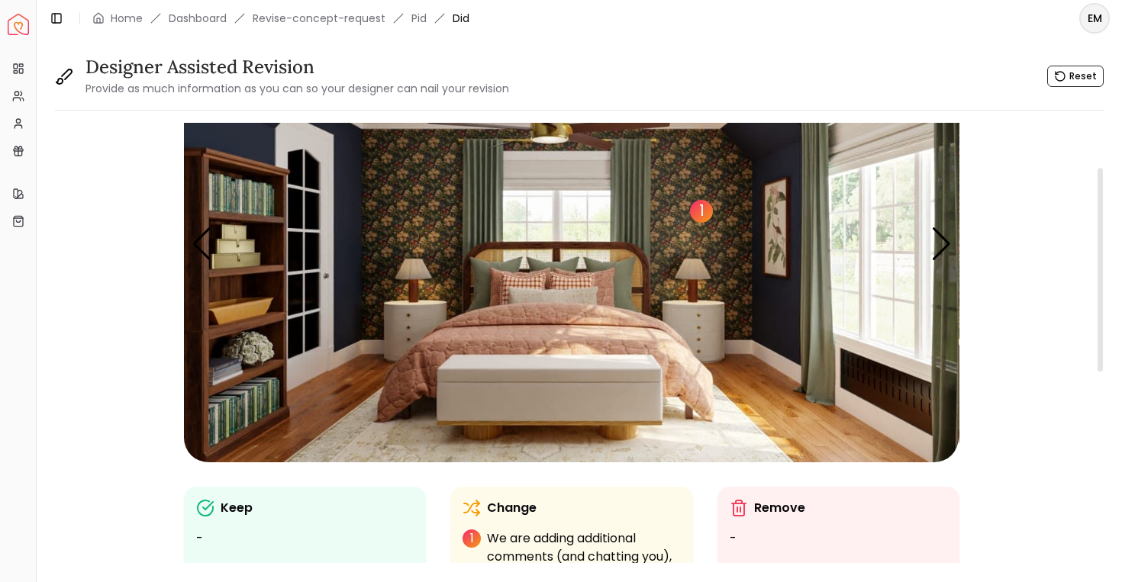
click at [703, 215] on div "1" at bounding box center [701, 211] width 23 height 23
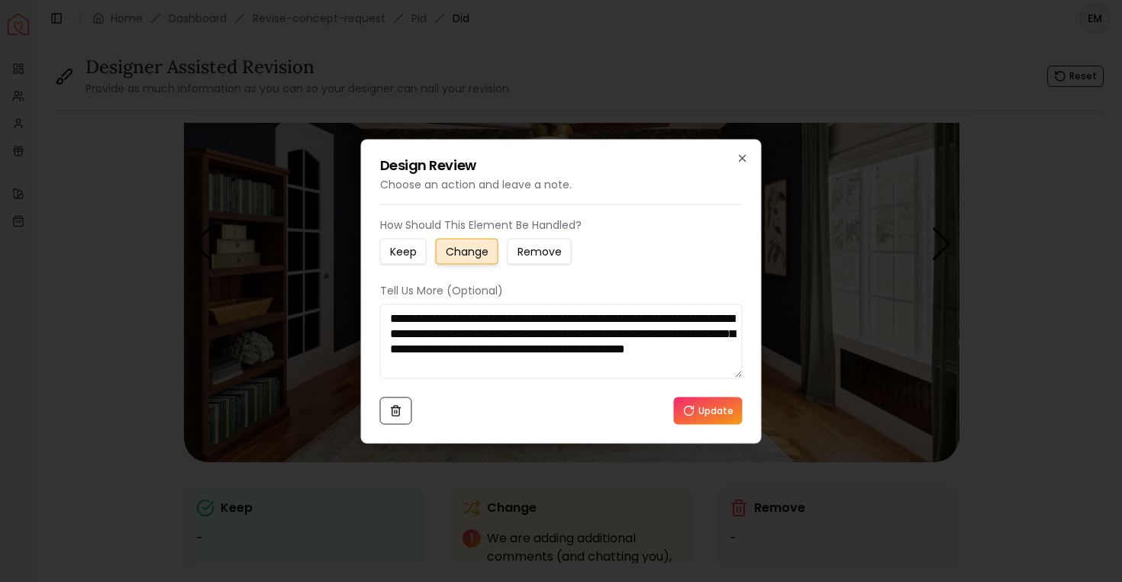
drag, startPoint x: 446, startPoint y: 336, endPoint x: 537, endPoint y: 366, distance: 95.6
click at [543, 366] on textarea "**********" at bounding box center [561, 341] width 363 height 75
click at [537, 366] on textarea "**********" at bounding box center [561, 341] width 363 height 75
drag, startPoint x: 524, startPoint y: 351, endPoint x: 645, endPoint y: 353, distance: 120.6
click at [645, 353] on textarea "**********" at bounding box center [561, 341] width 363 height 75
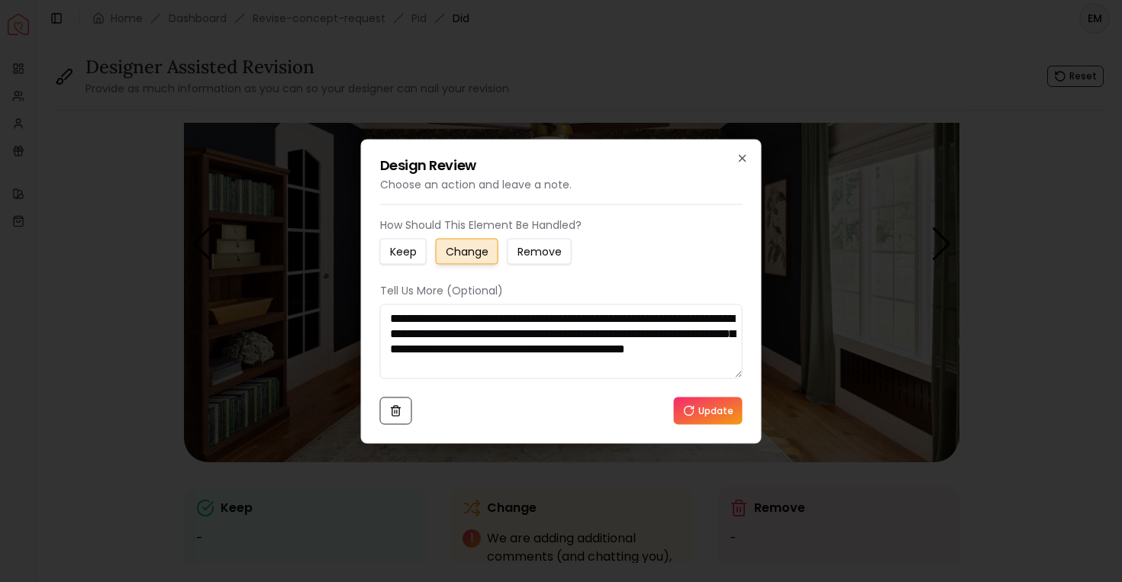
click at [645, 353] on textarea "**********" at bounding box center [561, 341] width 363 height 75
click at [747, 156] on icon "button" at bounding box center [743, 158] width 12 height 12
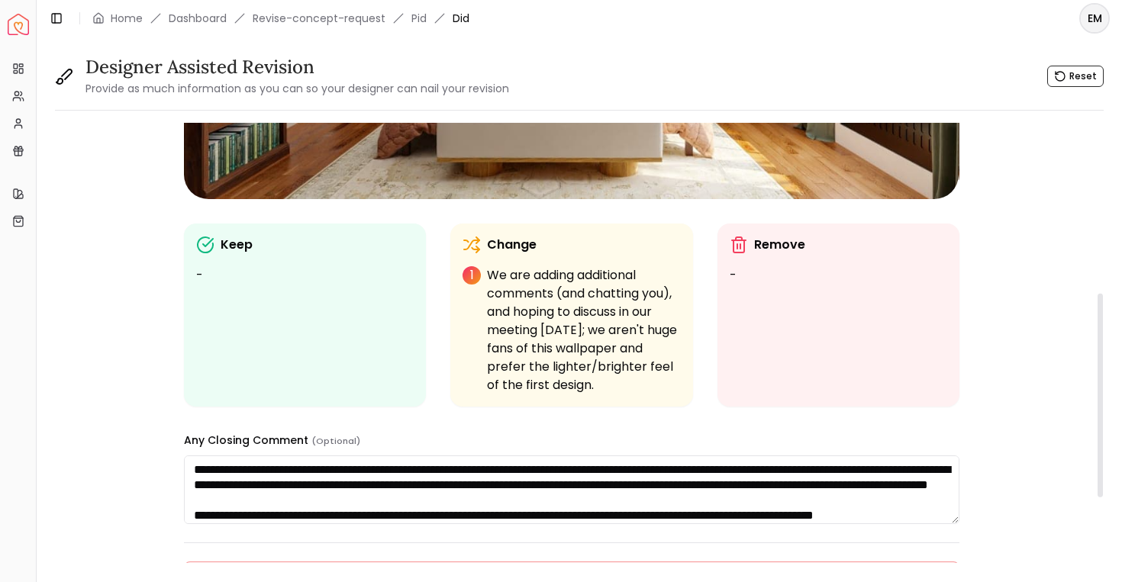
scroll to position [526, 0]
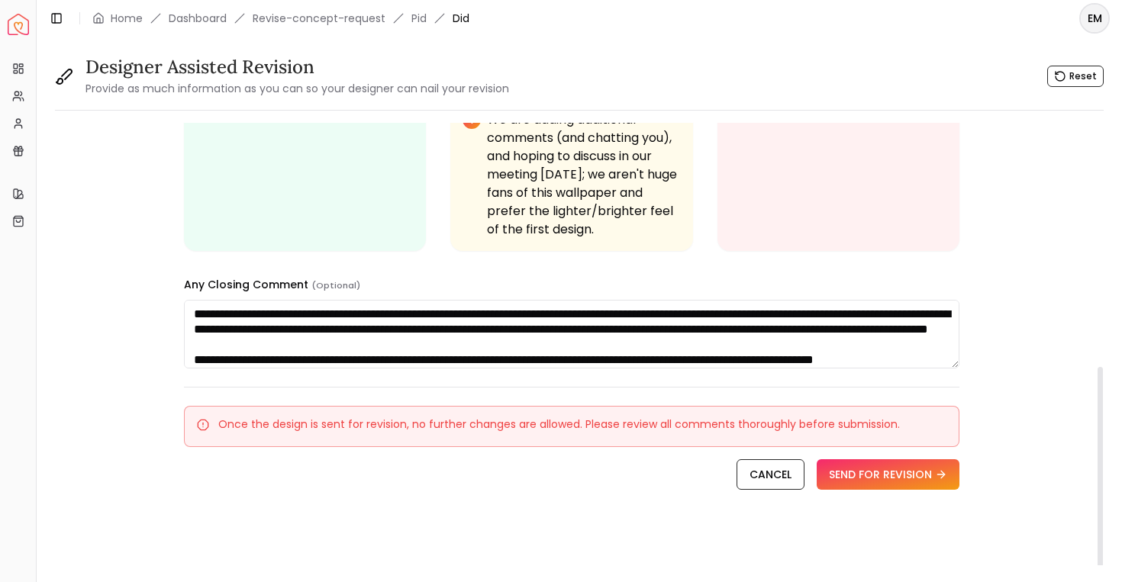
click at [537, 340] on textarea at bounding box center [571, 334] width 775 height 69
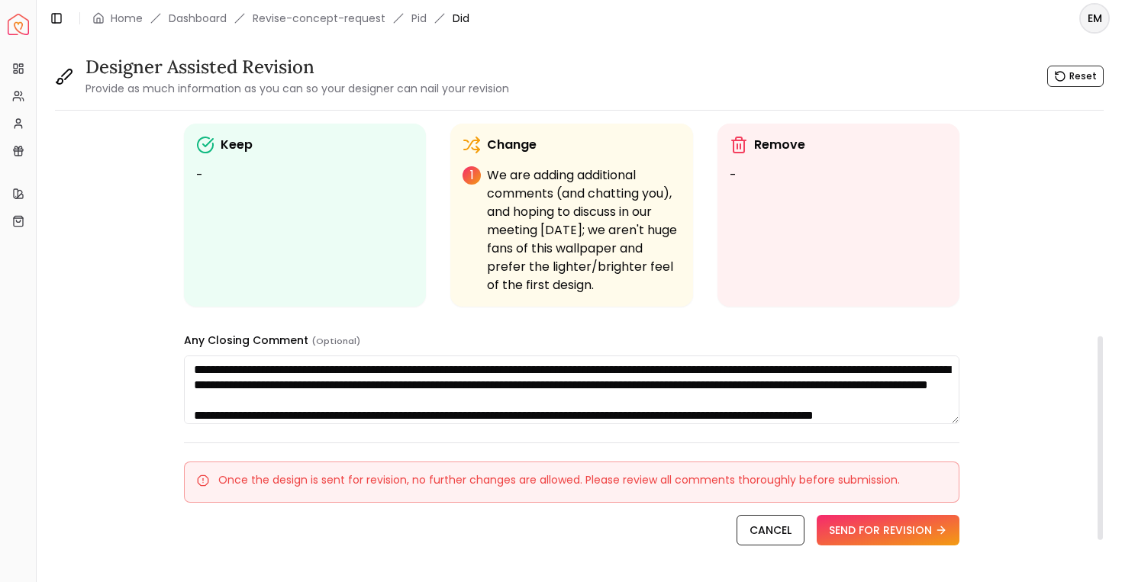
drag, startPoint x: 285, startPoint y: 427, endPoint x: 418, endPoint y: 422, distance: 132.9
click at [418, 422] on textarea at bounding box center [571, 390] width 775 height 69
click at [444, 421] on textarea at bounding box center [571, 390] width 775 height 69
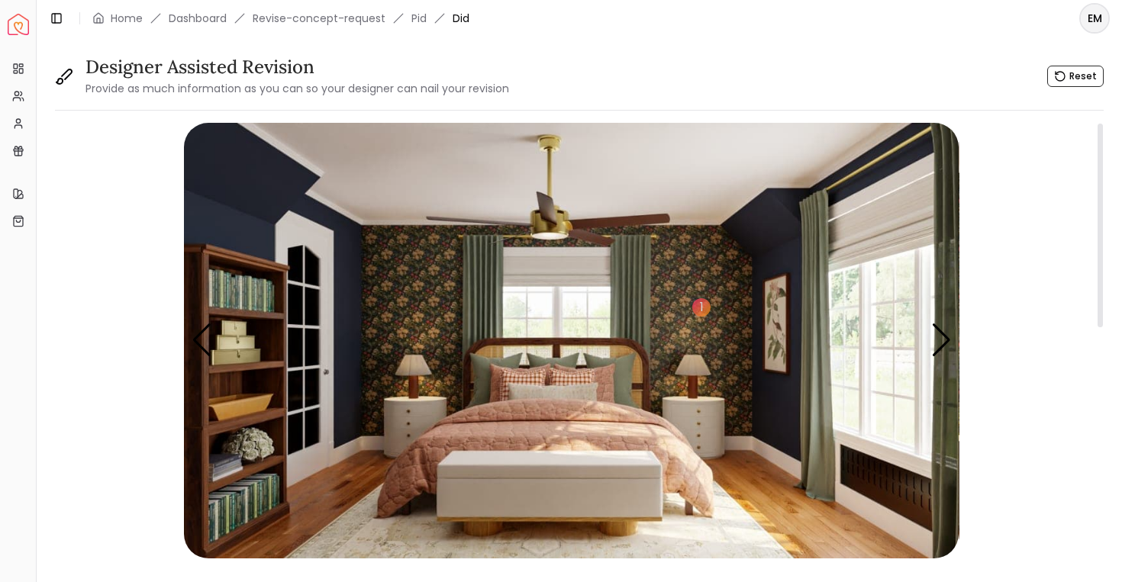
scroll to position [24, 0]
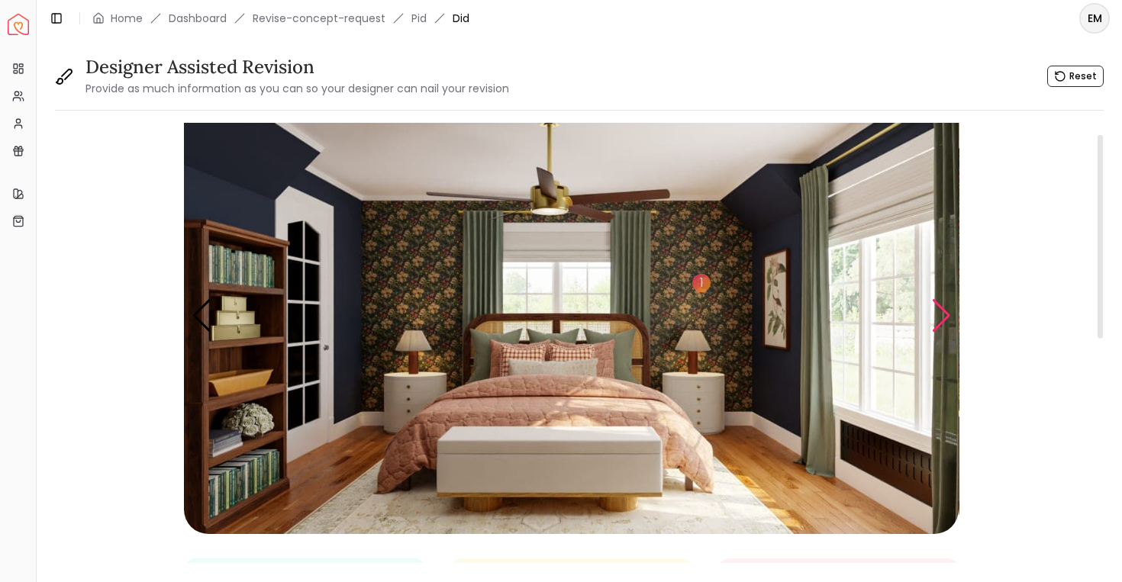
click at [940, 313] on div "Next slide" at bounding box center [941, 316] width 21 height 34
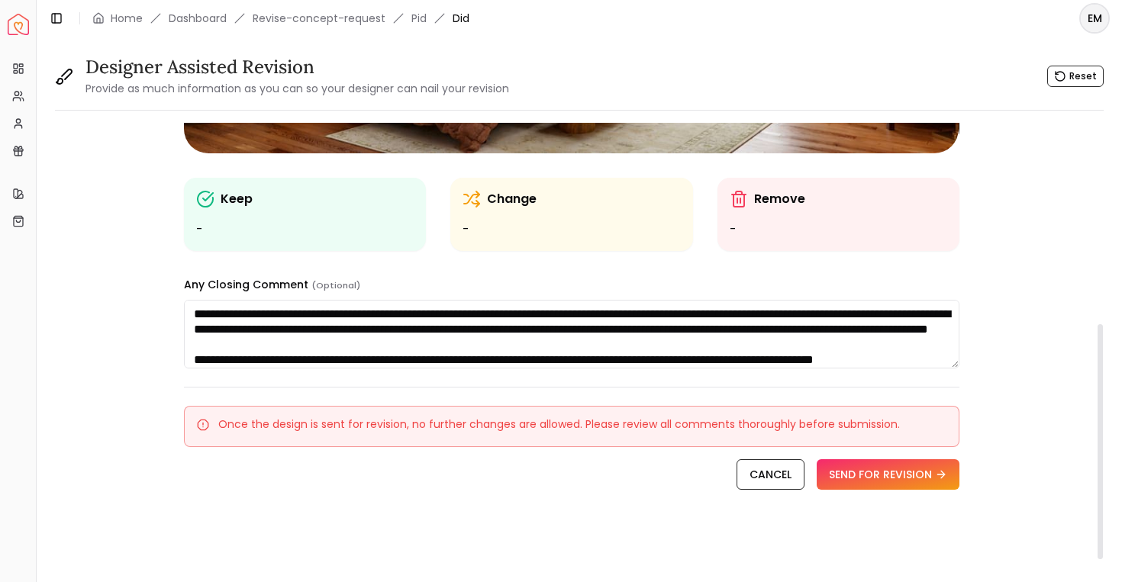
scroll to position [399, 0]
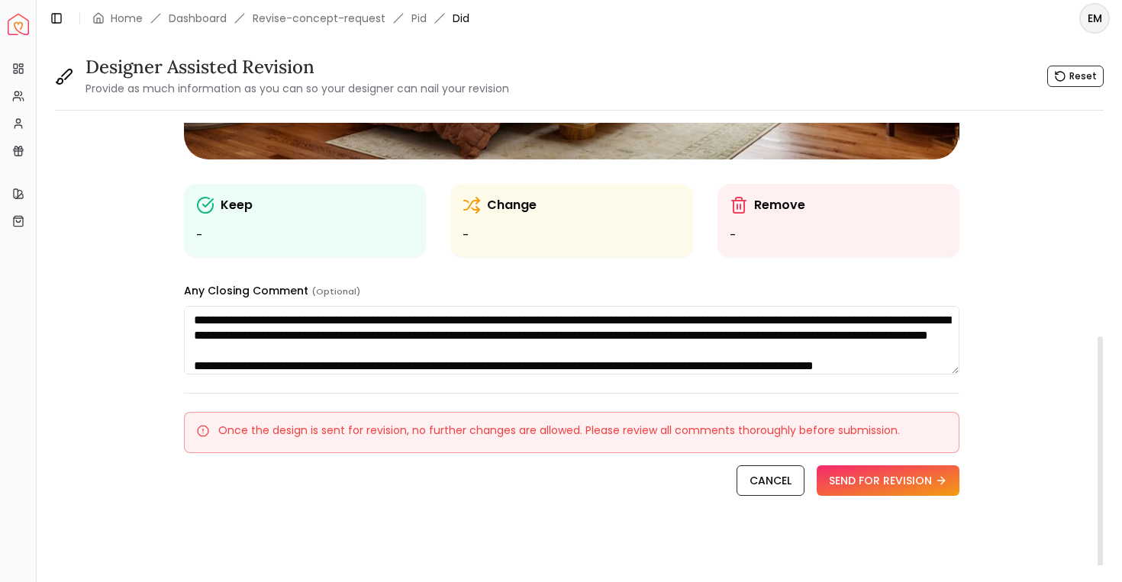
click at [763, 349] on textarea at bounding box center [571, 340] width 775 height 69
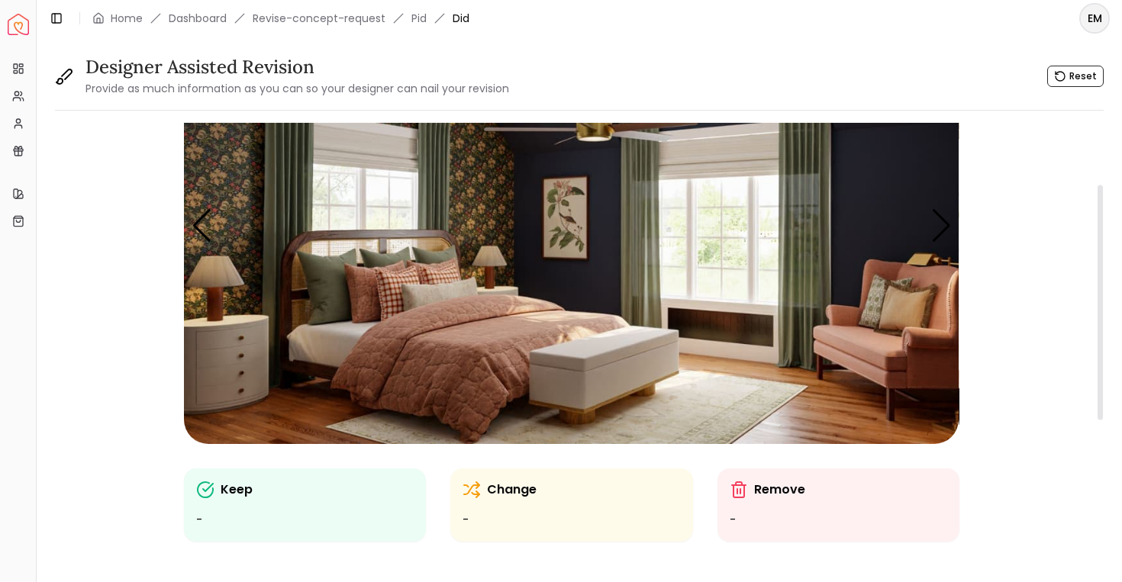
scroll to position [115, 0]
type textarea "**********"
click at [202, 214] on div "Previous slide" at bounding box center [202, 225] width 21 height 34
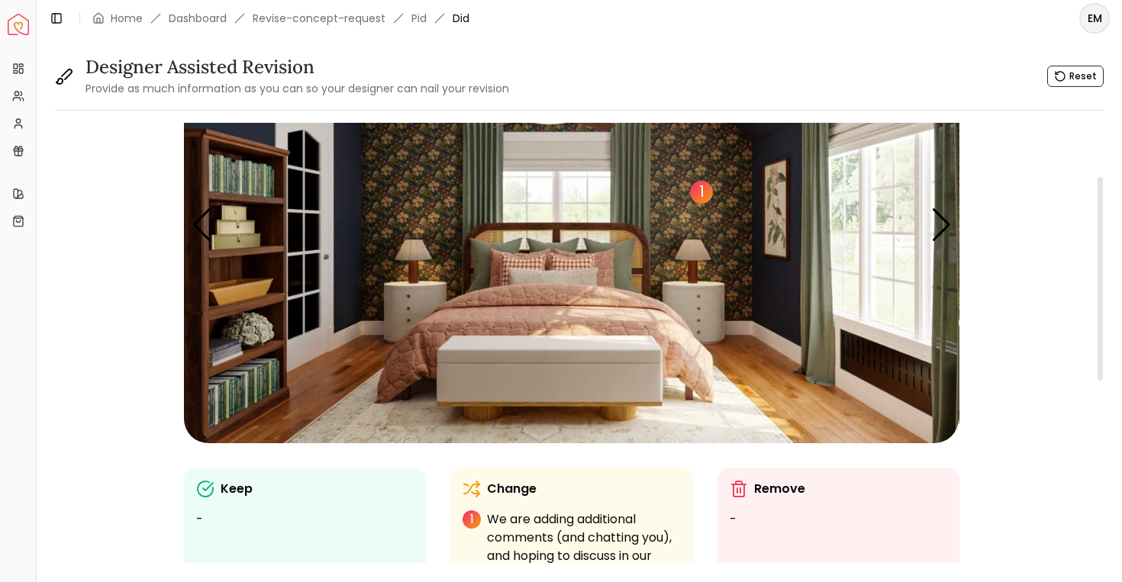
click at [708, 188] on div "1" at bounding box center [701, 192] width 23 height 23
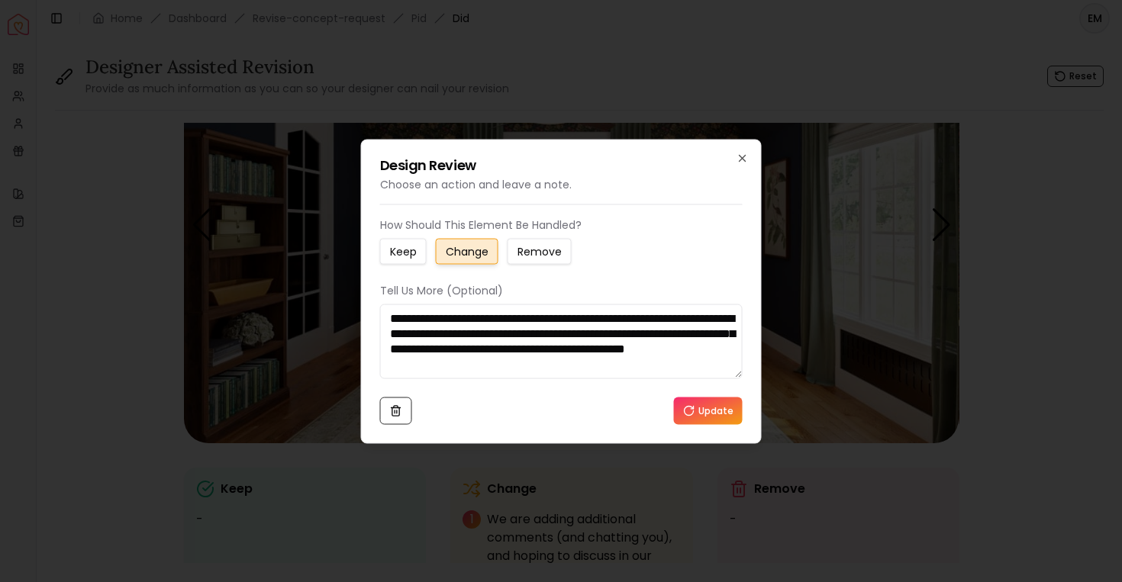
click at [669, 356] on textarea "**********" at bounding box center [561, 341] width 363 height 75
click at [706, 369] on textarea "**********" at bounding box center [561, 341] width 363 height 75
click at [493, 364] on textarea "**********" at bounding box center [561, 341] width 363 height 75
click at [495, 364] on textarea "**********" at bounding box center [561, 341] width 363 height 75
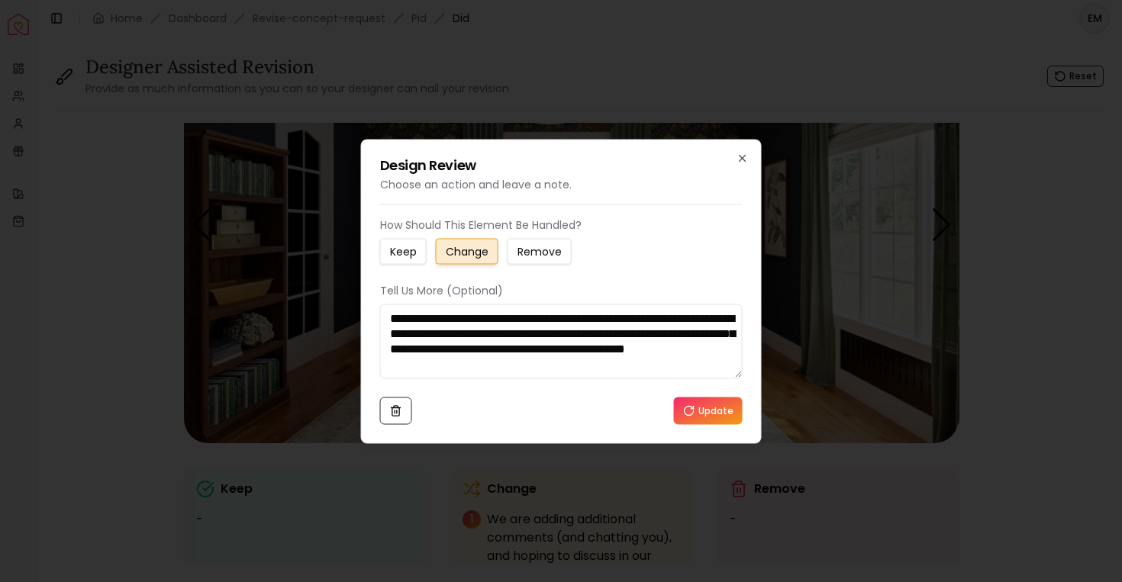
click at [511, 363] on textarea "**********" at bounding box center [561, 341] width 363 height 75
click at [698, 368] on textarea "**********" at bounding box center [561, 341] width 363 height 75
drag, startPoint x: 686, startPoint y: 343, endPoint x: 696, endPoint y: 343, distance: 10.7
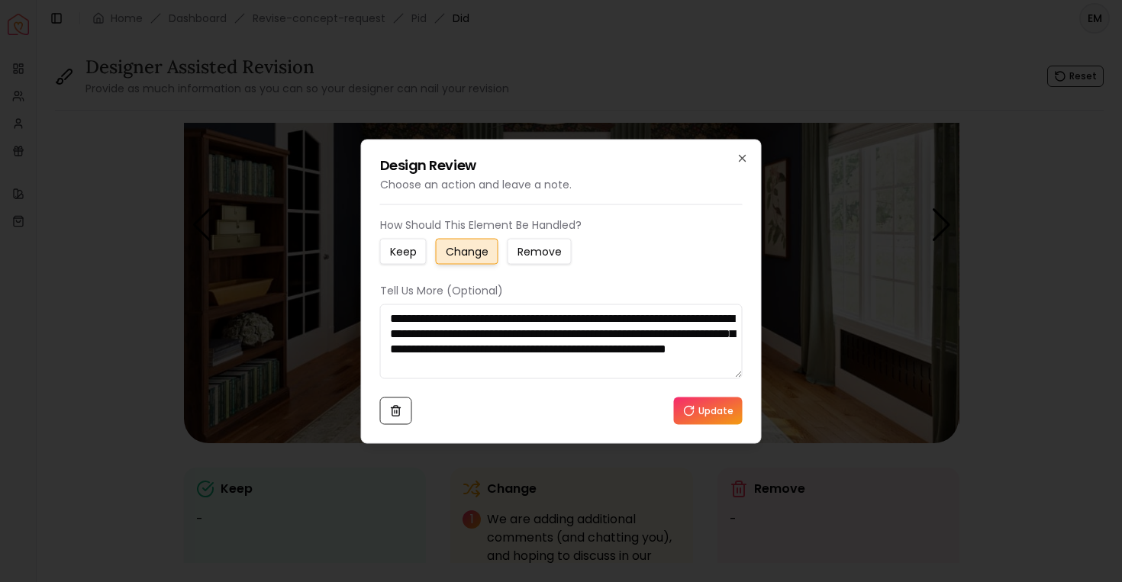
click at [686, 343] on textarea "**********" at bounding box center [561, 341] width 363 height 75
type textarea "**********"
click at [721, 418] on button "Update" at bounding box center [708, 410] width 69 height 27
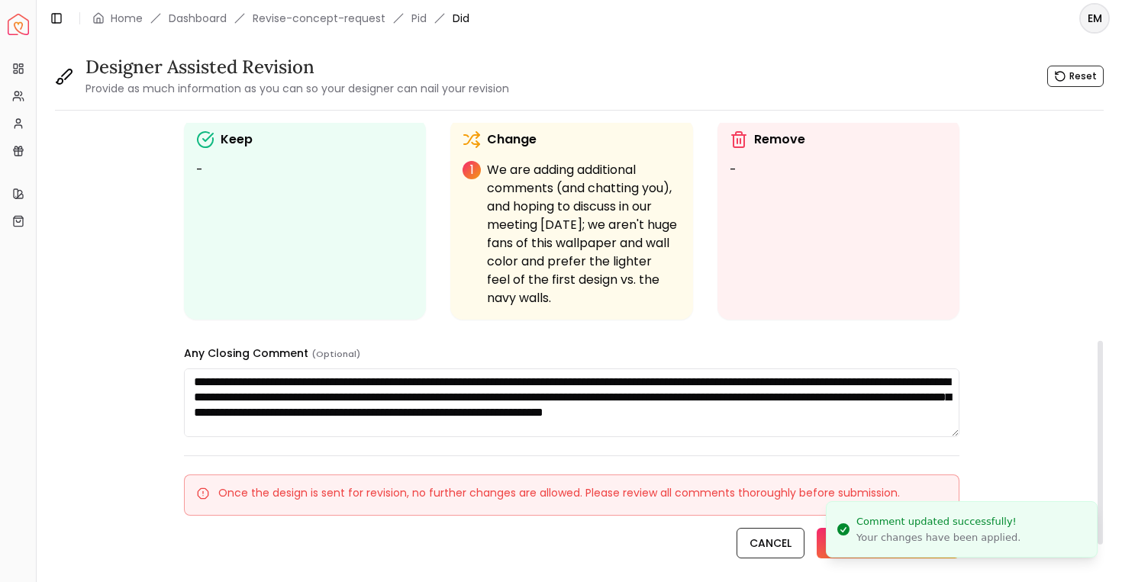
scroll to position [469, 0]
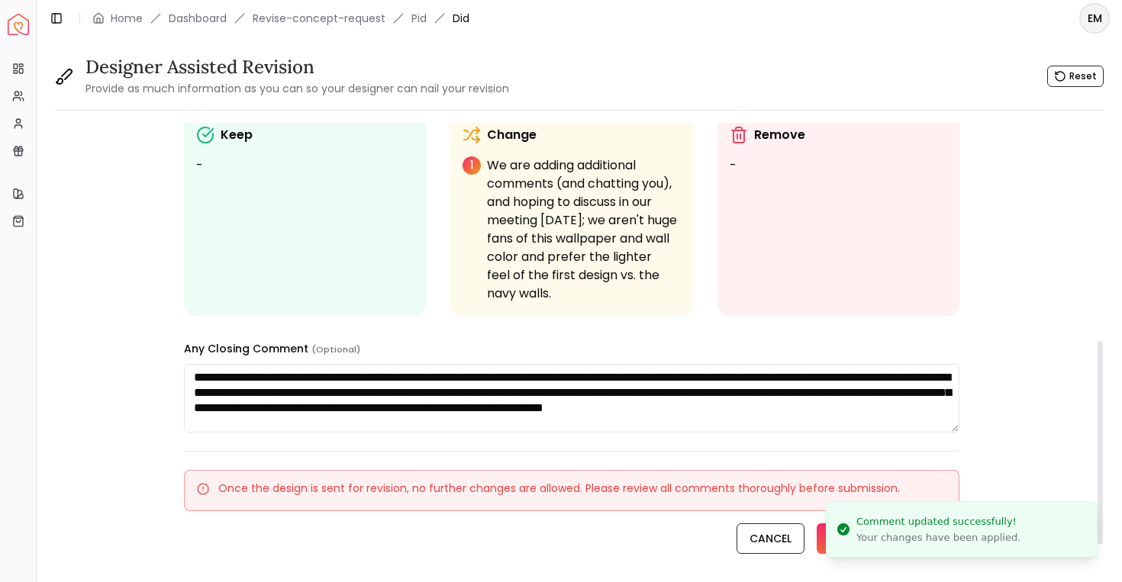
click at [592, 379] on textarea at bounding box center [571, 398] width 775 height 69
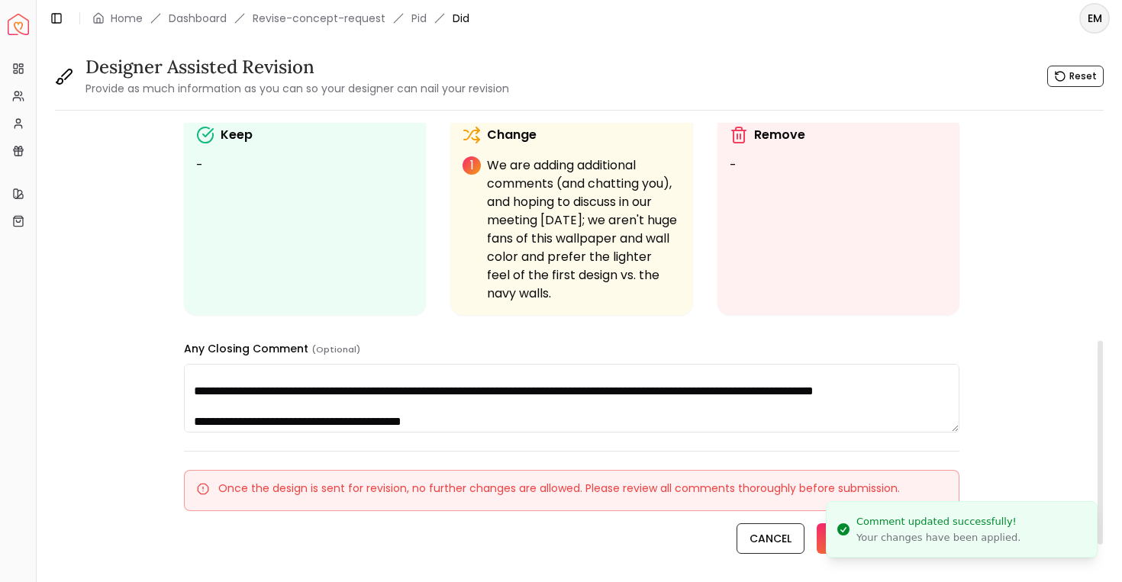
click at [592, 379] on textarea at bounding box center [571, 398] width 775 height 69
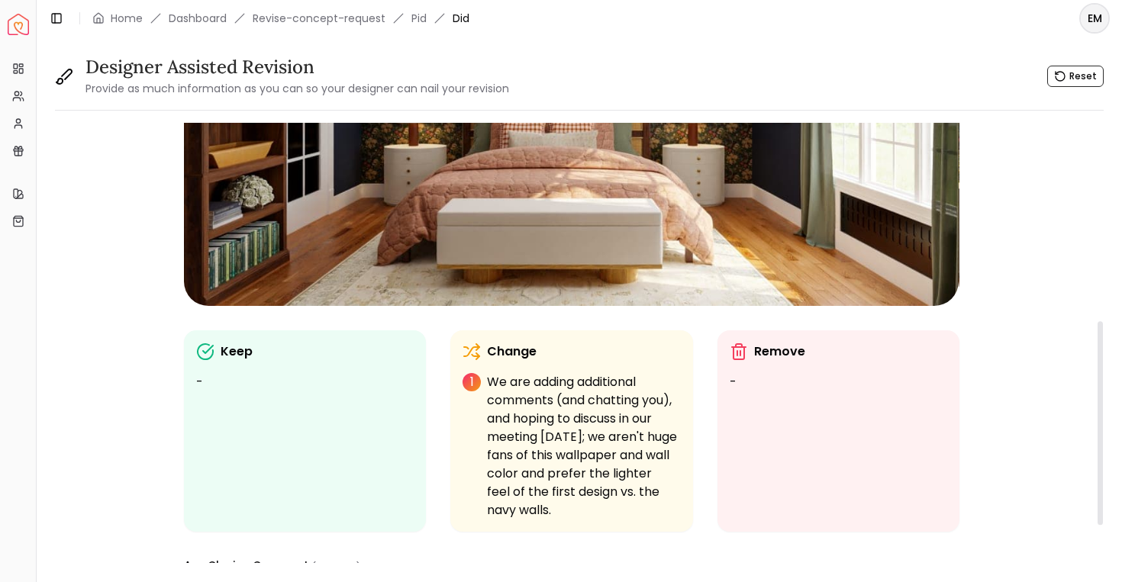
scroll to position [468, 0]
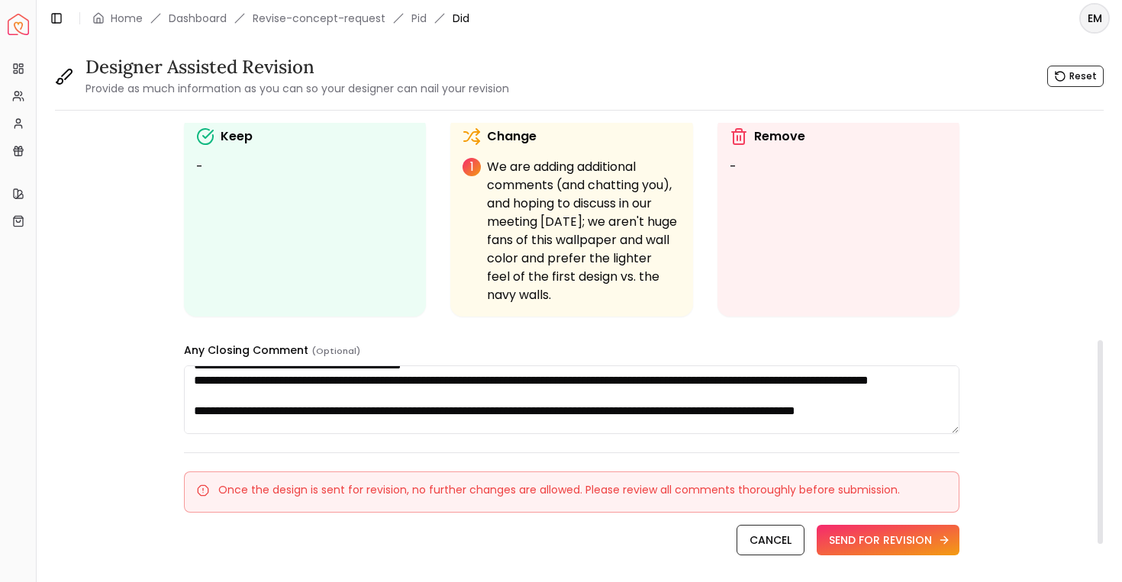
click at [873, 540] on button "SEND FOR REVISION" at bounding box center [888, 540] width 143 height 31
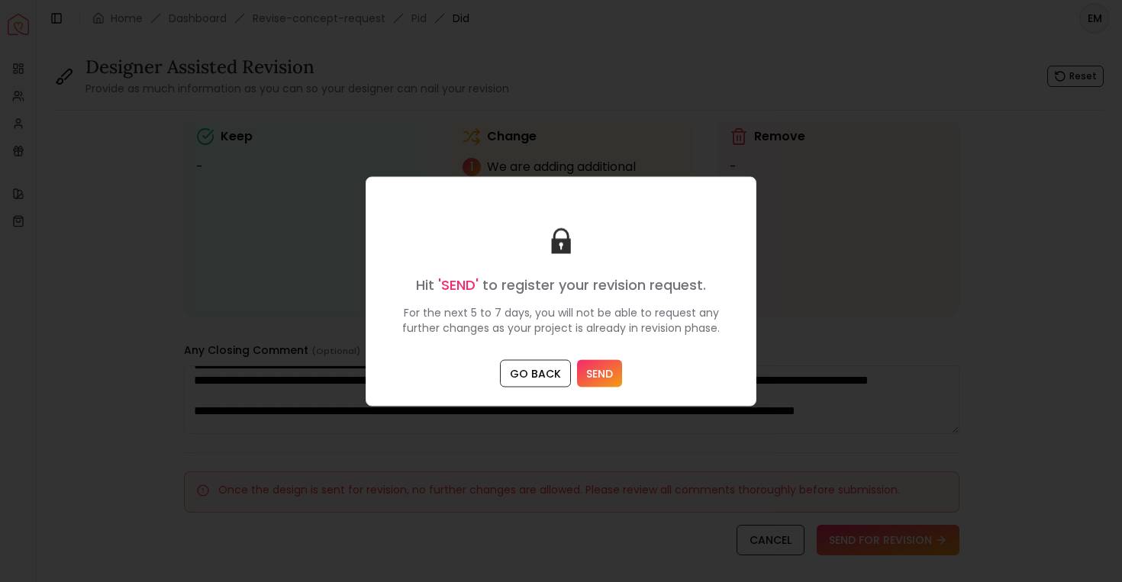
click at [610, 377] on button "SEND" at bounding box center [599, 373] width 45 height 27
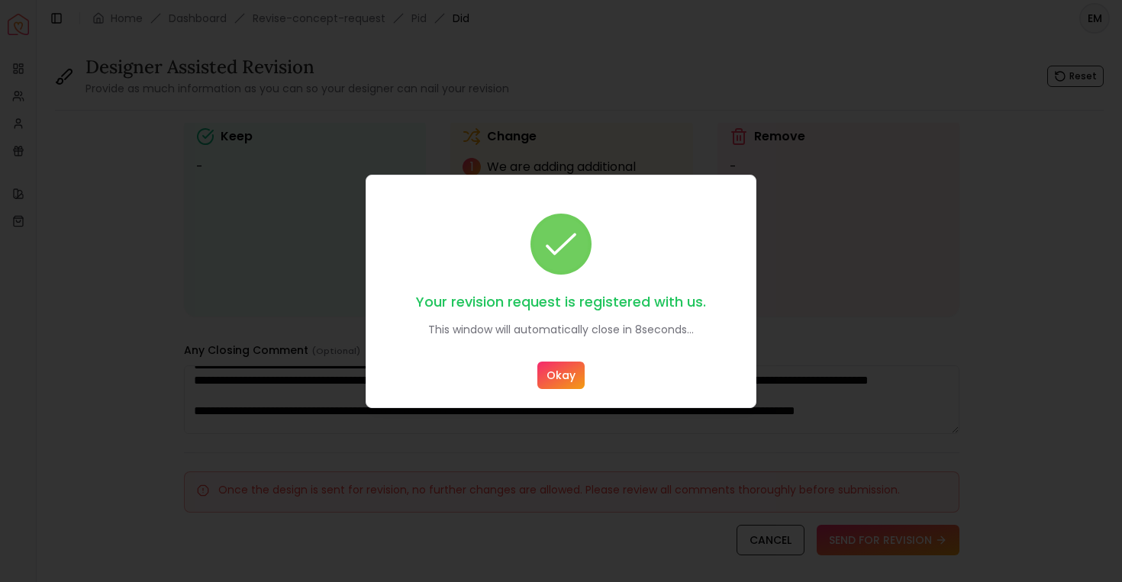
click at [560, 358] on div "Your revision request is registered with us. This window will automatically clo…" at bounding box center [561, 292] width 391 height 234
click at [560, 360] on div "Your revision request is registered with us. This window will automatically clo…" at bounding box center [561, 292] width 391 height 234
click at [558, 378] on button "Okay" at bounding box center [560, 375] width 47 height 27
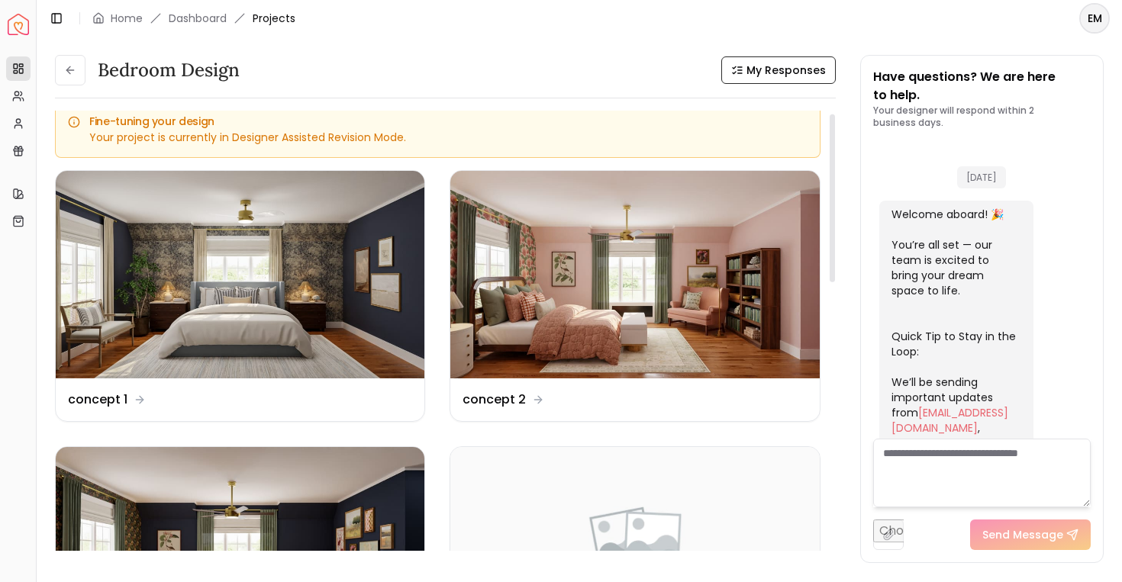
scroll to position [3470, 0]
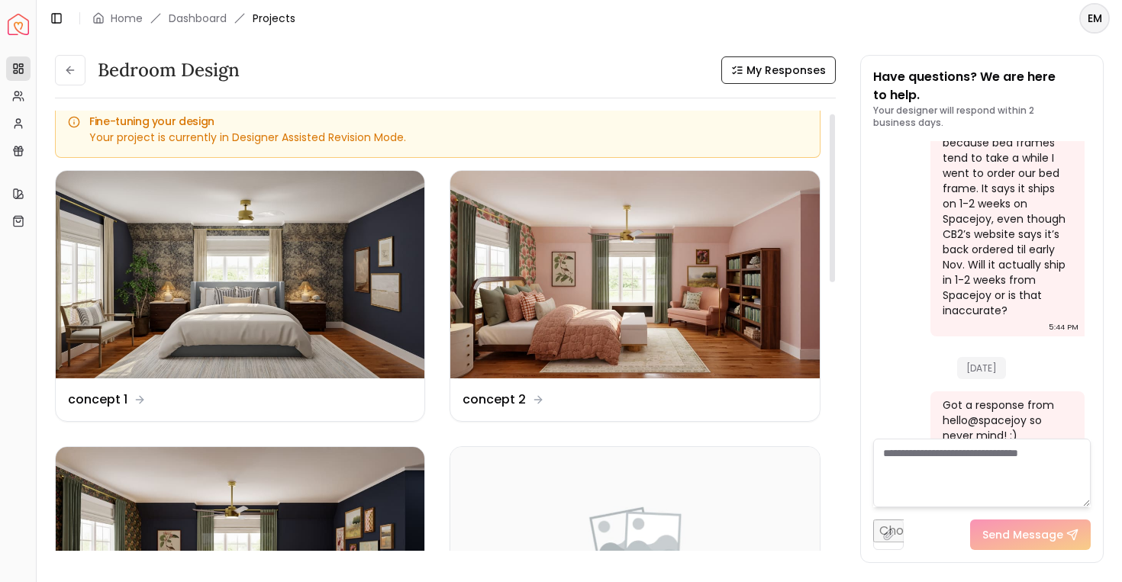
click at [1079, 457] on textarea at bounding box center [982, 473] width 218 height 69
type textarea "*********"
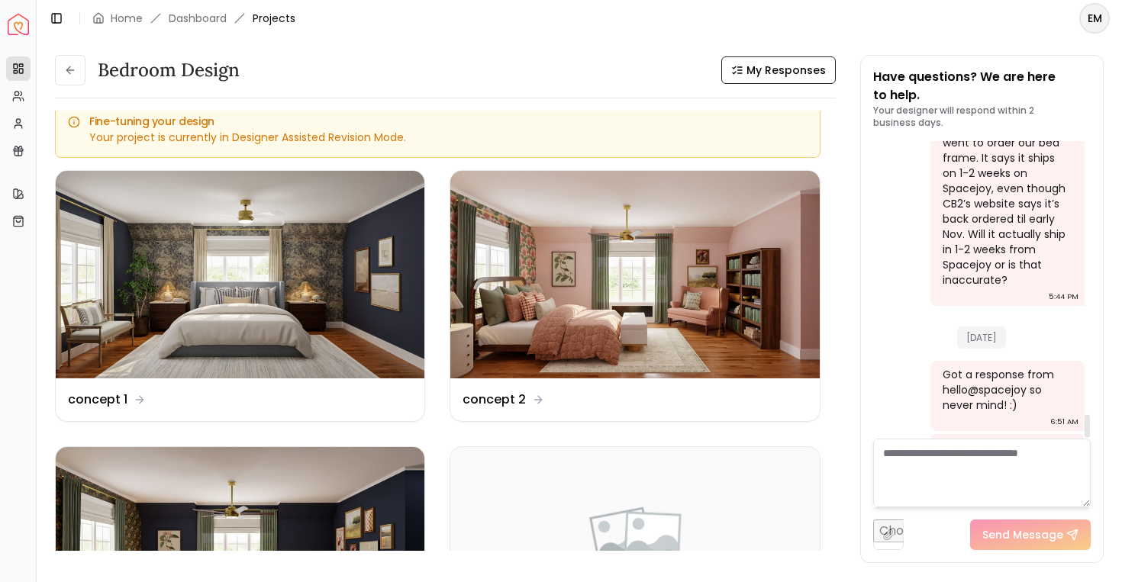
type textarea "*"
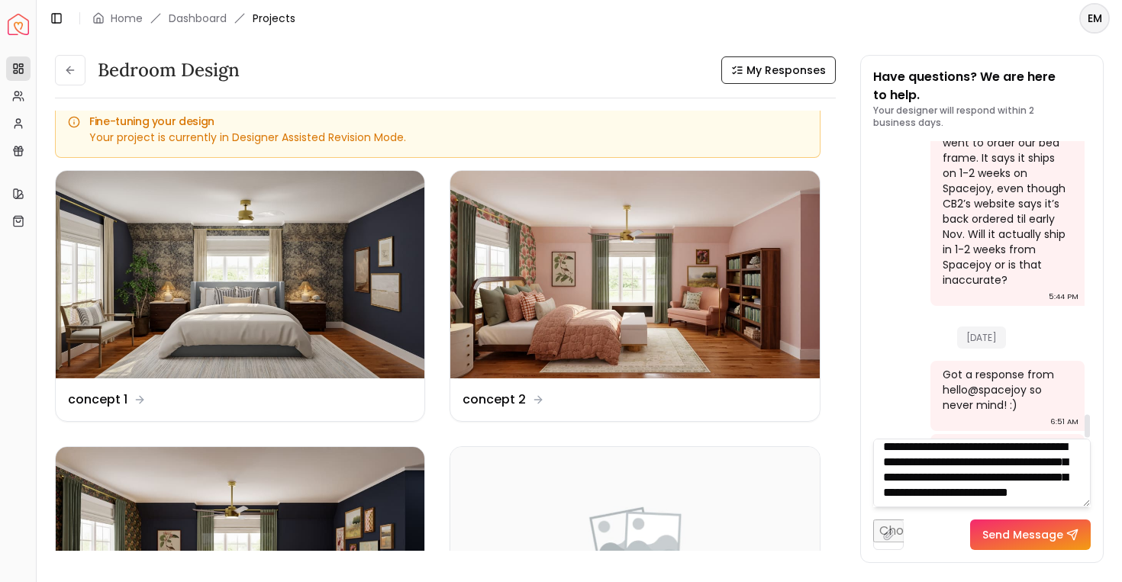
scroll to position [31, 0]
type textarea "**********"
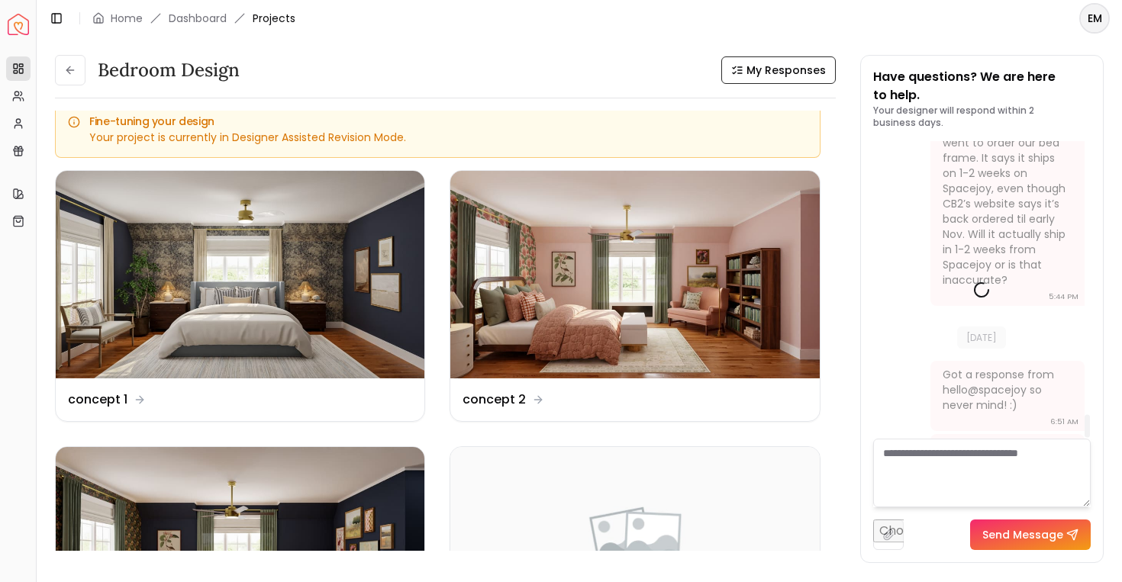
scroll to position [0, 0]
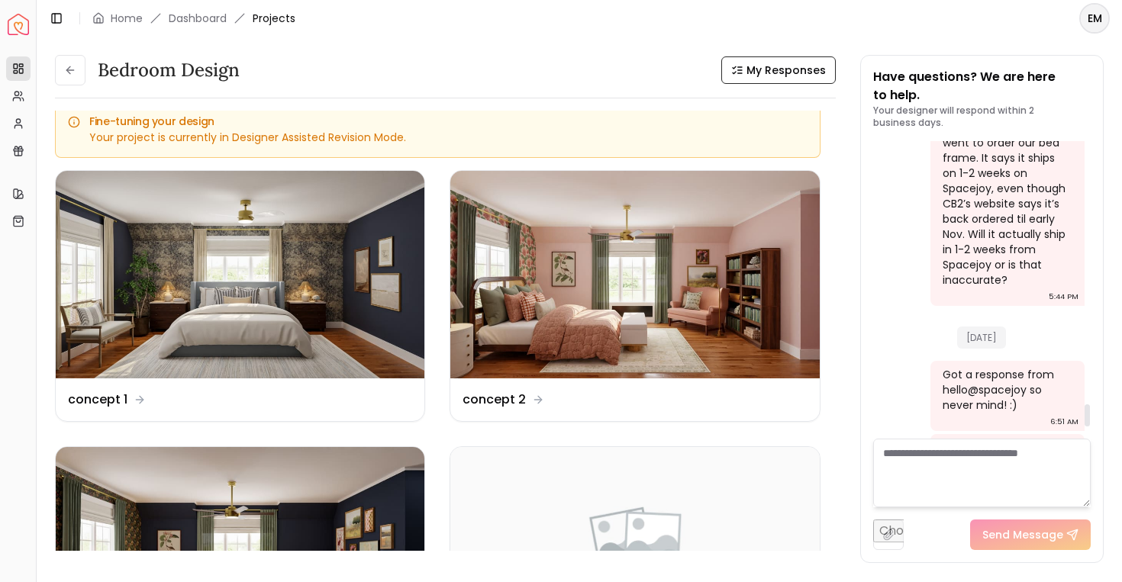
paste textarea "**********"
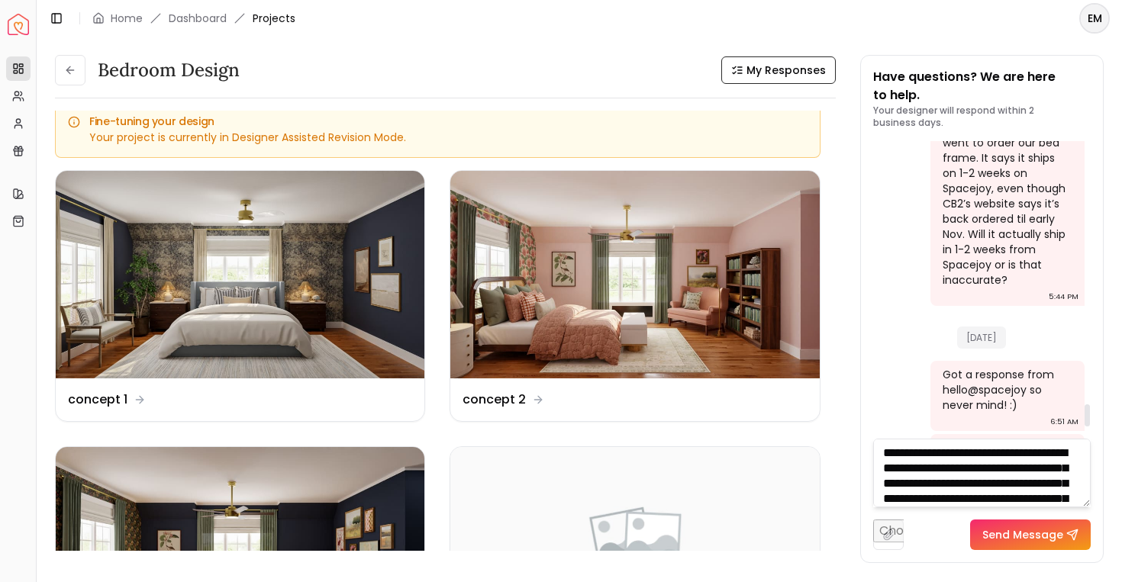
click at [873, 446] on textarea at bounding box center [982, 473] width 218 height 69
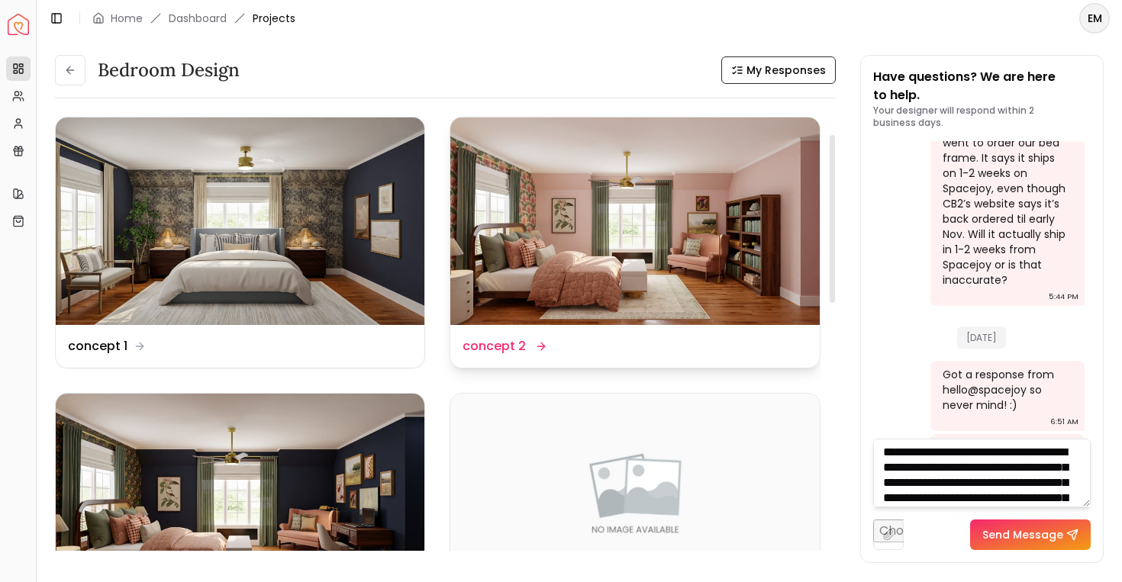
scroll to position [62, 0]
type textarea "**********"
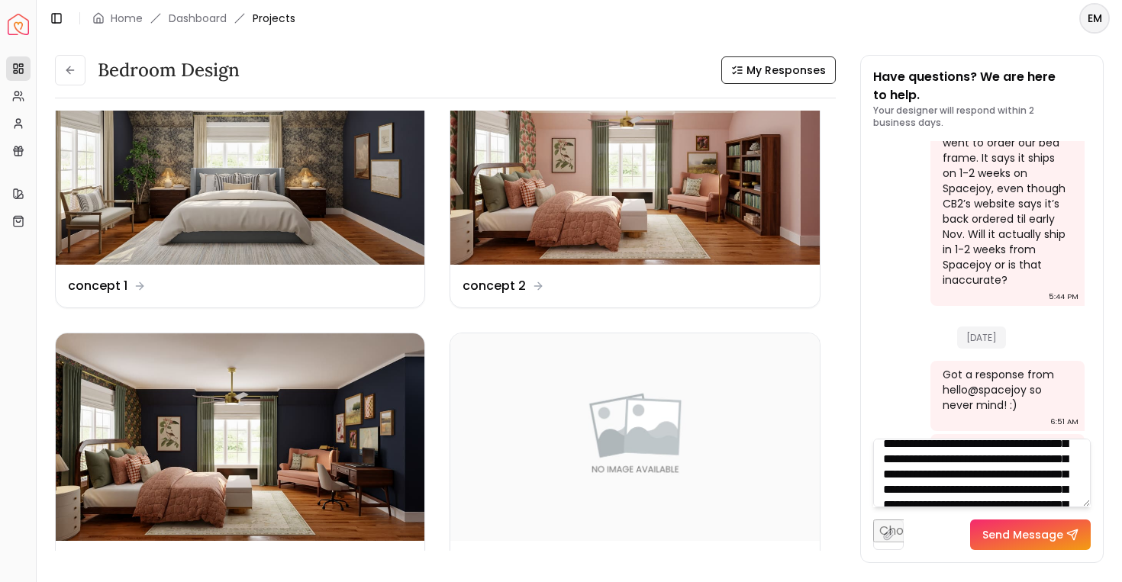
scroll to position [0, 0]
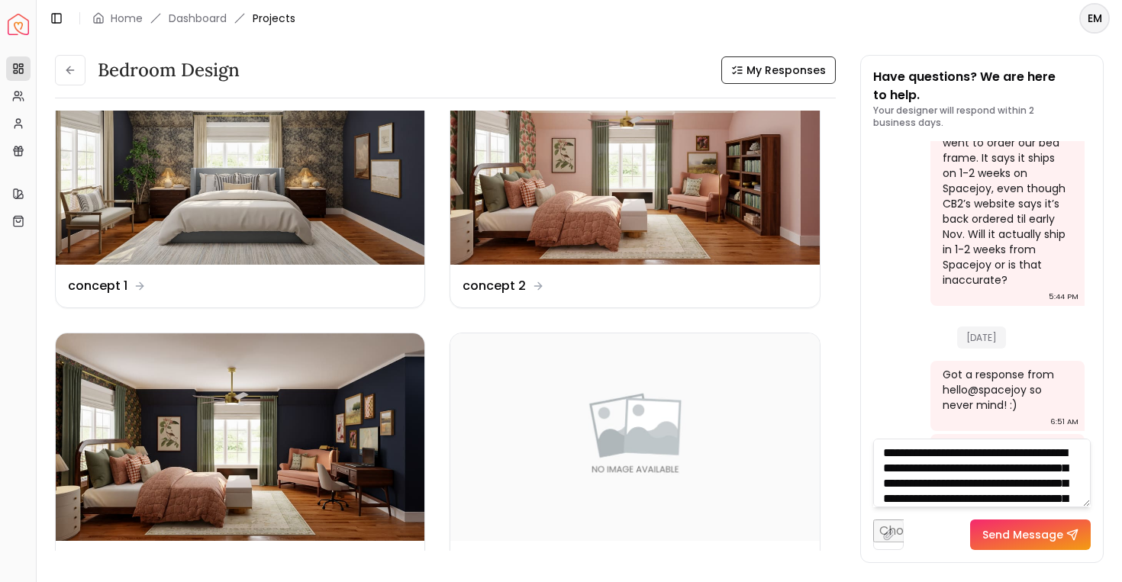
click at [873, 444] on textarea at bounding box center [982, 473] width 218 height 69
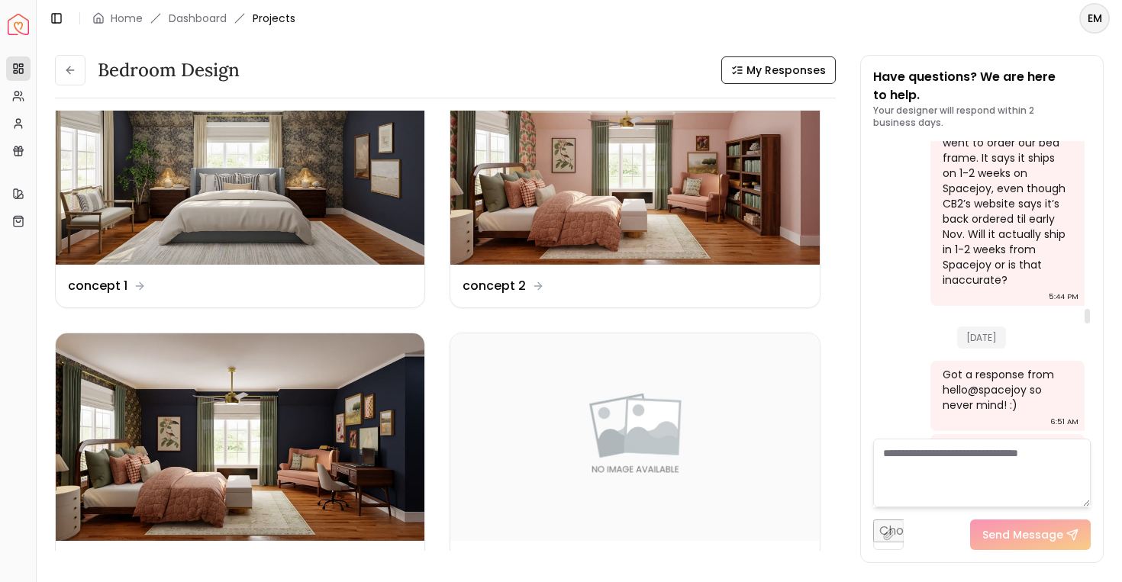
click at [996, 469] on textarea at bounding box center [982, 473] width 218 height 69
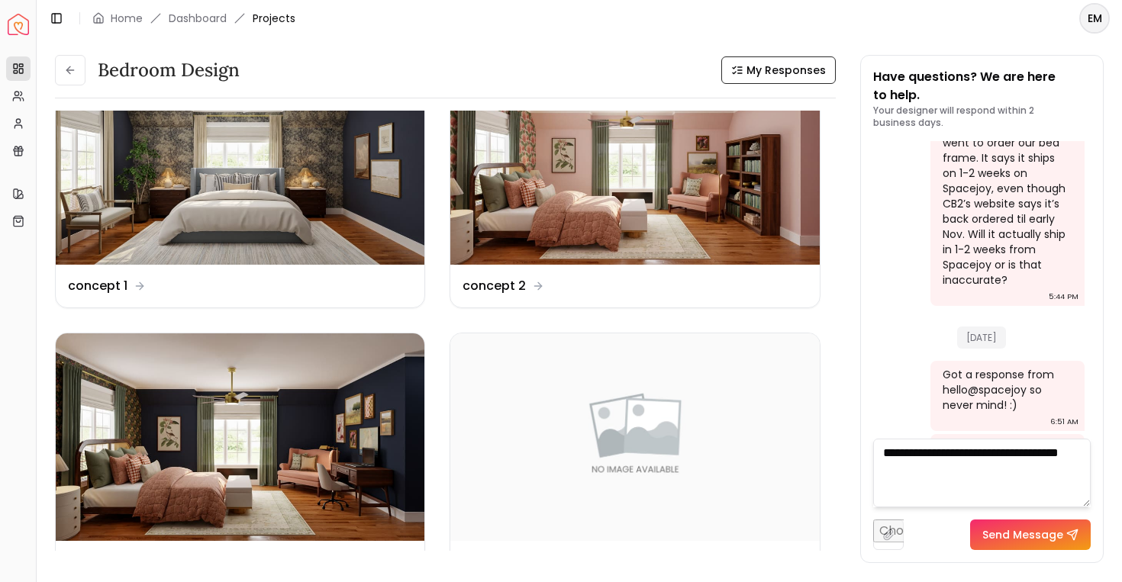
drag, startPoint x: 1093, startPoint y: 475, endPoint x: 1052, endPoint y: 465, distance: 42.4
click at [1052, 465] on div "Have questions? We are here to help. Your designer will respond within 2 busine…" at bounding box center [982, 309] width 243 height 507
drag, startPoint x: 1052, startPoint y: 465, endPoint x: 1029, endPoint y: 453, distance: 26.0
click at [1029, 453] on textarea "**********" at bounding box center [982, 473] width 218 height 69
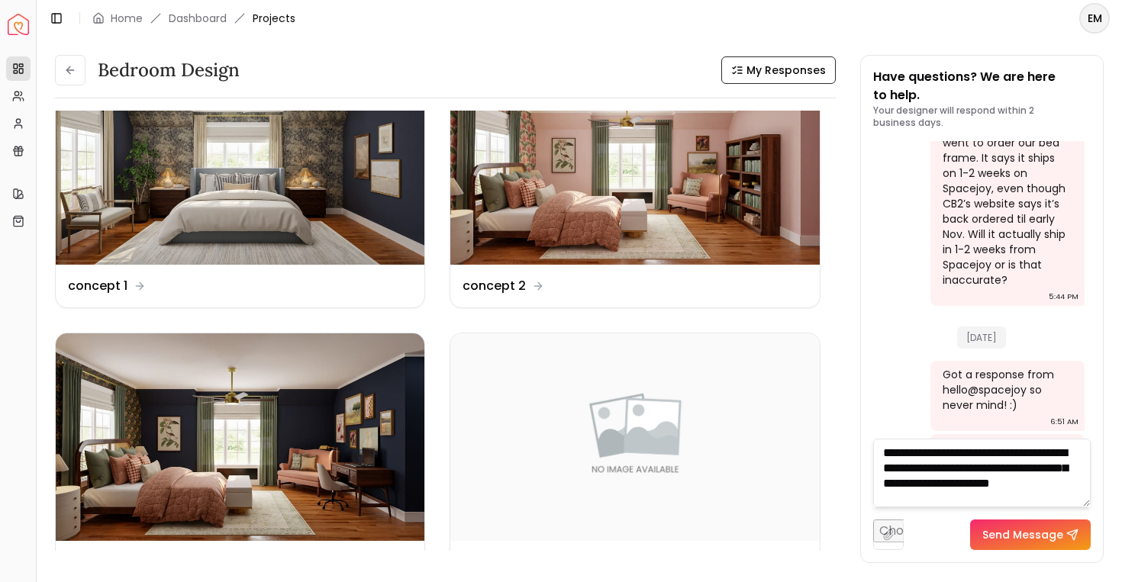
drag, startPoint x: 1029, startPoint y: 494, endPoint x: 1003, endPoint y: 480, distance: 29.4
click at [1003, 480] on textarea "**********" at bounding box center [982, 473] width 218 height 69
type textarea "**********"
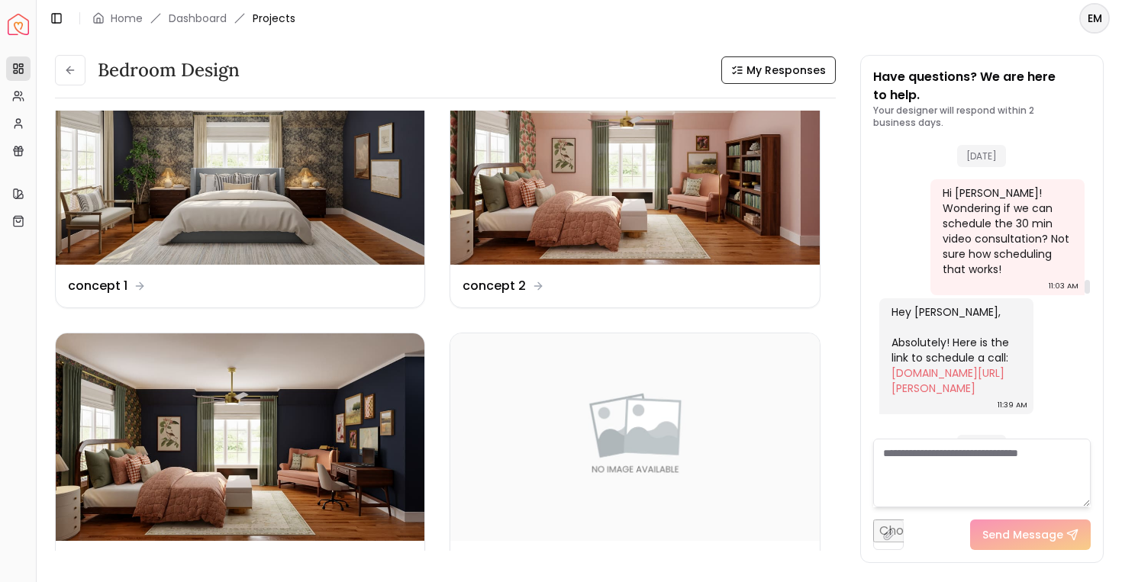
scroll to position [2695, 0]
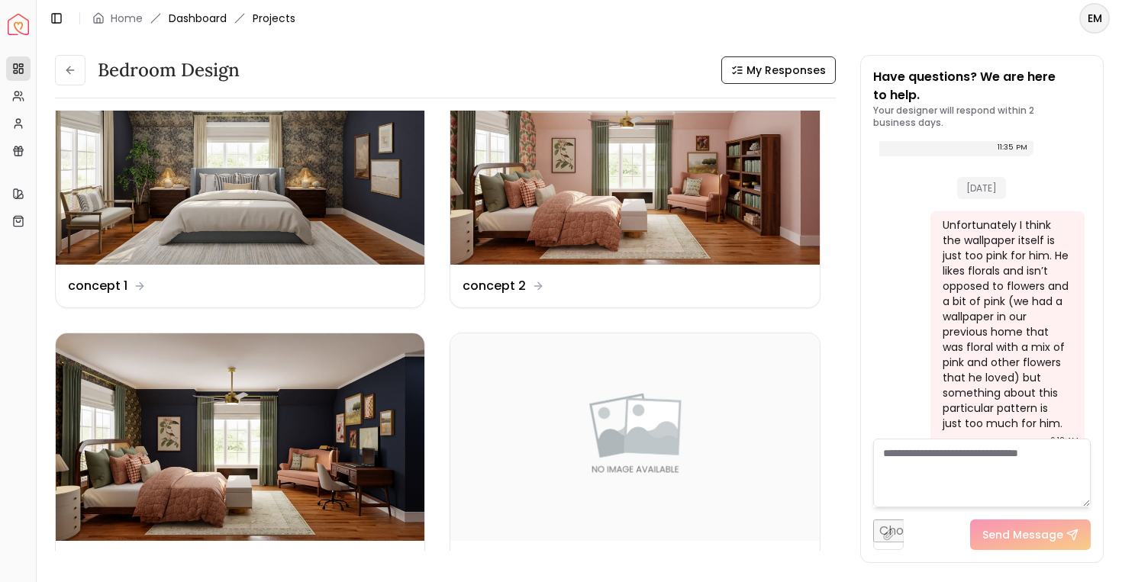
click at [197, 21] on link "Dashboard" at bounding box center [198, 18] width 58 height 15
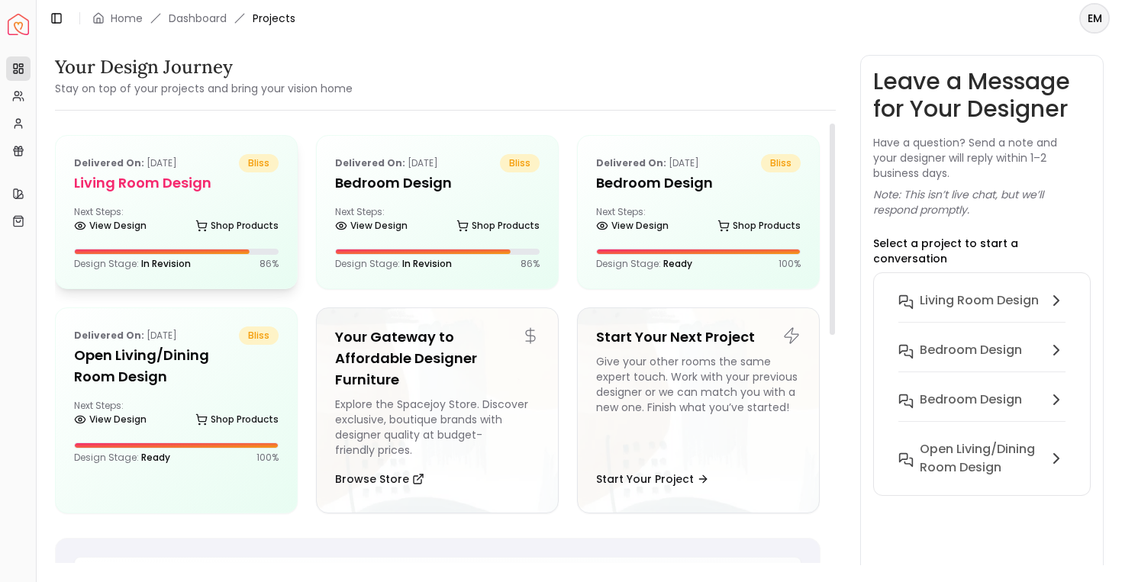
click at [217, 162] on div "Delivered on: Sep 27, 2025 bliss" at bounding box center [176, 163] width 205 height 18
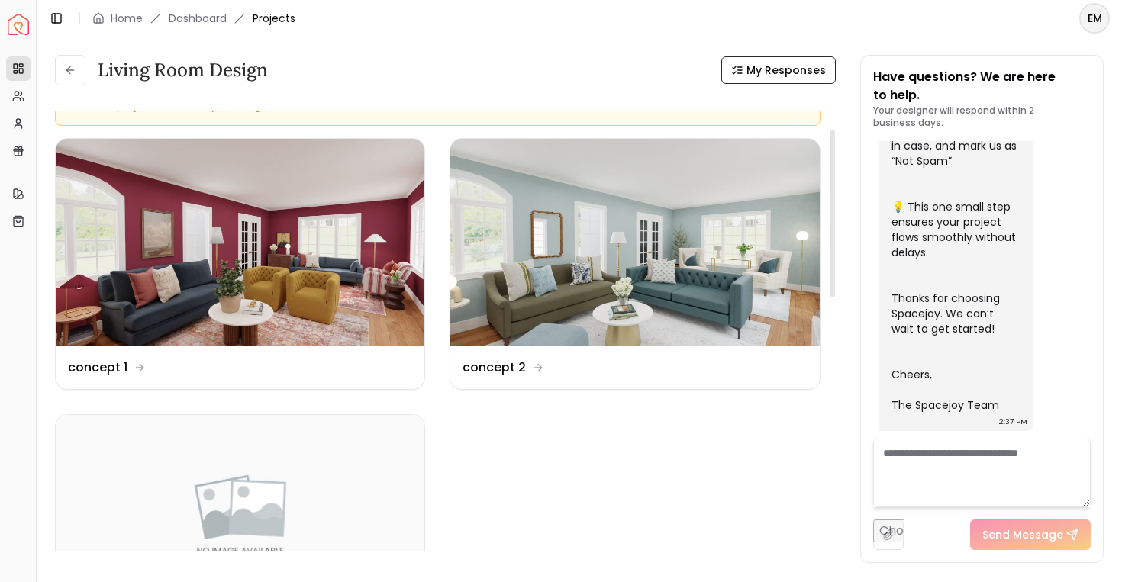
scroll to position [75, 0]
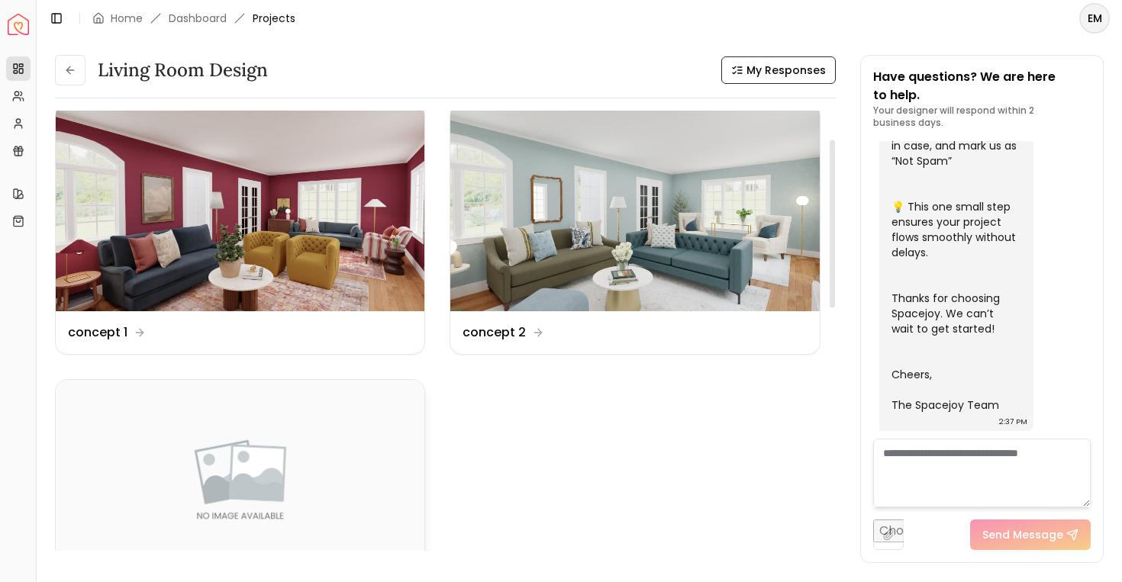
click at [331, 475] on img at bounding box center [240, 484] width 369 height 208
click at [69, 73] on icon at bounding box center [70, 70] width 12 height 12
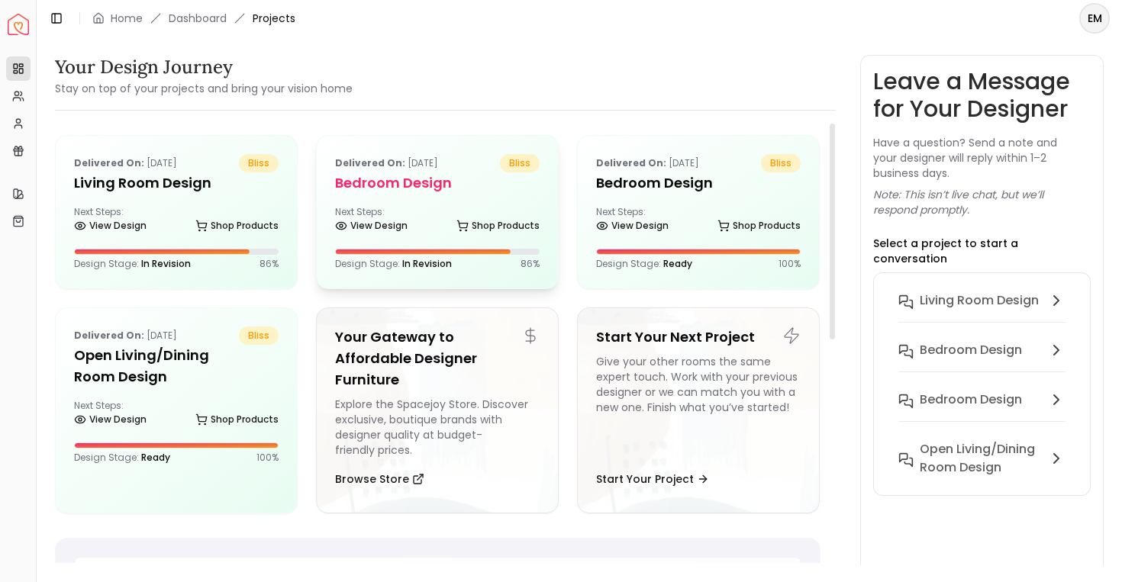
click at [421, 146] on div "Delivered on: Sep 21, 2025 bliss Bedroom design Next Steps: View Design Shop Pr…" at bounding box center [437, 212] width 241 height 153
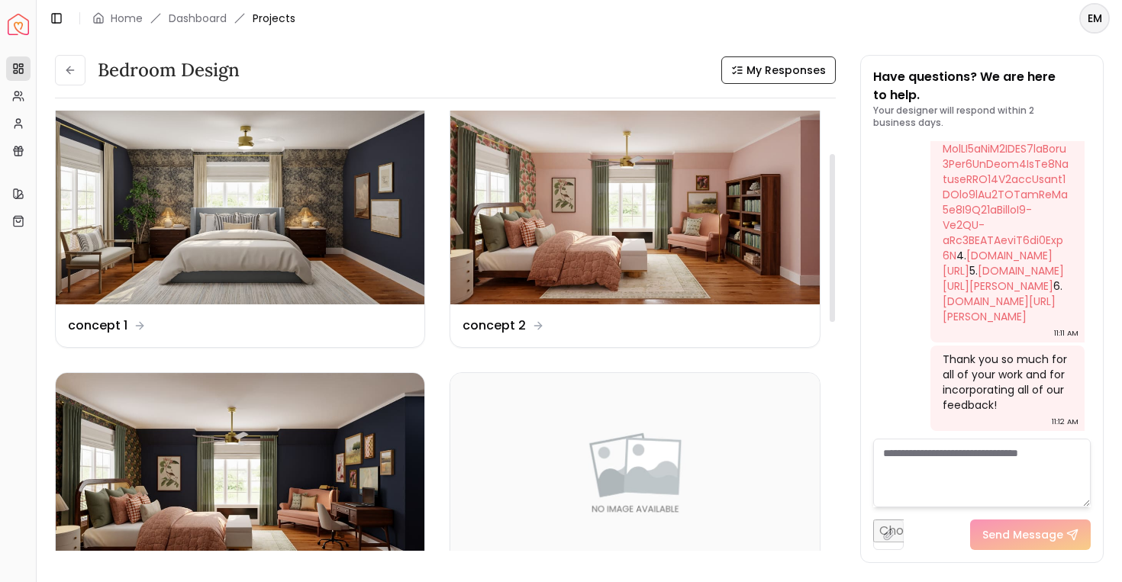
scroll to position [112, 0]
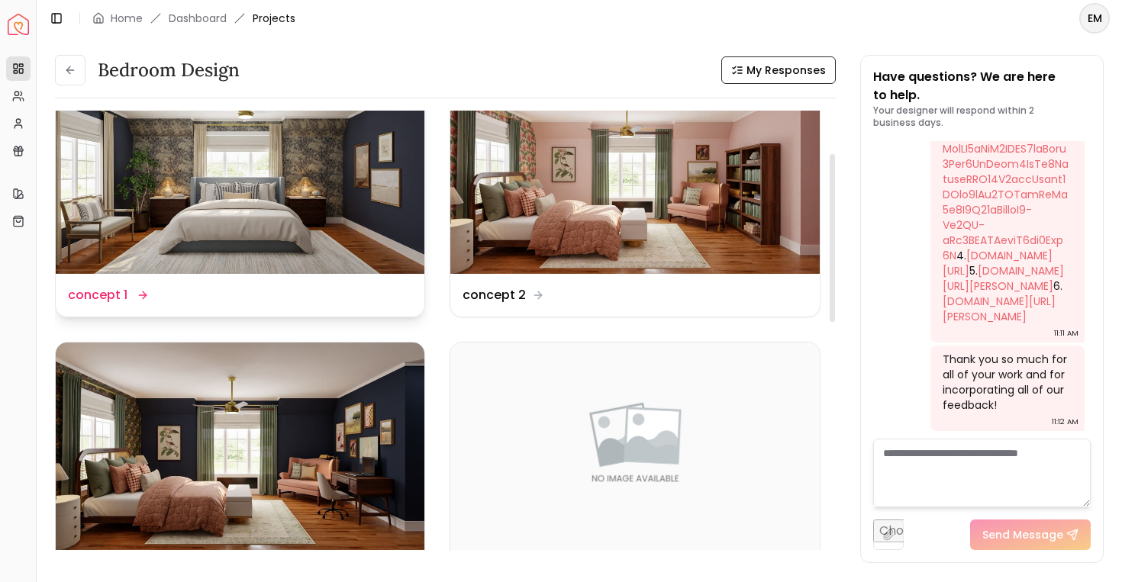
click at [144, 174] on img at bounding box center [240, 170] width 369 height 208
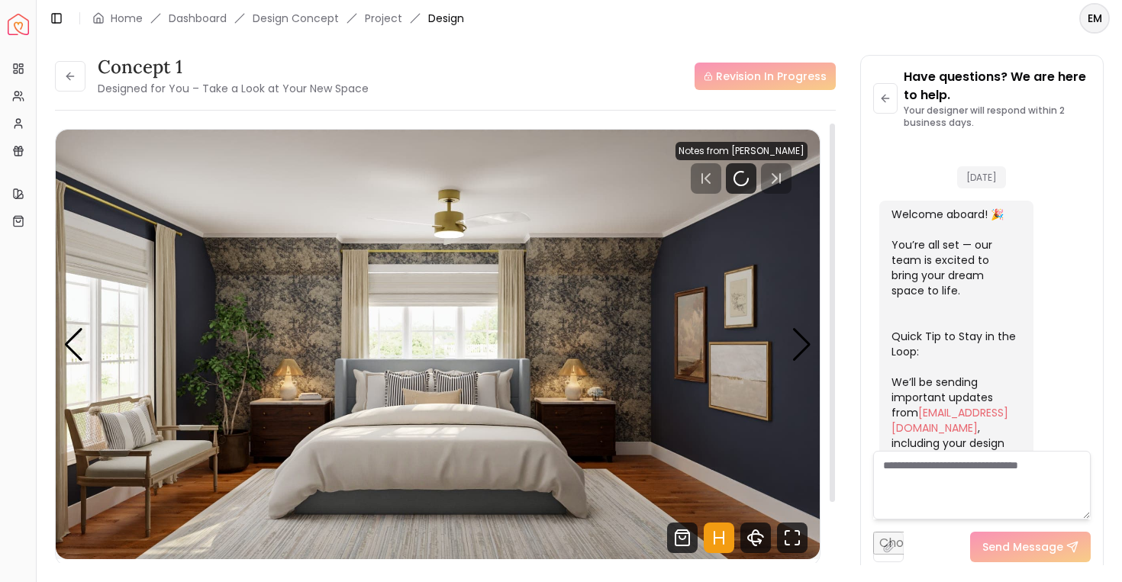
scroll to position [5983, 0]
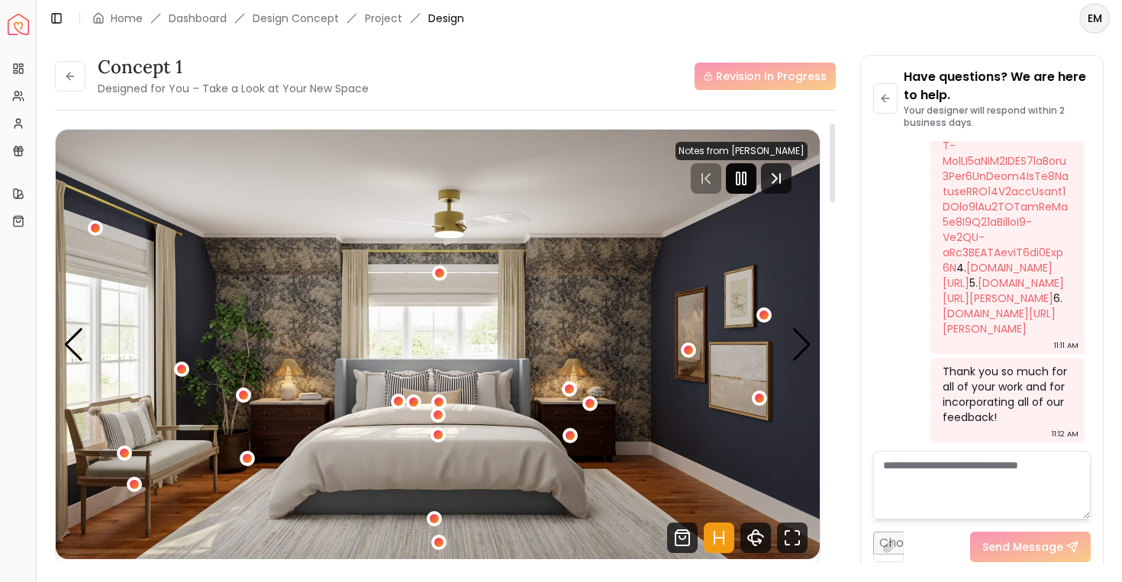
click at [740, 176] on rect "Pause" at bounding box center [738, 179] width 3 height 12
click at [717, 536] on icon "Hotspots Toggle" at bounding box center [719, 538] width 31 height 31
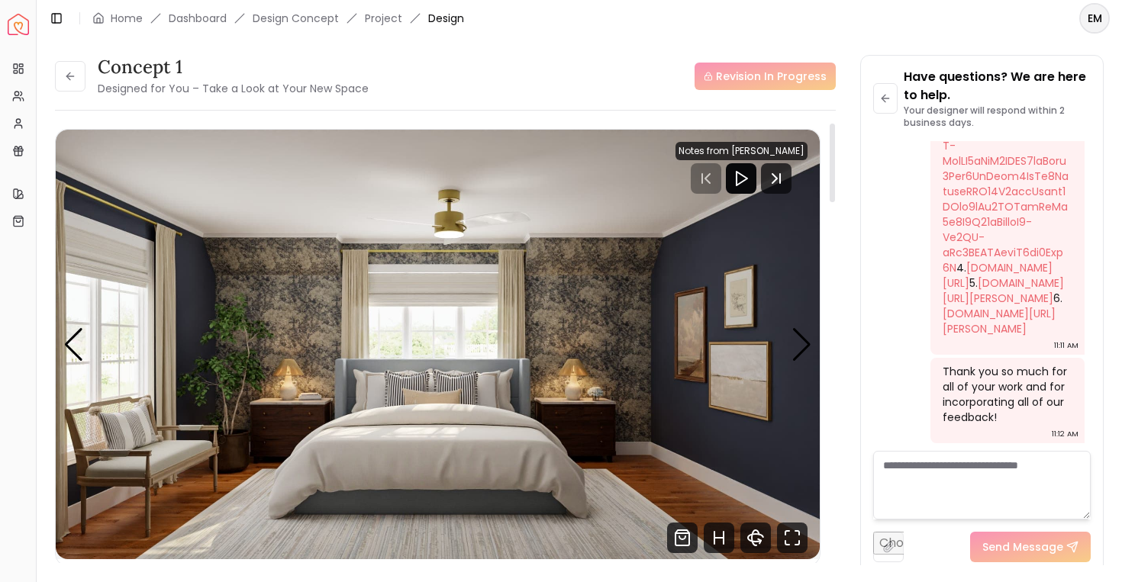
click at [579, 376] on img "1 / 5" at bounding box center [438, 345] width 764 height 430
click at [804, 352] on div "Next slide" at bounding box center [802, 345] width 21 height 34
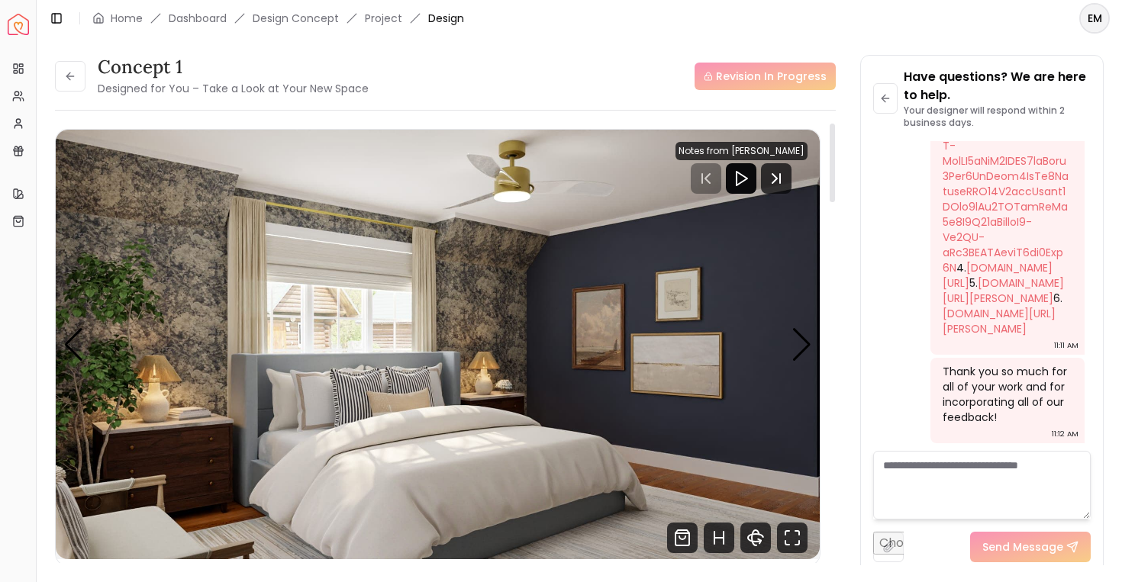
click at [814, 357] on img "2 / 5" at bounding box center [438, 345] width 764 height 430
click at [804, 352] on div "Next slide" at bounding box center [802, 345] width 21 height 34
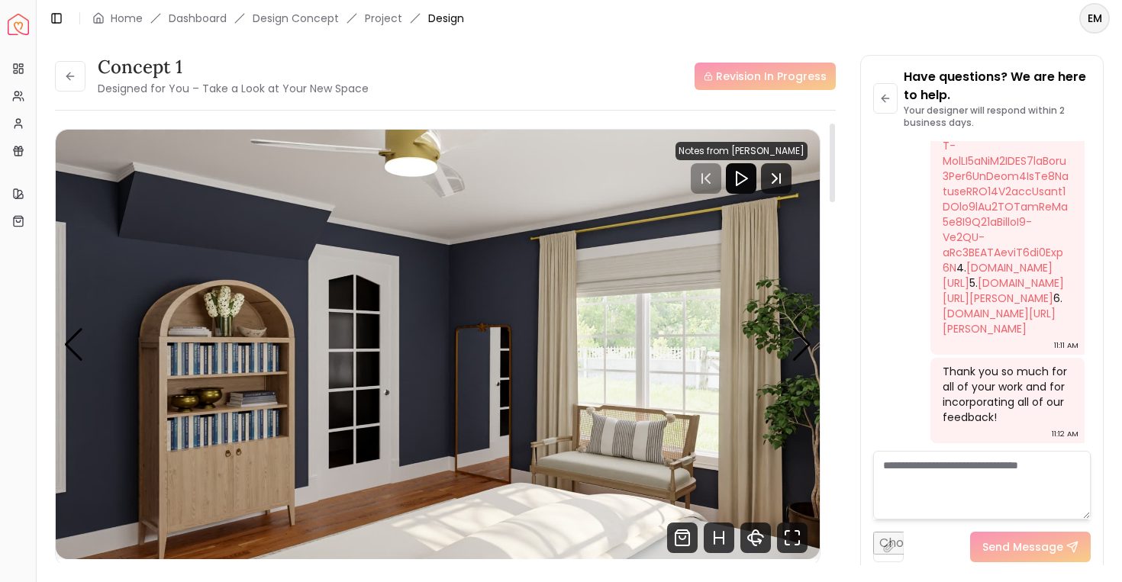
click at [819, 364] on div "00:01 01:58 Notes from Sarah Nelson Pannellum Loading... Start" at bounding box center [438, 347] width 766 height 437
click at [92, 358] on img "3 / 5" at bounding box center [438, 345] width 764 height 430
click at [69, 342] on div "Previous slide" at bounding box center [73, 345] width 21 height 34
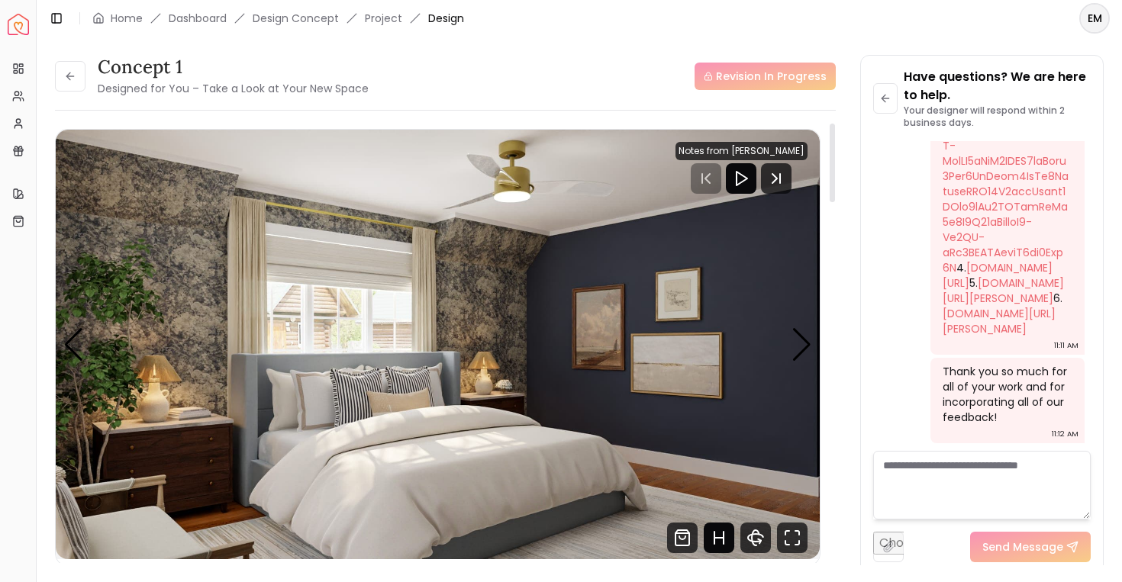
click at [724, 535] on icon "Hotspots Toggle" at bounding box center [724, 538] width 0 height 12
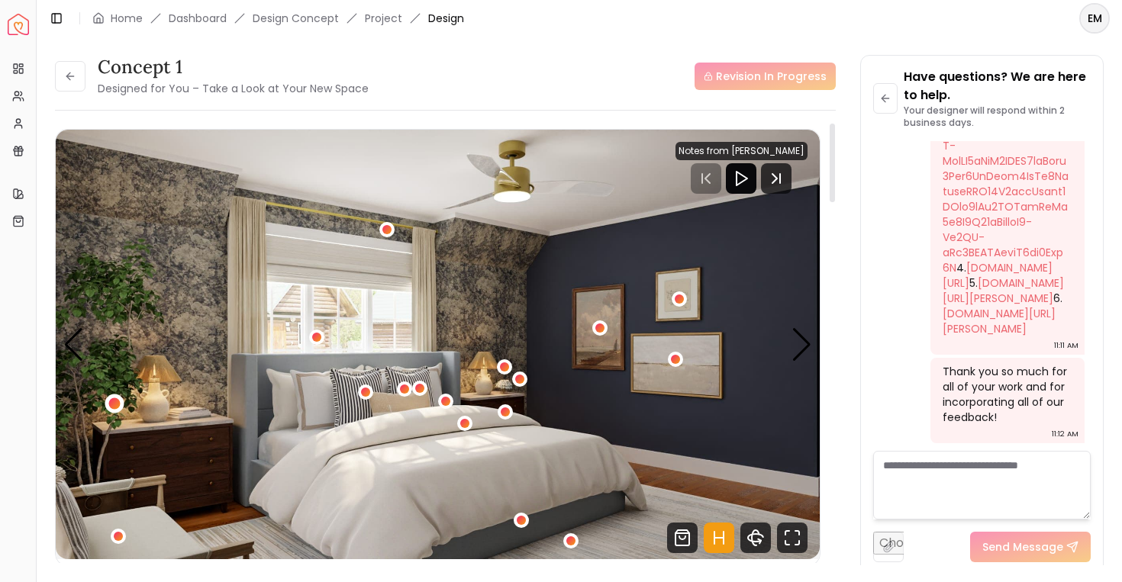
click at [109, 405] on div "2 / 5" at bounding box center [113, 403] width 11 height 11
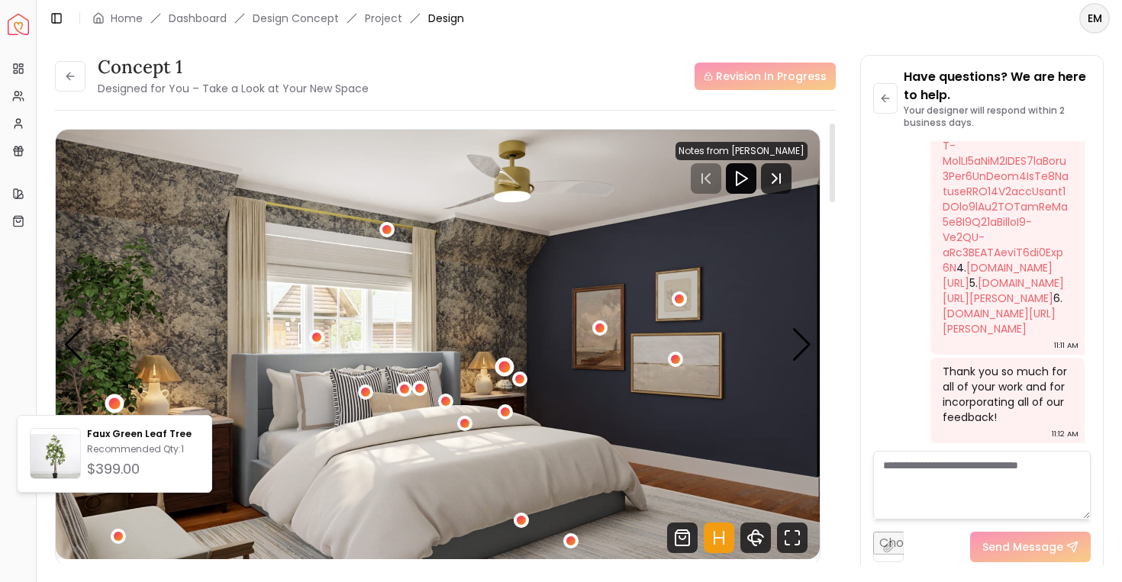
click at [511, 369] on div "2 / 5" at bounding box center [504, 367] width 19 height 19
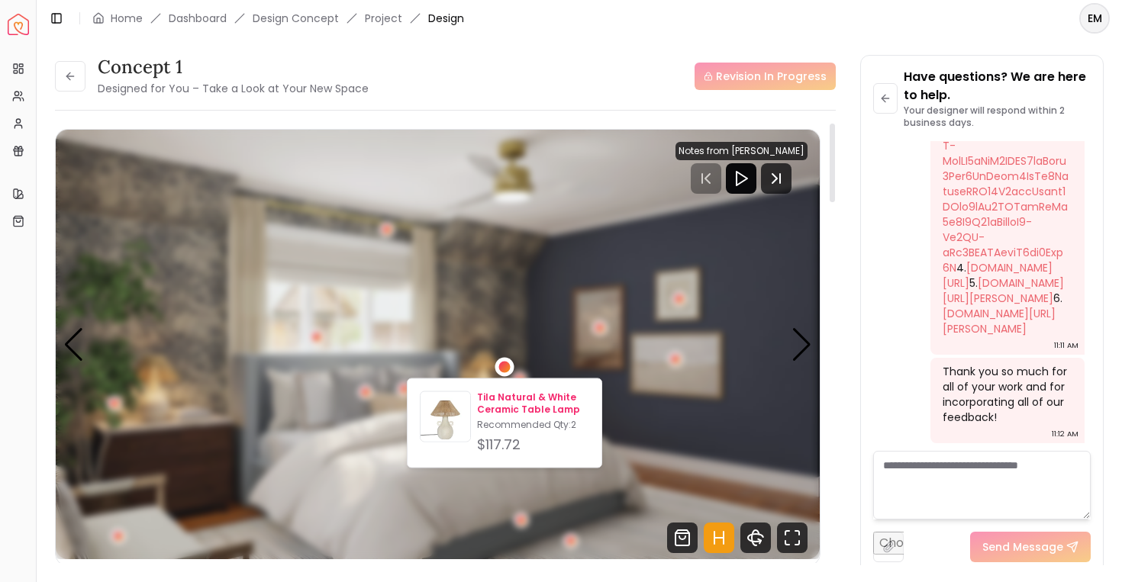
click at [481, 435] on div "$117.72" at bounding box center [533, 444] width 112 height 21
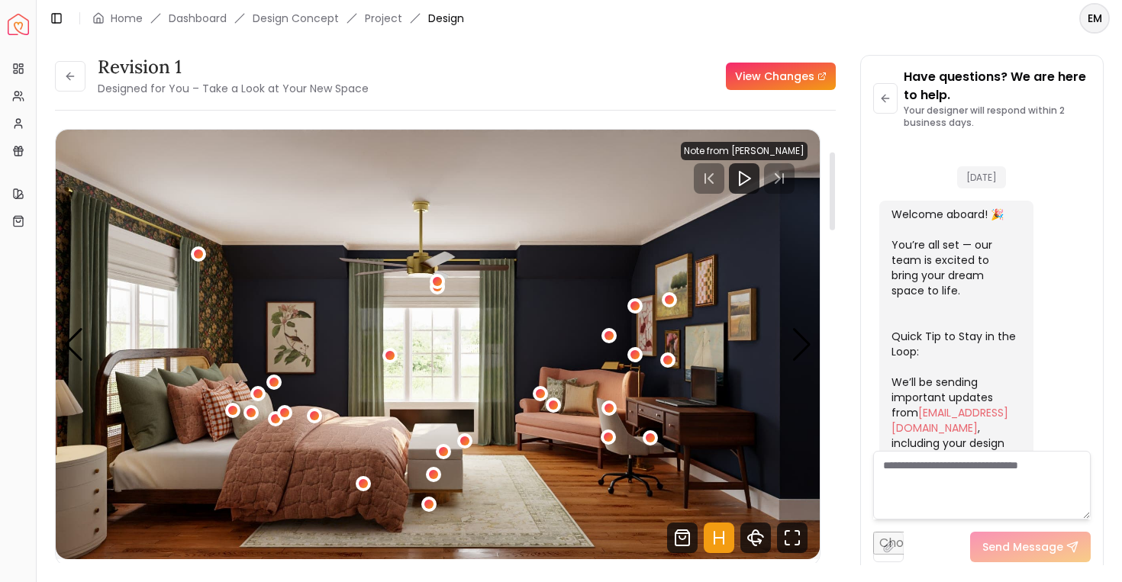
scroll to position [3458, 0]
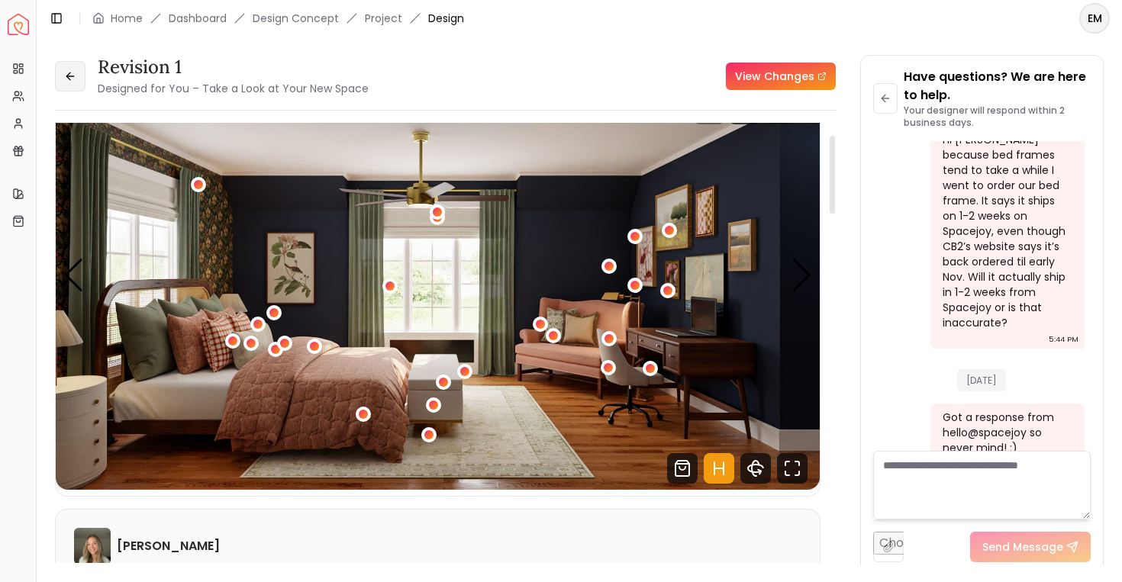
click at [75, 79] on icon at bounding box center [70, 76] width 12 height 12
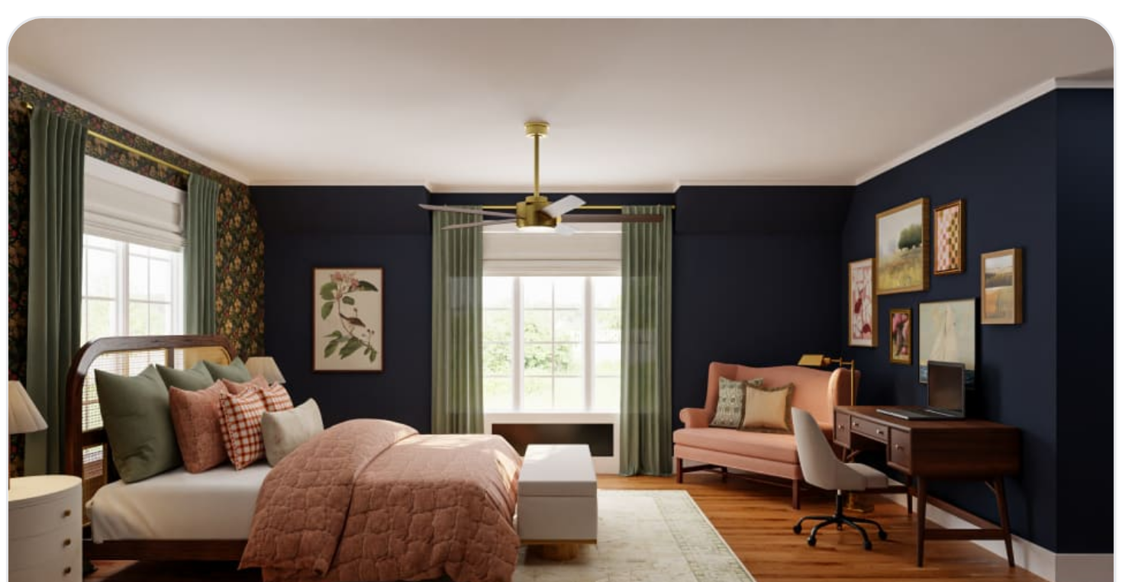
scroll to position [182, 0]
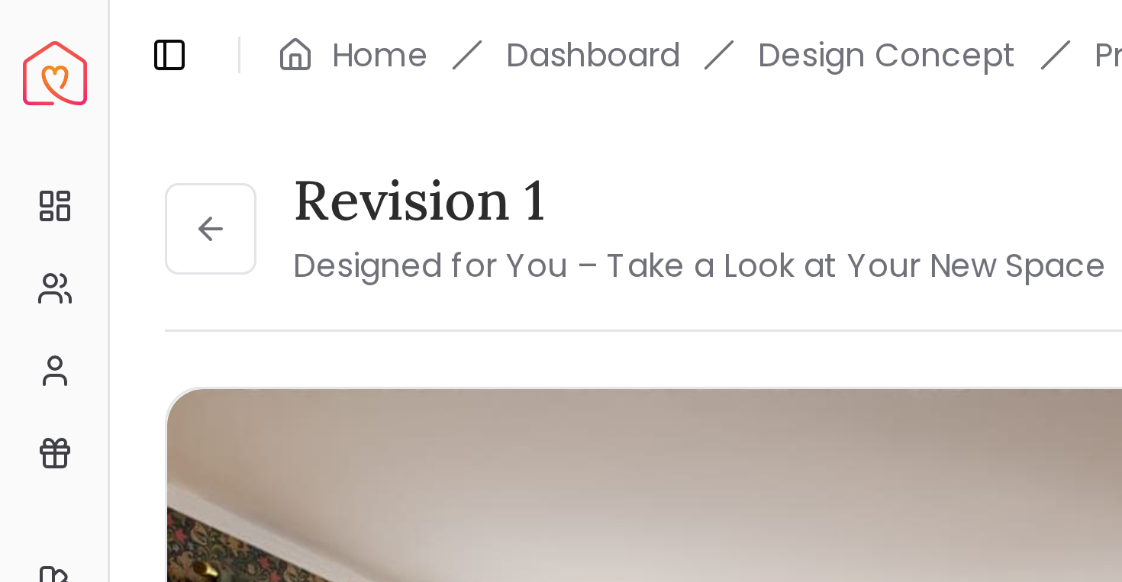
scroll to position [5983, 0]
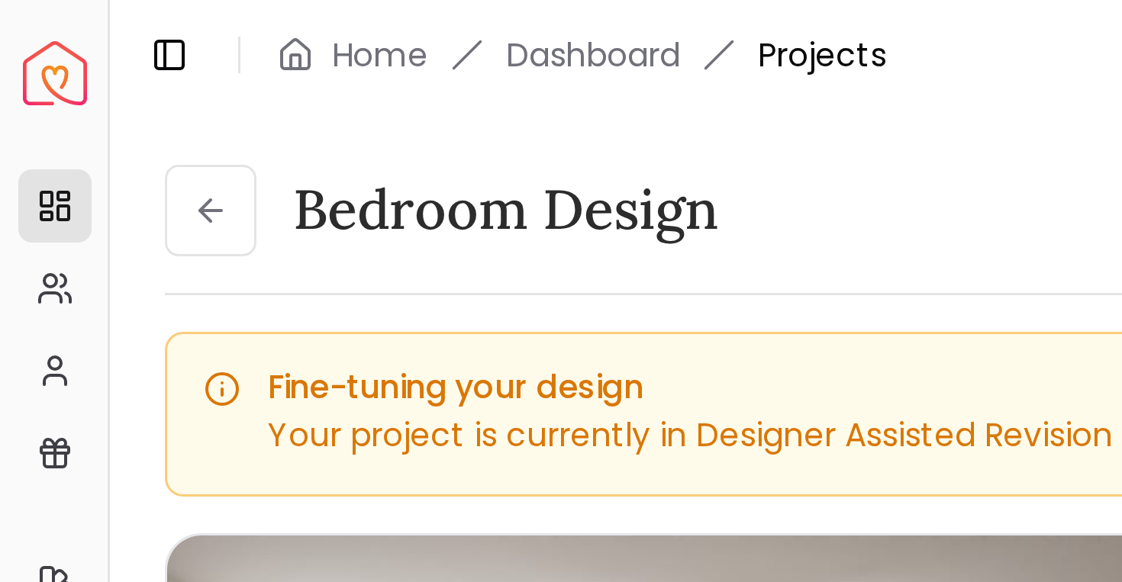
scroll to position [5996, 0]
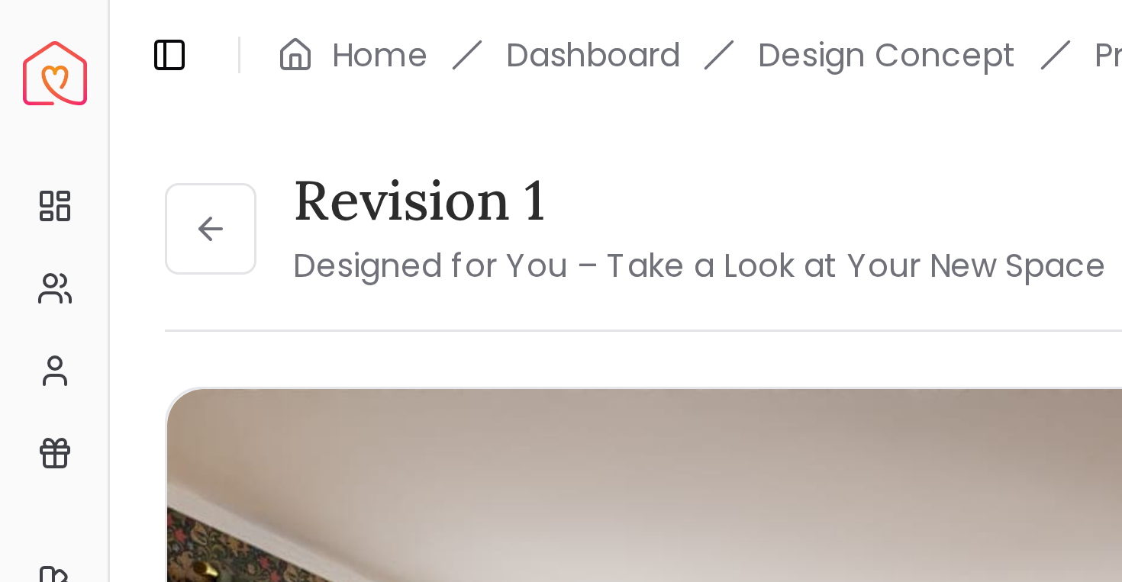
scroll to position [5983, 0]
click at [206, 23] on link "Dashboard" at bounding box center [198, 18] width 58 height 15
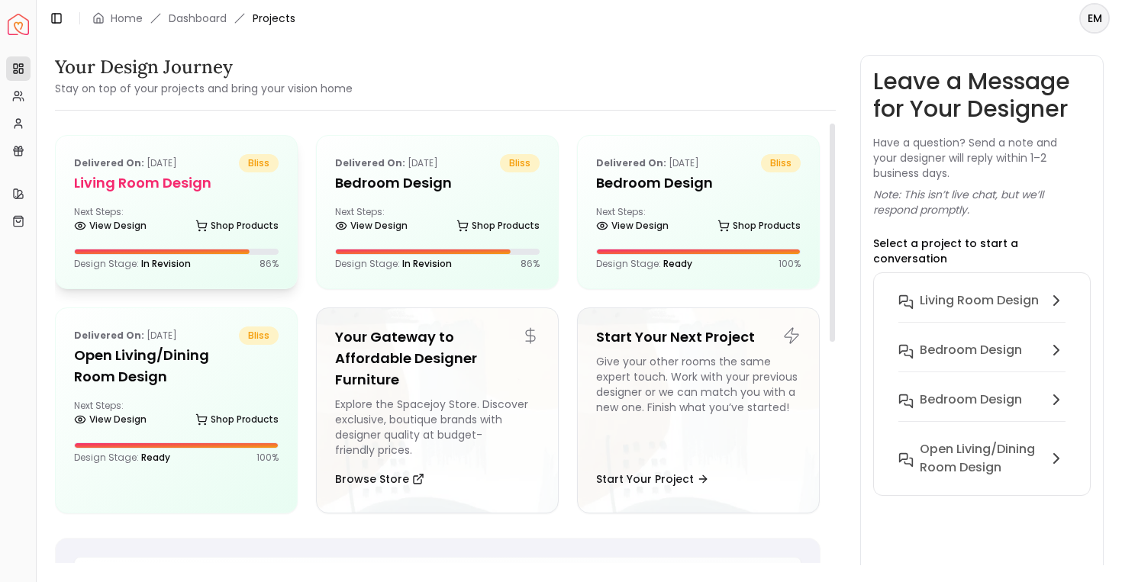
click at [245, 261] on div "Design Stage: In Revision 86 %" at bounding box center [176, 264] width 205 height 12
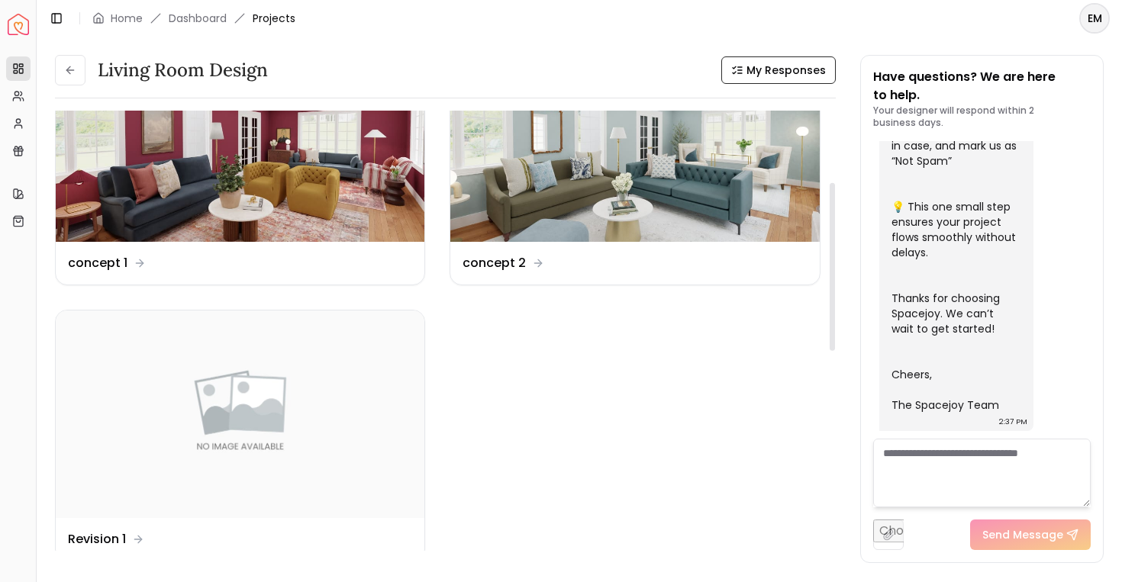
scroll to position [356, 0]
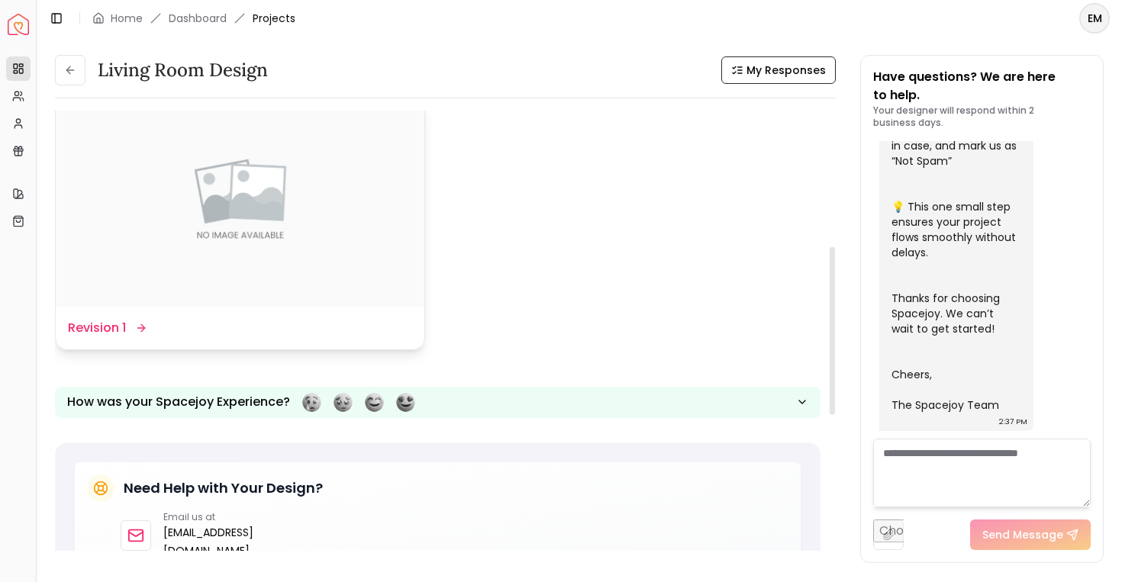
click at [124, 324] on dd "Revision 1" at bounding box center [97, 328] width 58 height 18
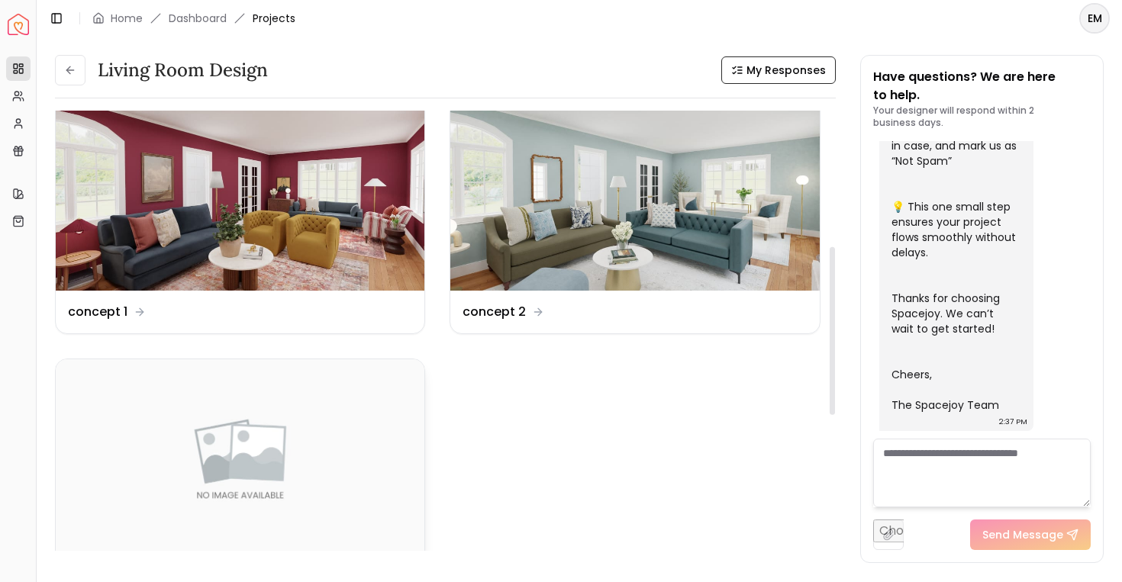
scroll to position [0, 0]
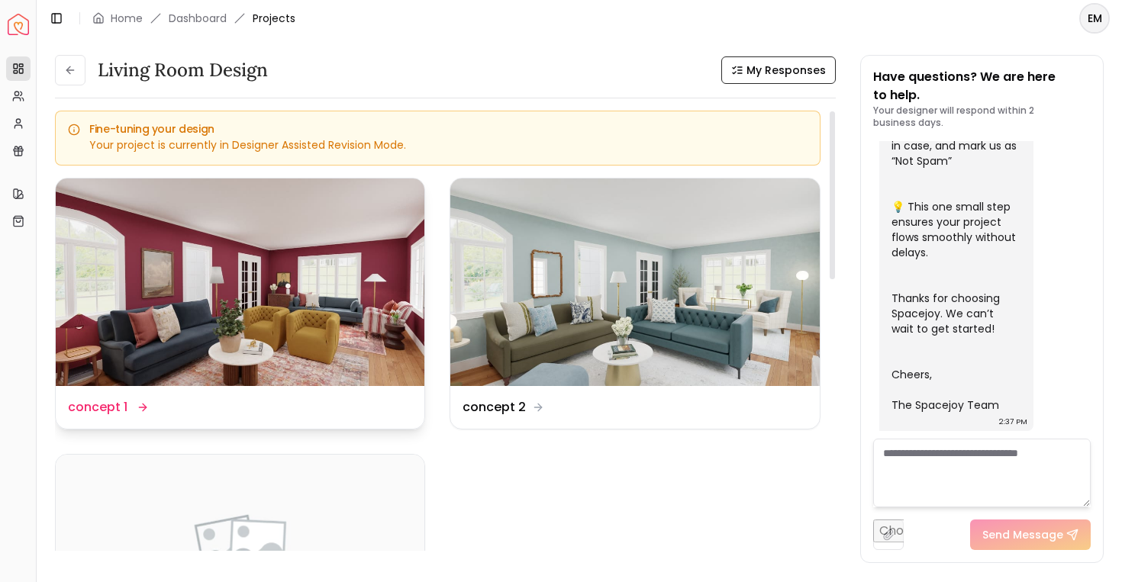
click at [169, 260] on img at bounding box center [240, 283] width 369 height 208
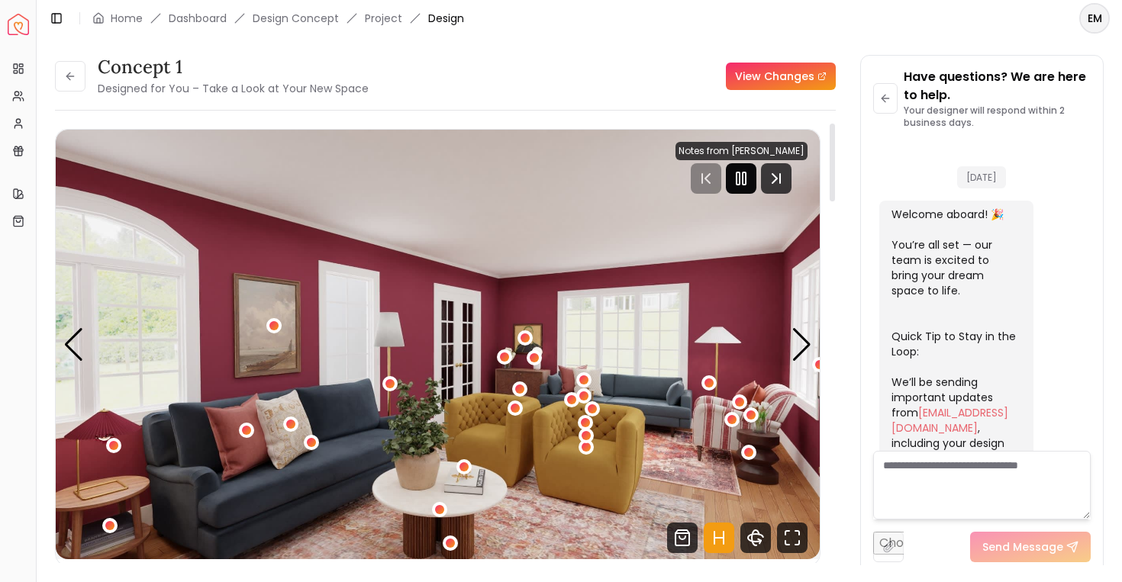
click at [757, 185] on div at bounding box center [741, 178] width 31 height 31
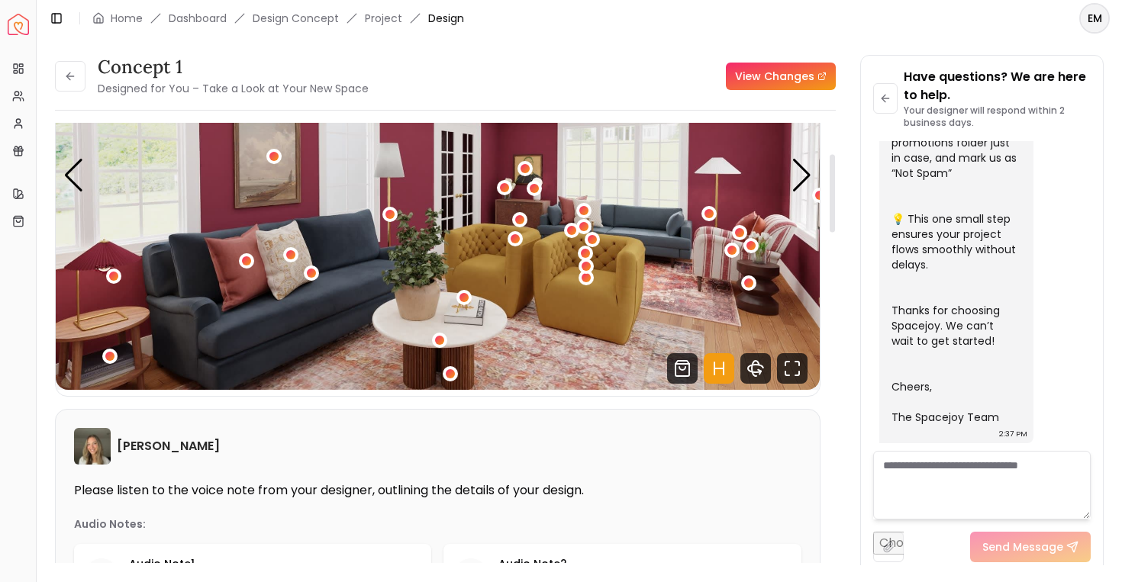
scroll to position [174, 0]
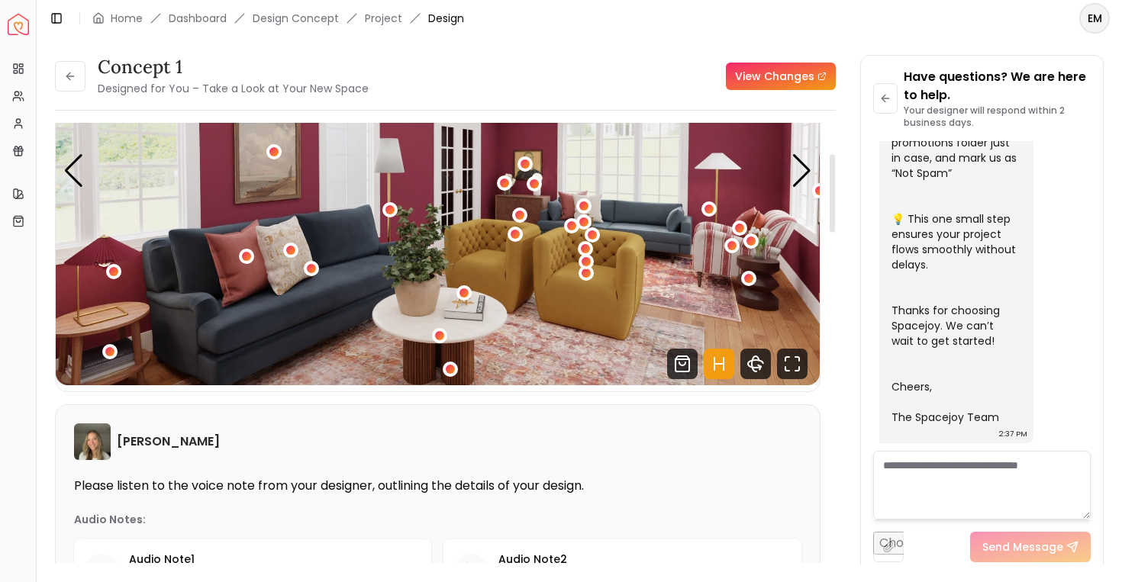
click at [760, 63] on link "View Changes" at bounding box center [781, 76] width 110 height 27
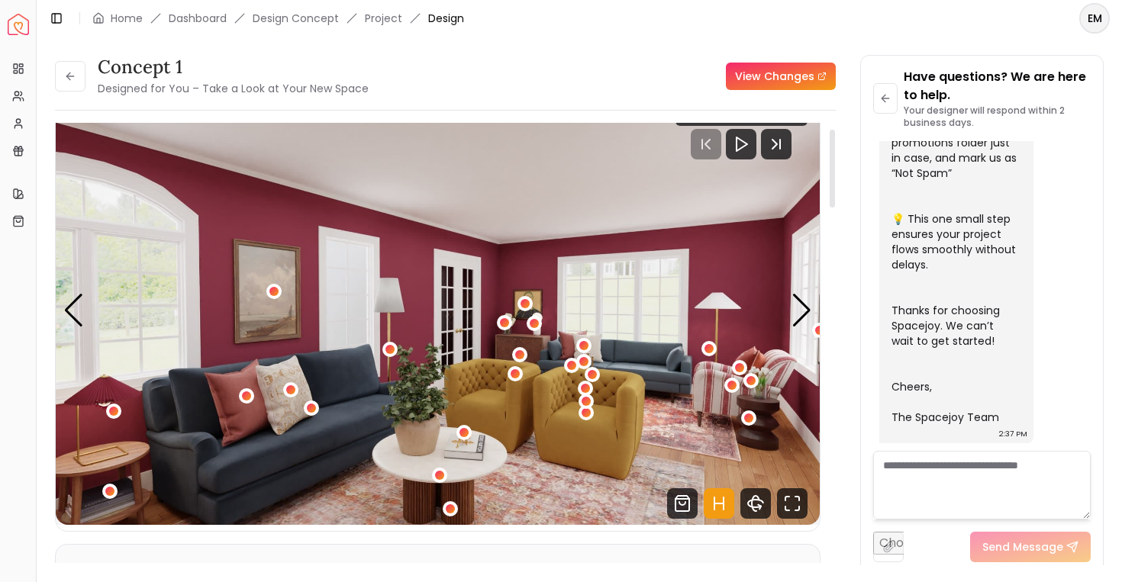
scroll to position [37, 0]
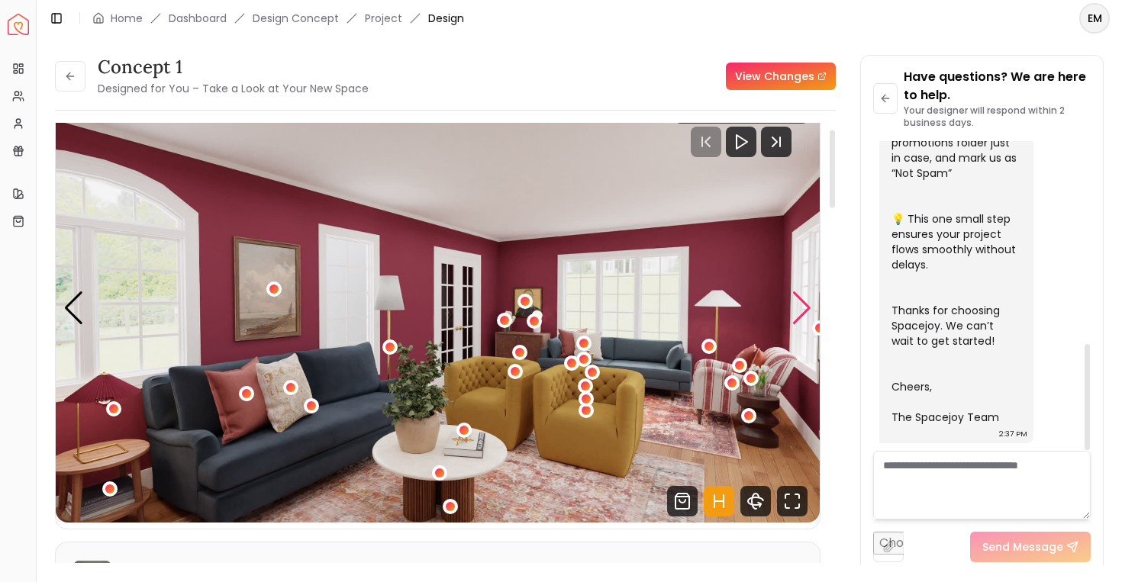
click at [795, 310] on div "Next slide" at bounding box center [802, 309] width 21 height 34
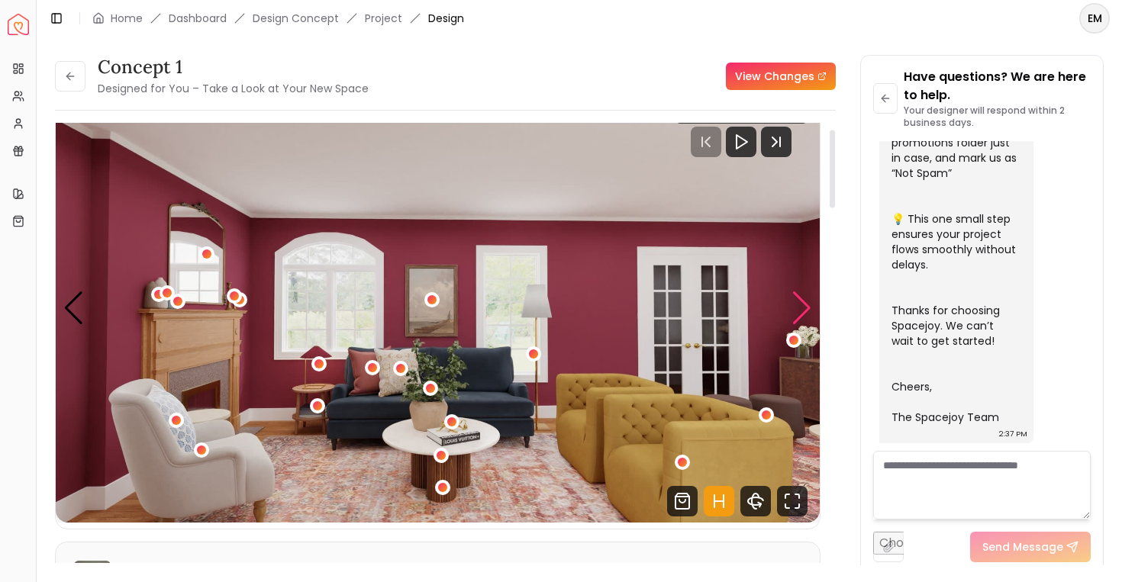
click at [795, 310] on div "Next slide" at bounding box center [802, 309] width 21 height 34
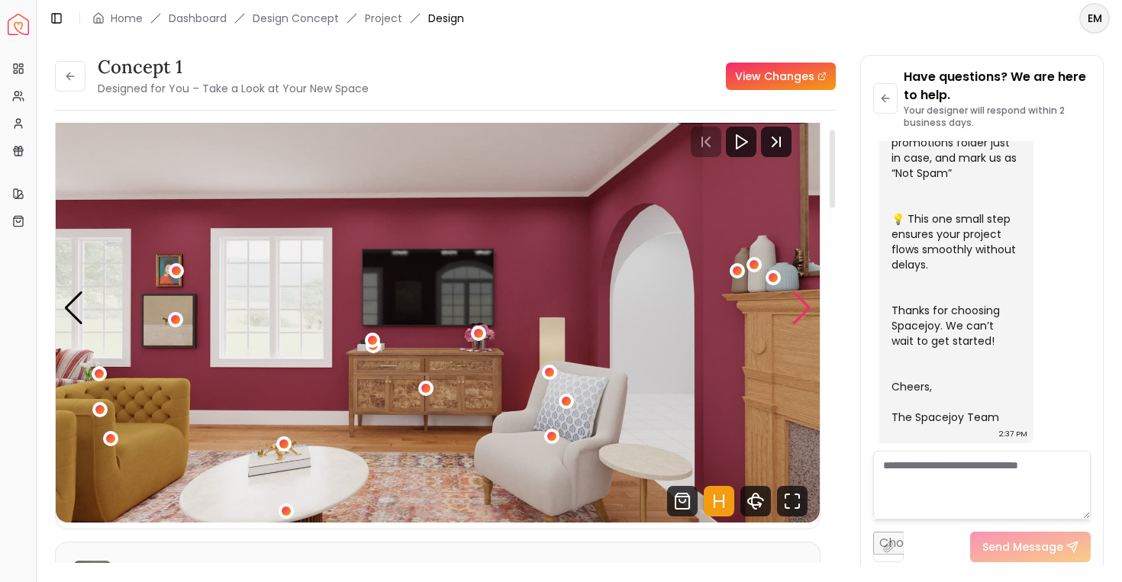
click at [795, 310] on div "Next slide" at bounding box center [802, 309] width 21 height 34
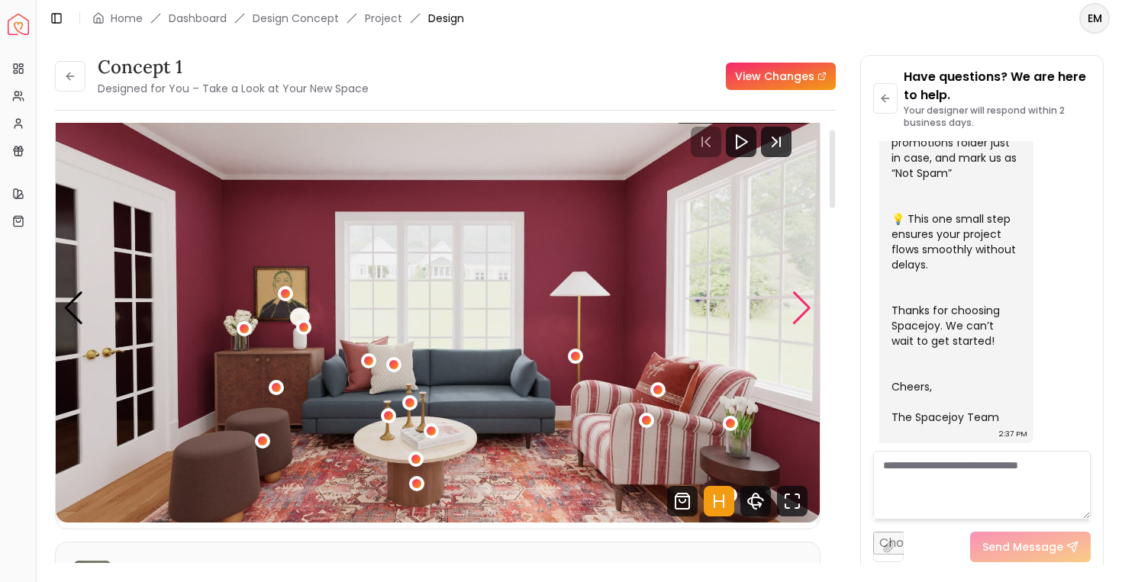
click at [795, 310] on div "Next slide" at bounding box center [802, 309] width 21 height 34
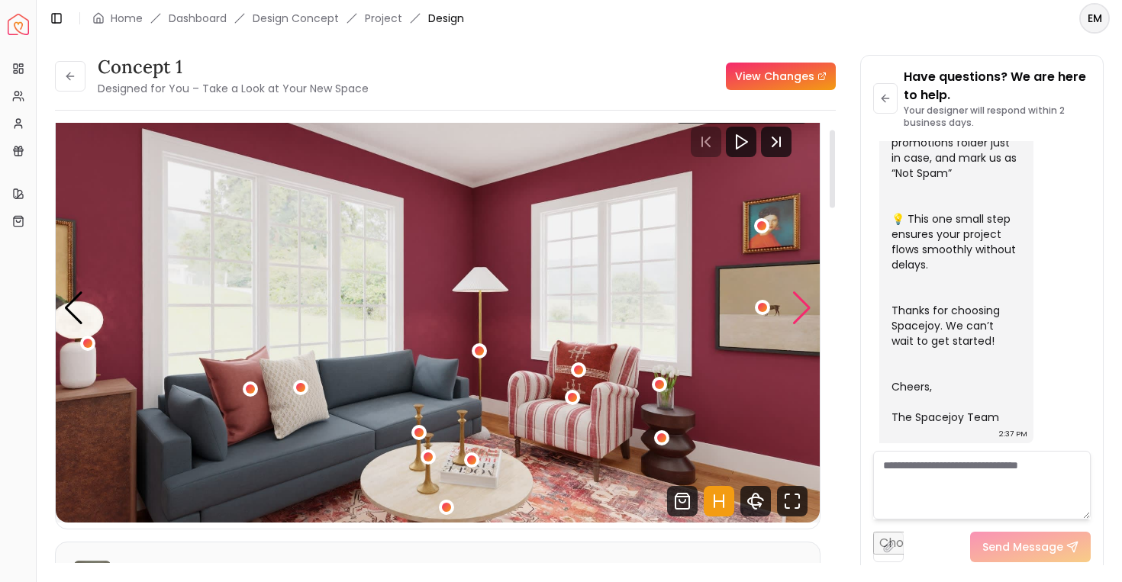
click at [795, 310] on div "Next slide" at bounding box center [802, 309] width 21 height 34
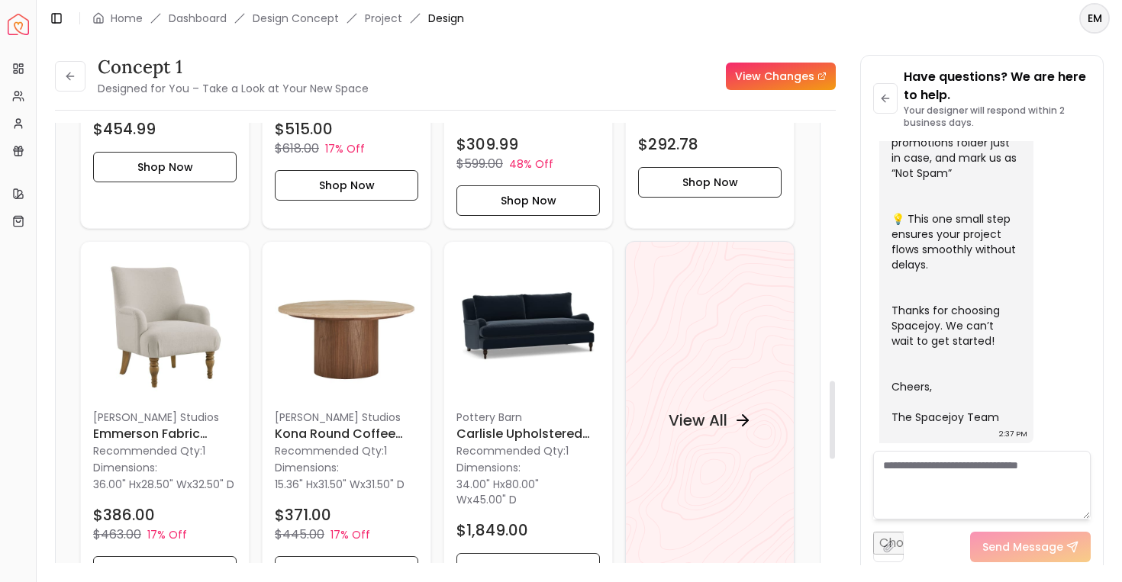
scroll to position [1609, 0]
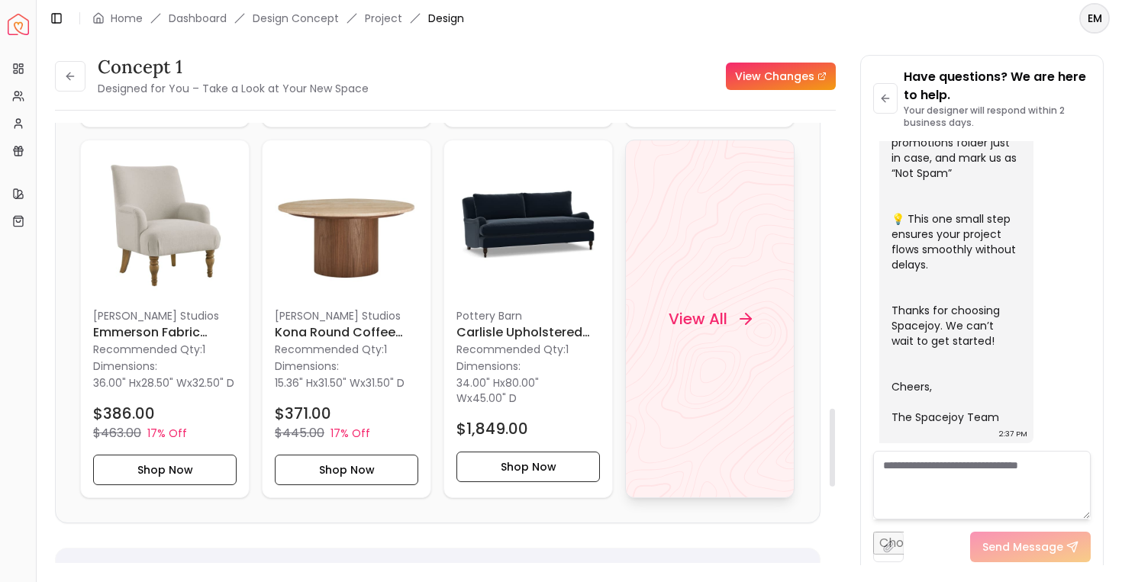
click at [701, 342] on div "View All" at bounding box center [710, 319] width 120 height 46
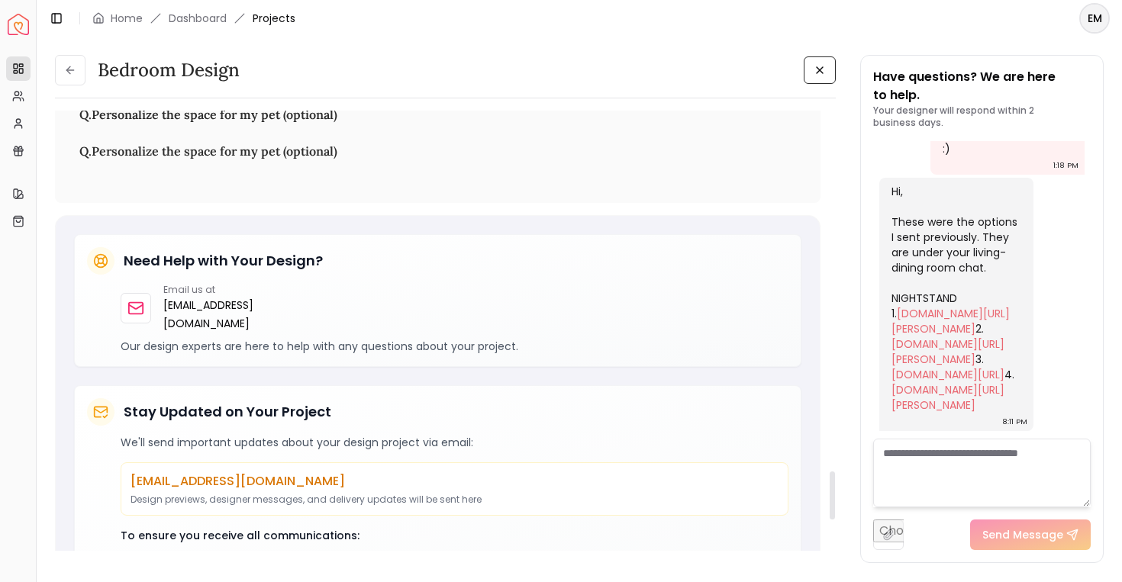
scroll to position [2474, 0]
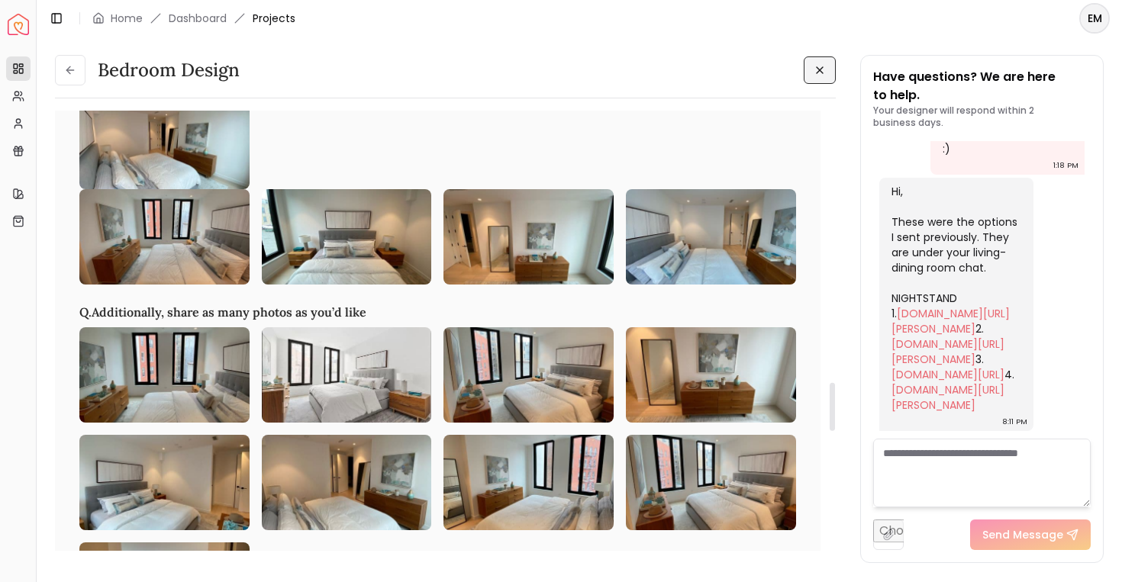
click at [828, 70] on button at bounding box center [820, 69] width 32 height 27
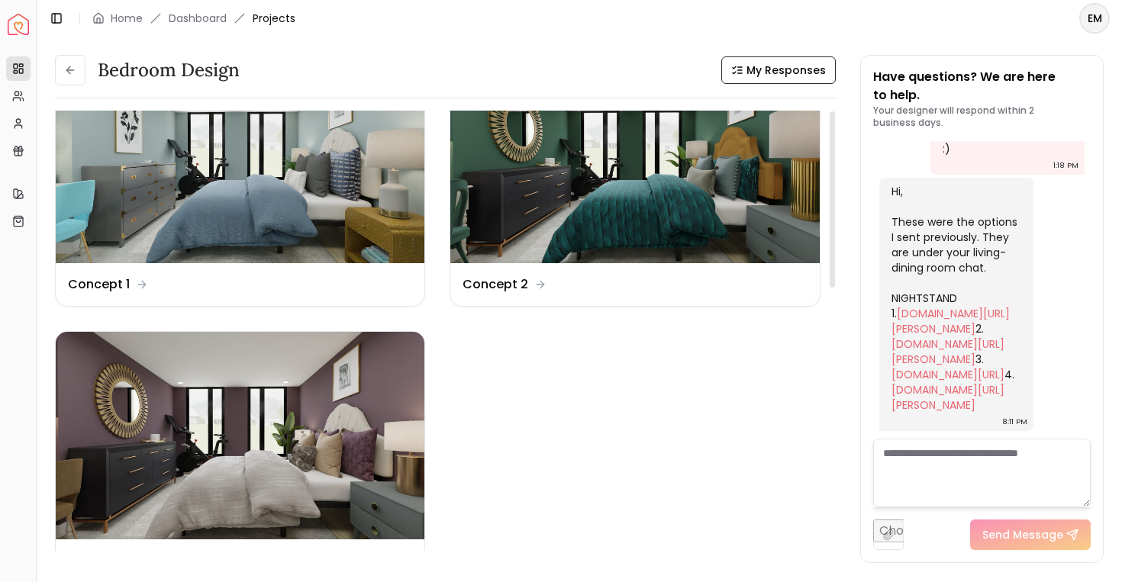
scroll to position [0, 0]
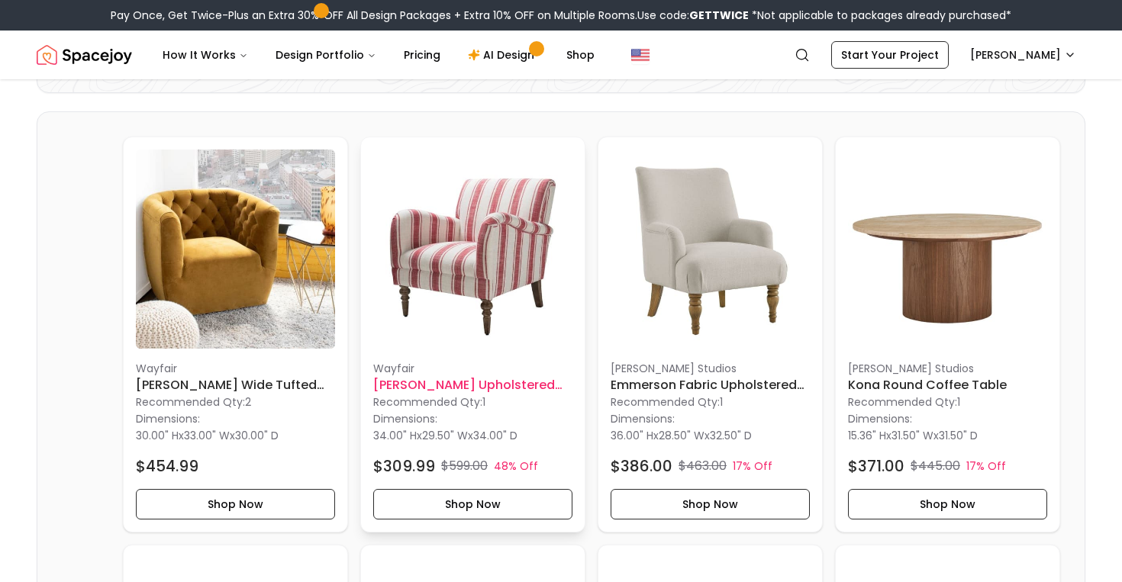
scroll to position [415, 0]
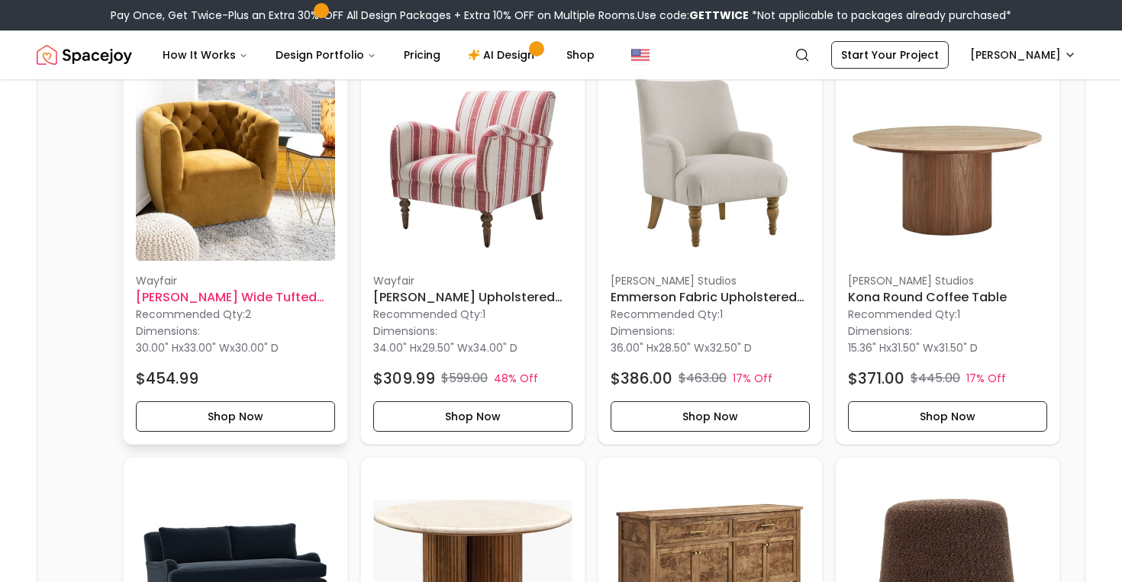
click at [267, 211] on img at bounding box center [235, 161] width 199 height 199
